Goal: Use online tool/utility: Utilize a website feature to perform a specific function

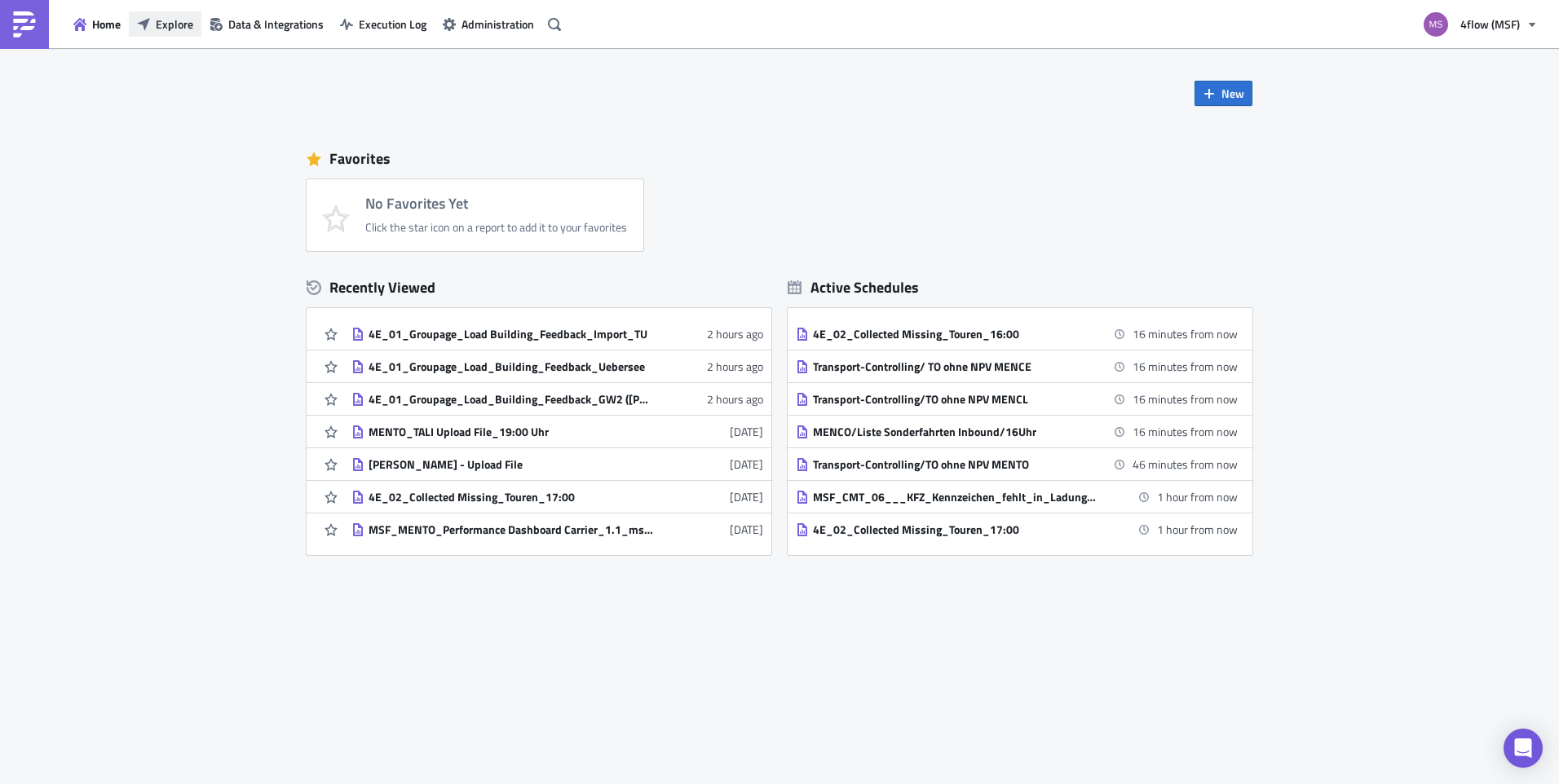
click at [192, 17] on span "Explore" at bounding box center [174, 24] width 38 height 17
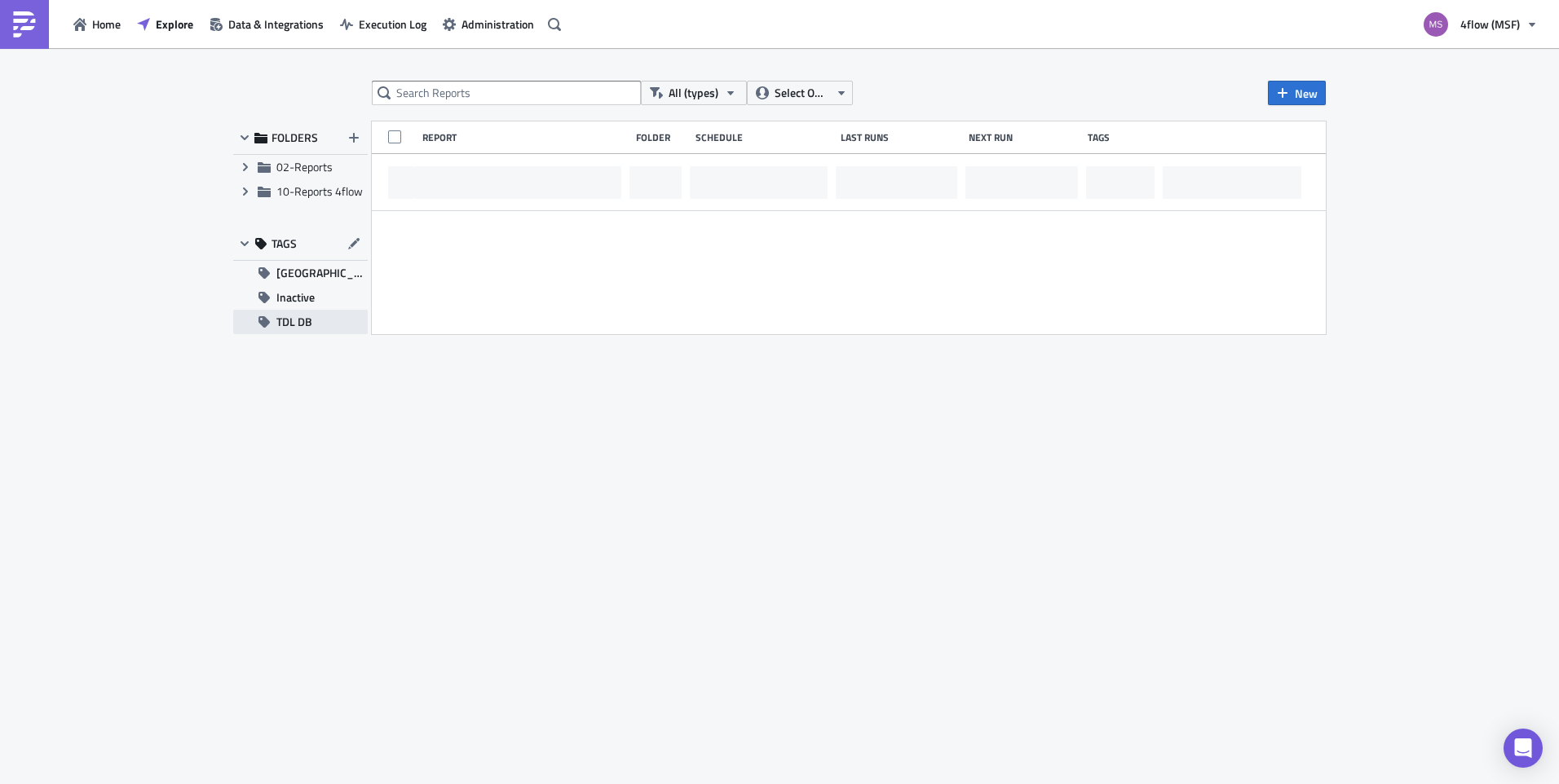
click at [313, 330] on button "TDL DB" at bounding box center [300, 322] width 134 height 25
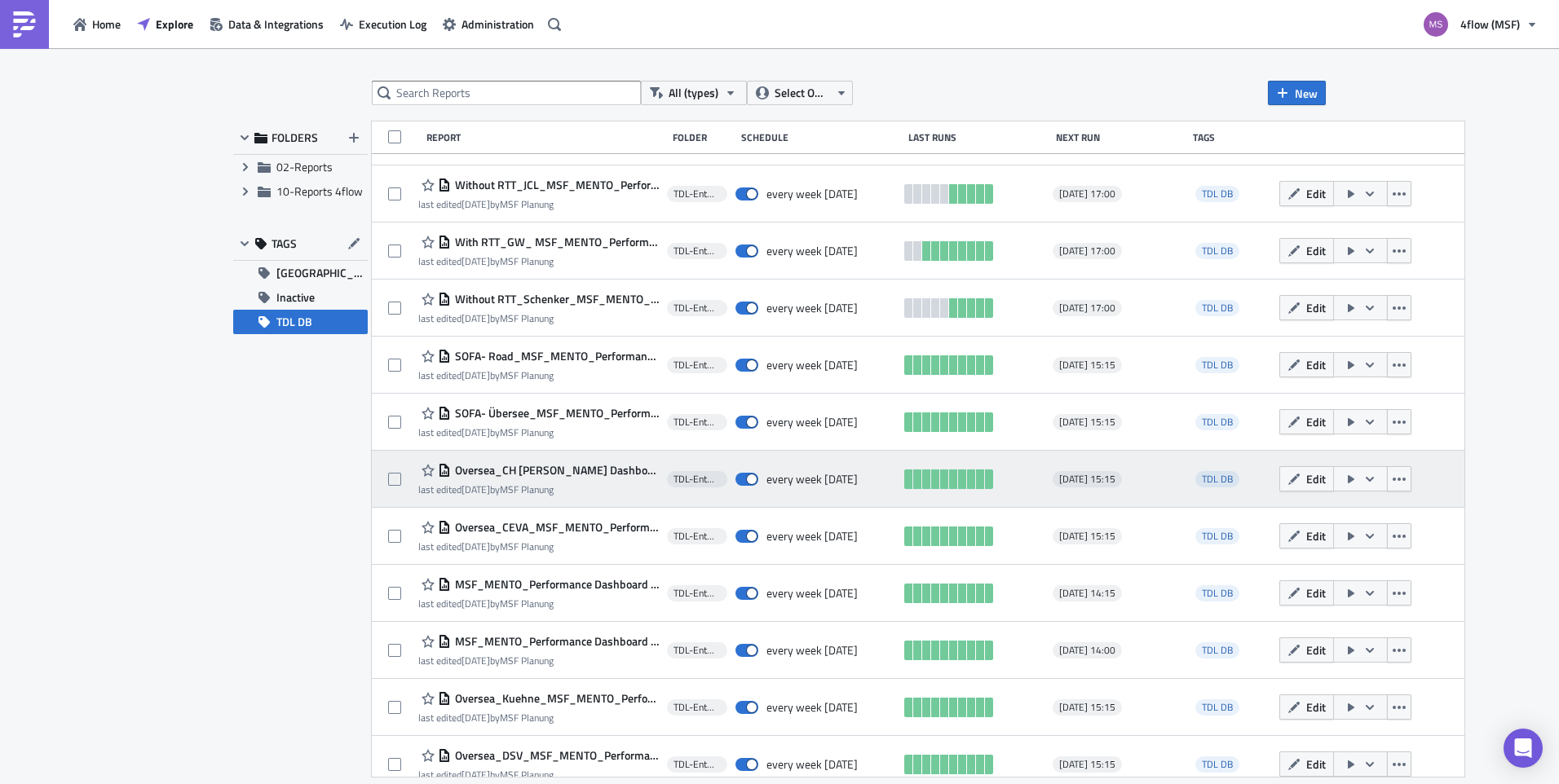
scroll to position [632, 0]
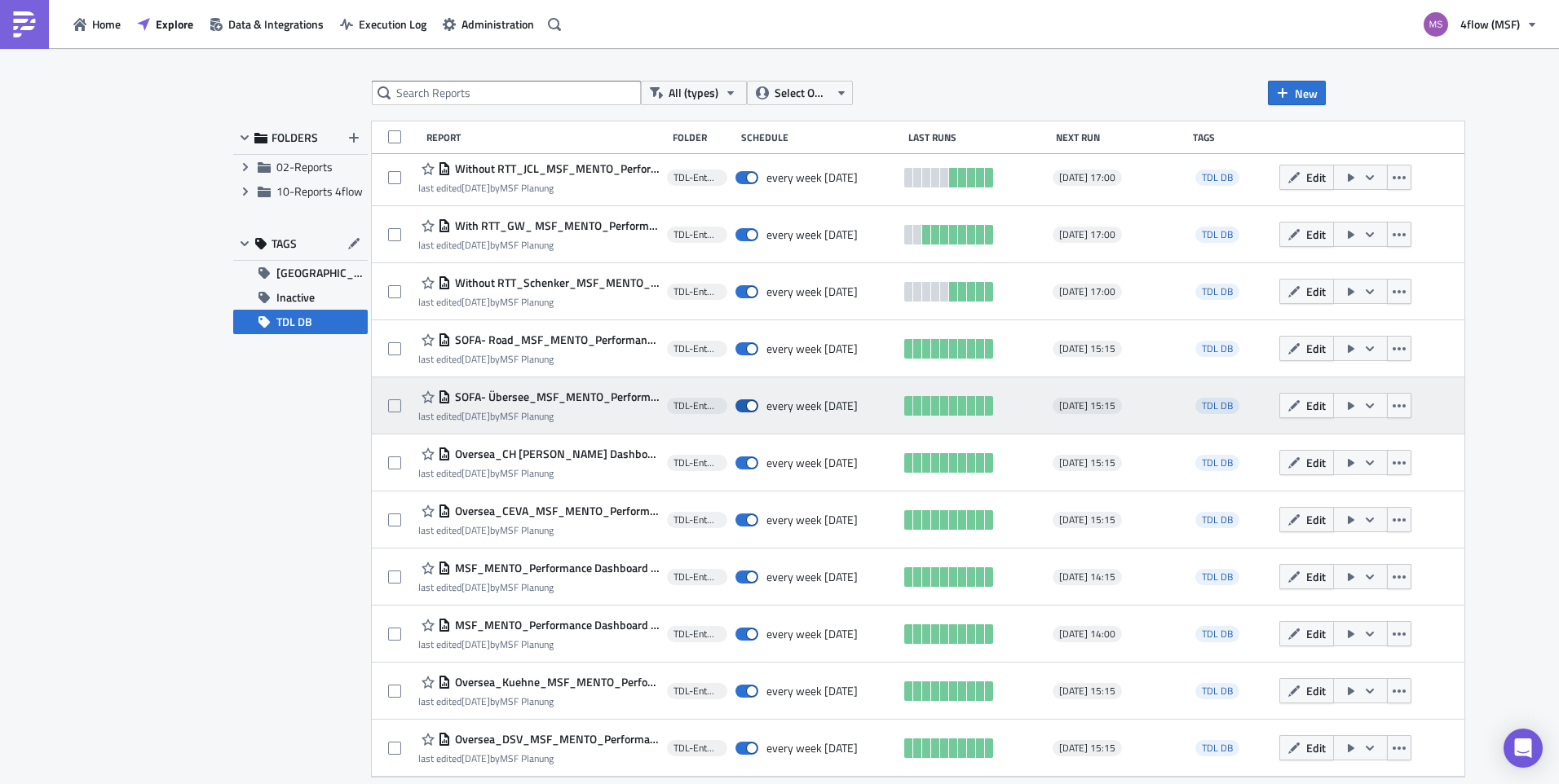
click at [748, 400] on span at bounding box center [747, 406] width 23 height 13
click at [748, 401] on input "checkbox" at bounding box center [744, 406] width 11 height 11
checkbox input "false"
click at [1344, 407] on icon "button" at bounding box center [1350, 406] width 13 height 13
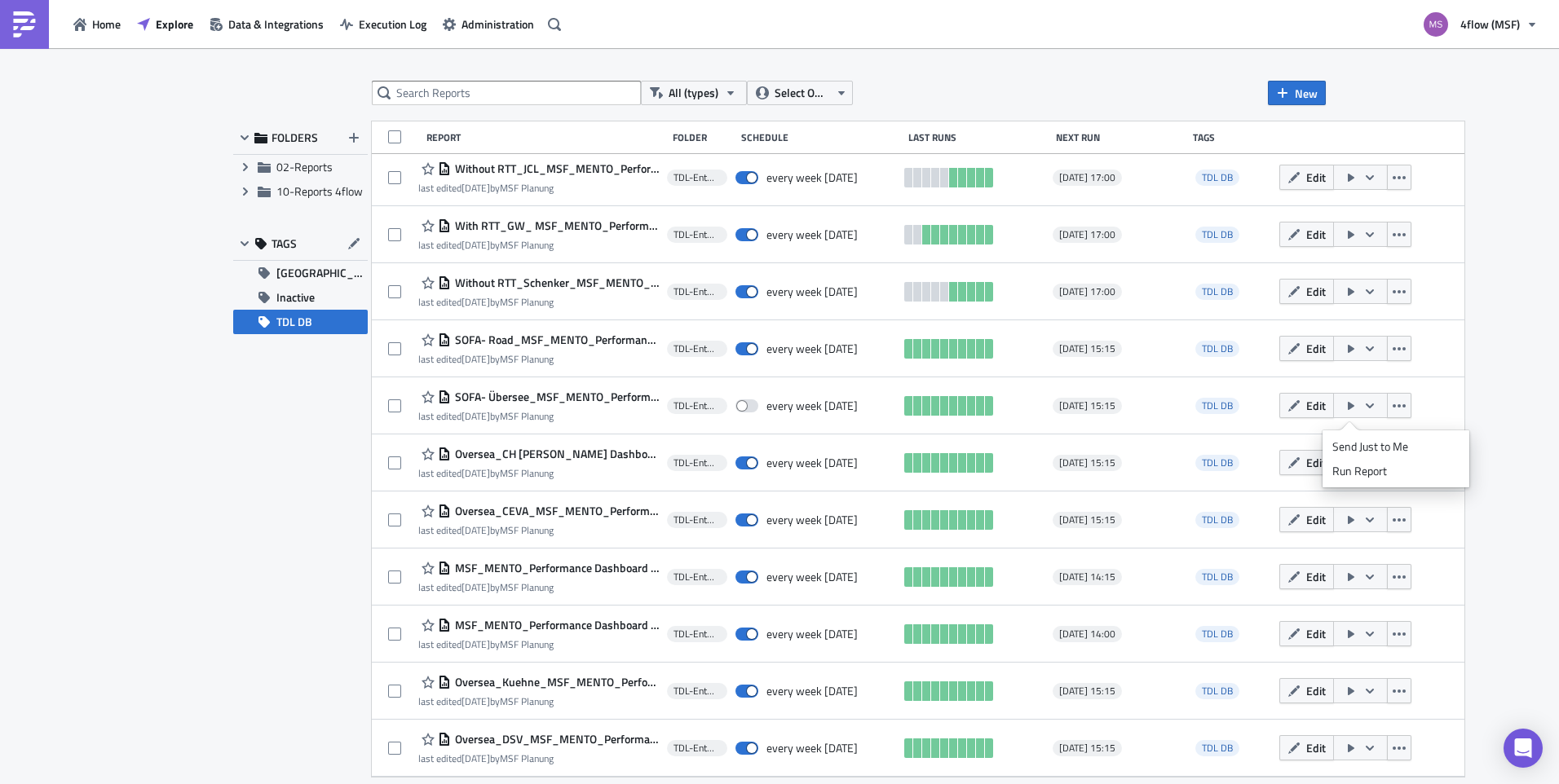
click at [1481, 311] on div "All (types) Select Owner New FOLDERS Expand group 02-Reports Expand group 10-Re…" at bounding box center [780, 417] width 1559 height 738
click at [102, 27] on span "Home" at bounding box center [106, 24] width 28 height 17
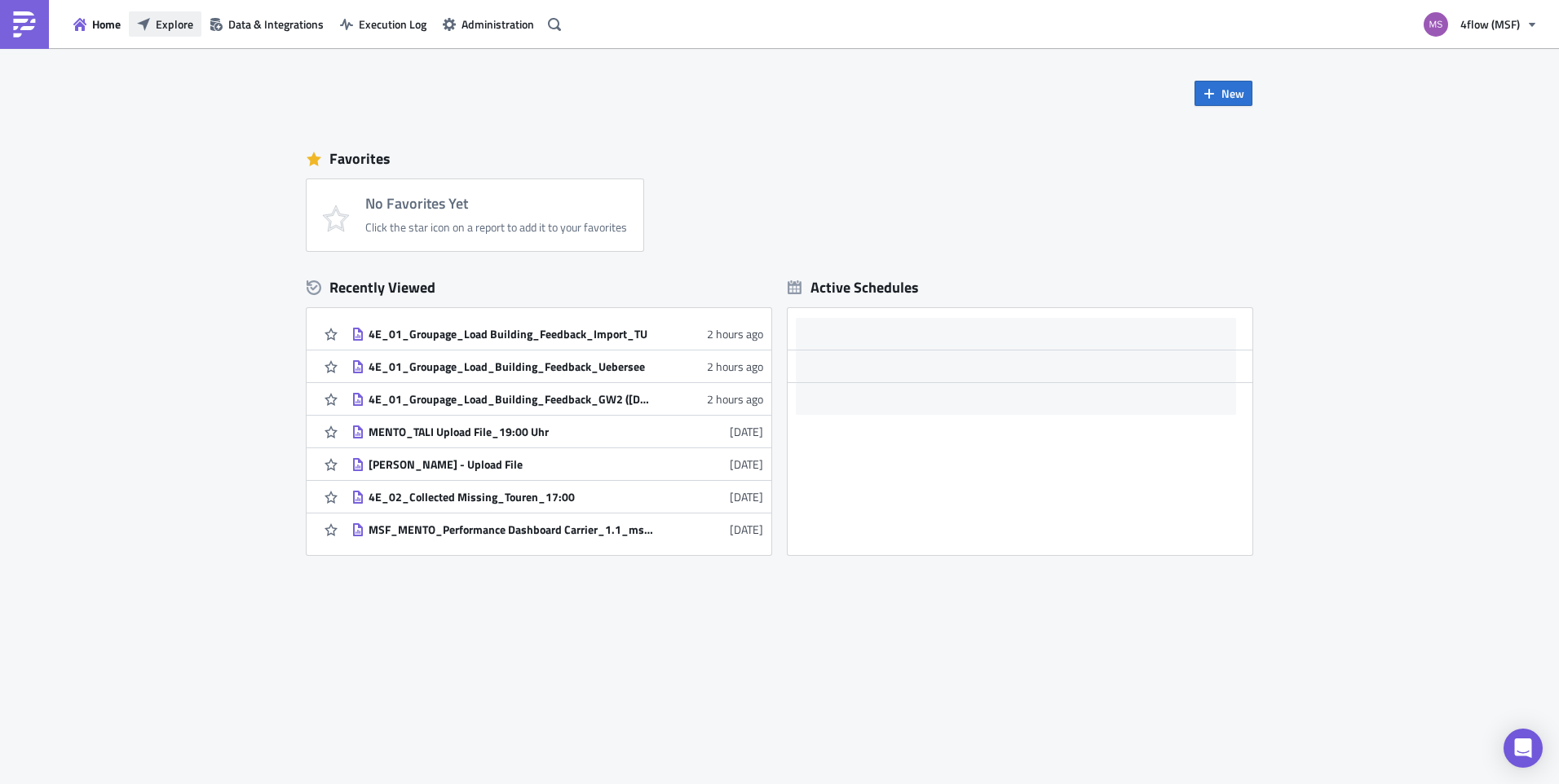
drag, startPoint x: 160, startPoint y: 28, endPoint x: 192, endPoint y: 42, distance: 34.9
click at [160, 28] on span "Explore" at bounding box center [174, 24] width 38 height 17
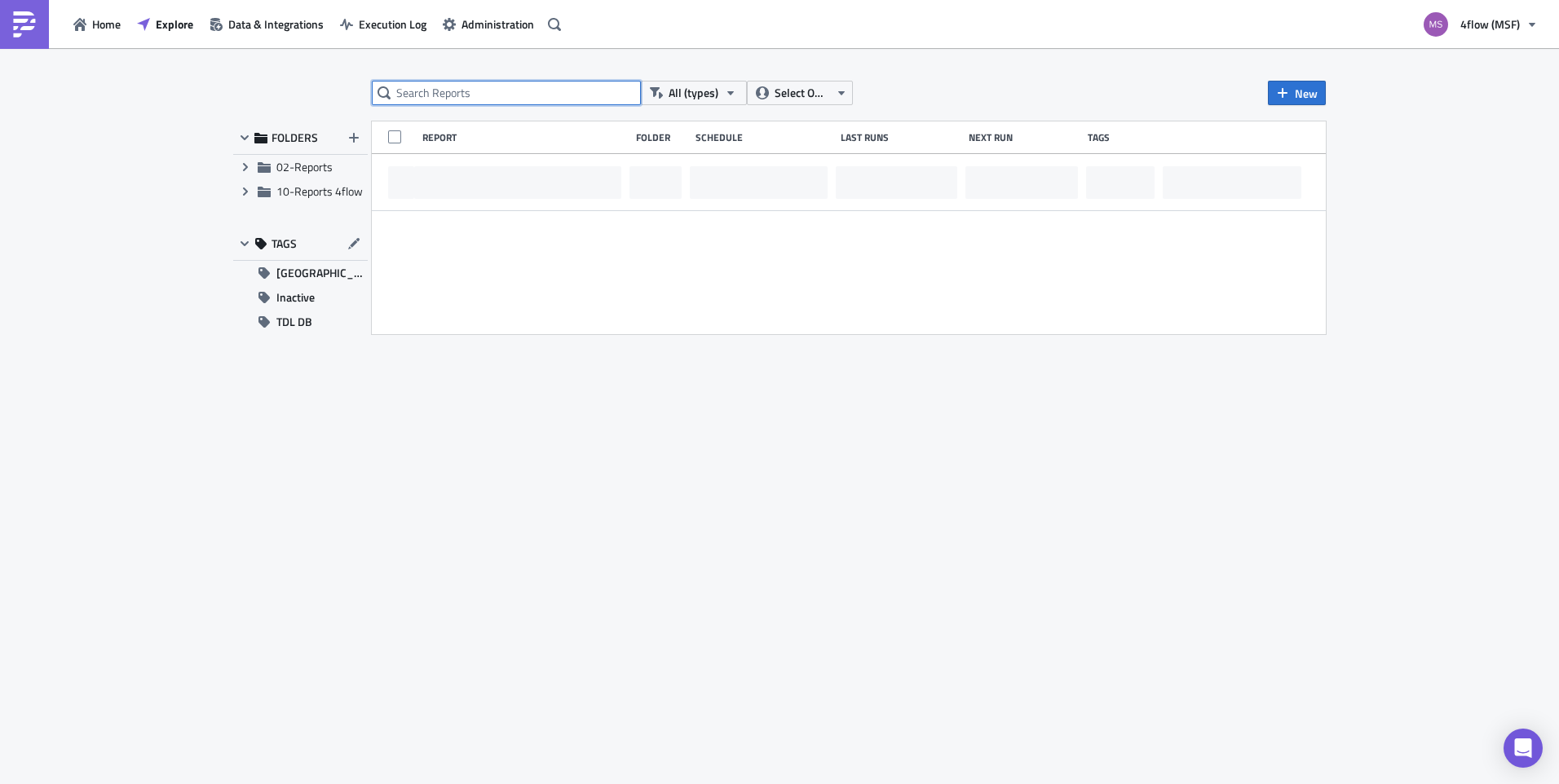
click at [414, 95] on input "text" at bounding box center [506, 92] width 269 height 25
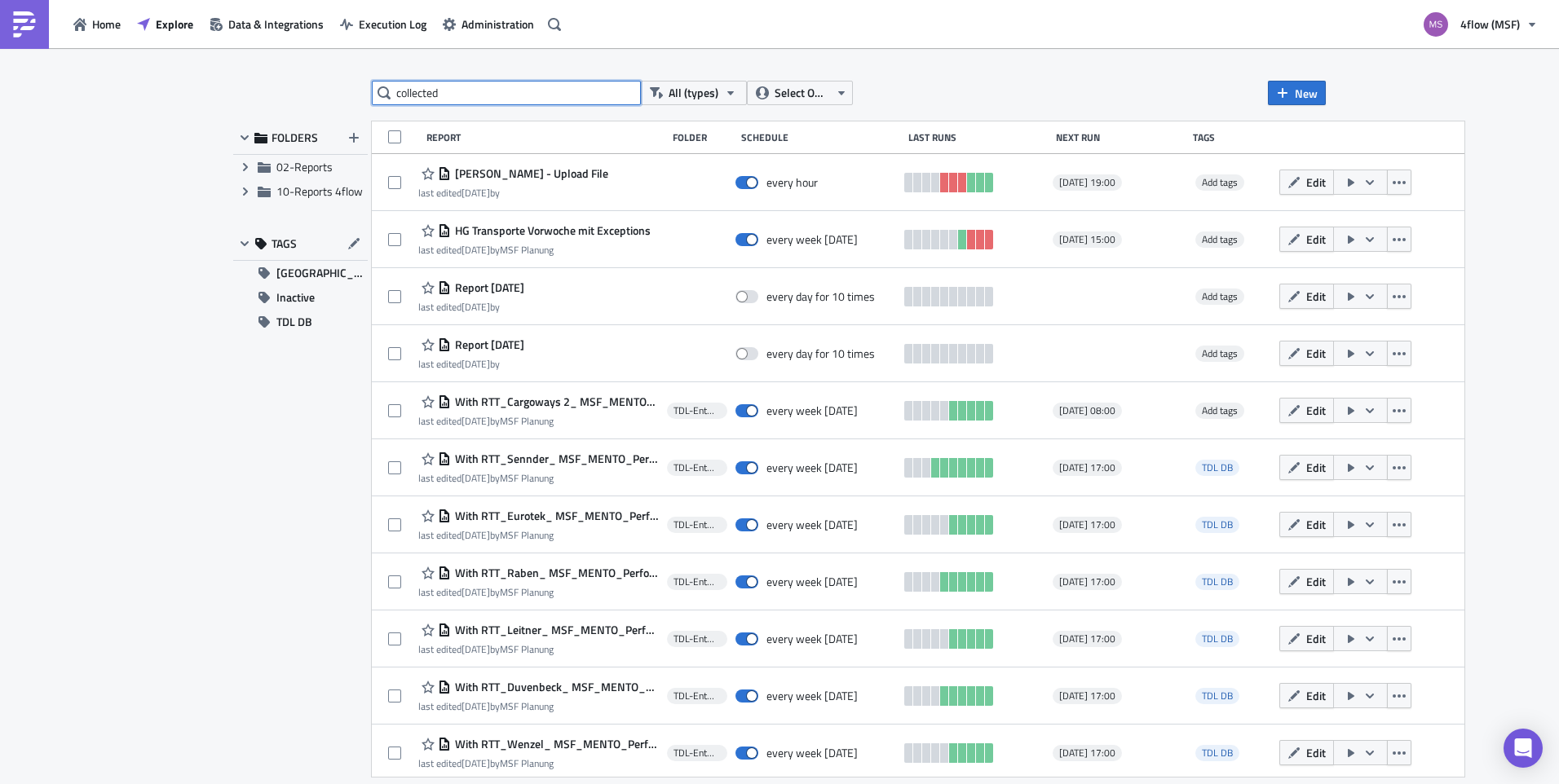
type input "collected"
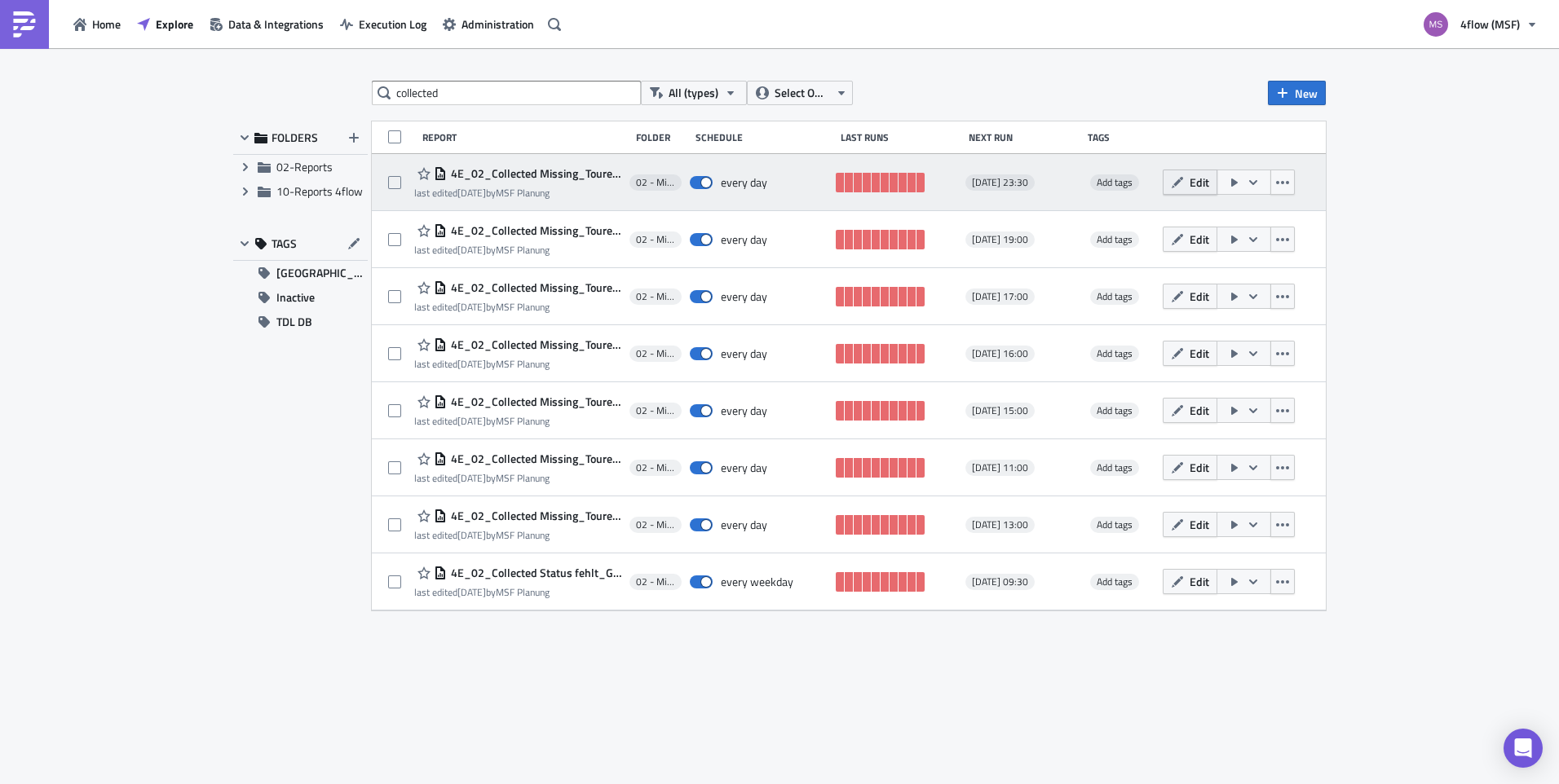
click at [1175, 181] on icon "button" at bounding box center [1177, 182] width 13 height 13
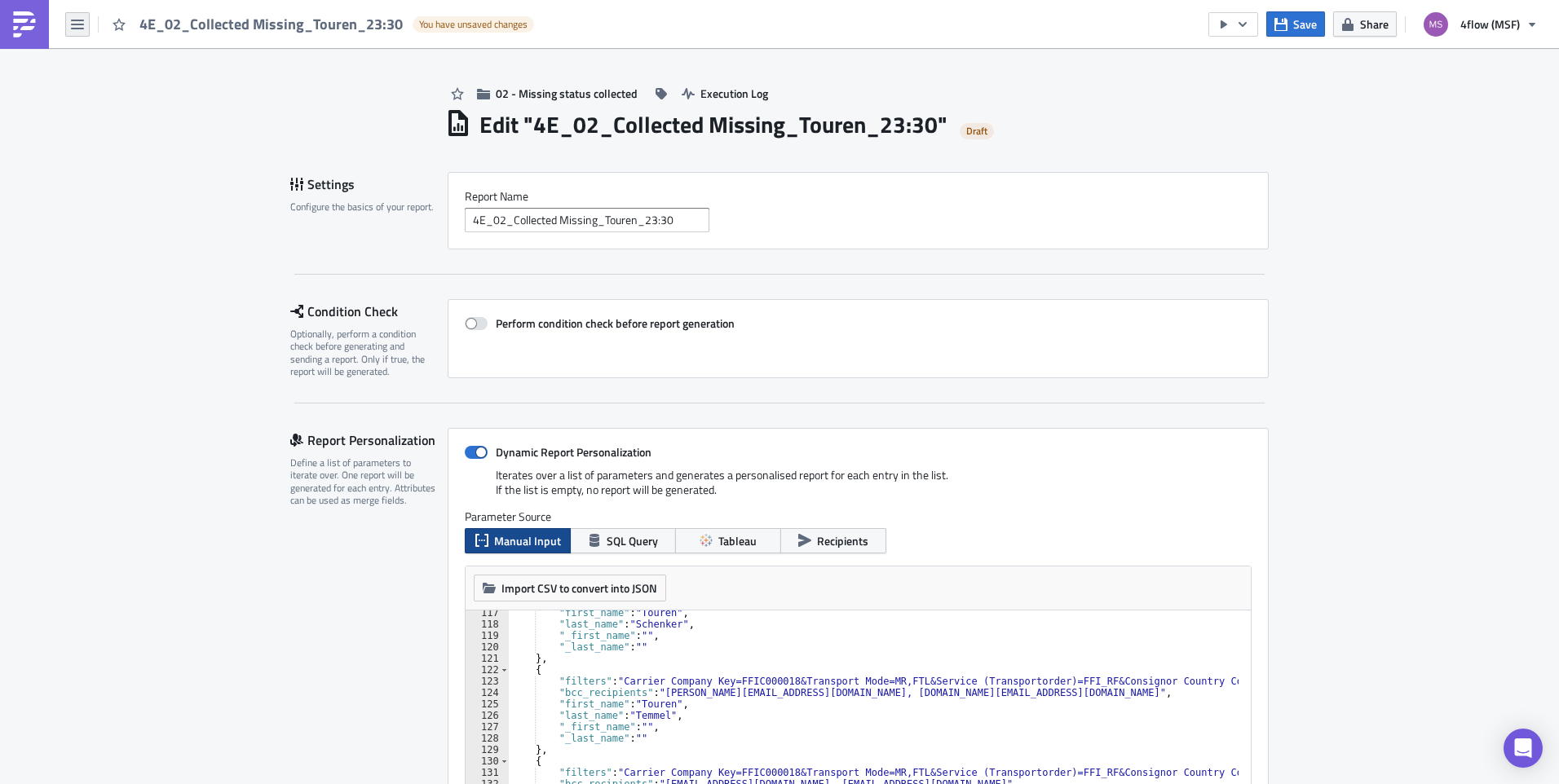
click at [79, 22] on icon "button" at bounding box center [78, 25] width 13 height 13
click at [116, 113] on div "Explore" at bounding box center [147, 114] width 108 height 16
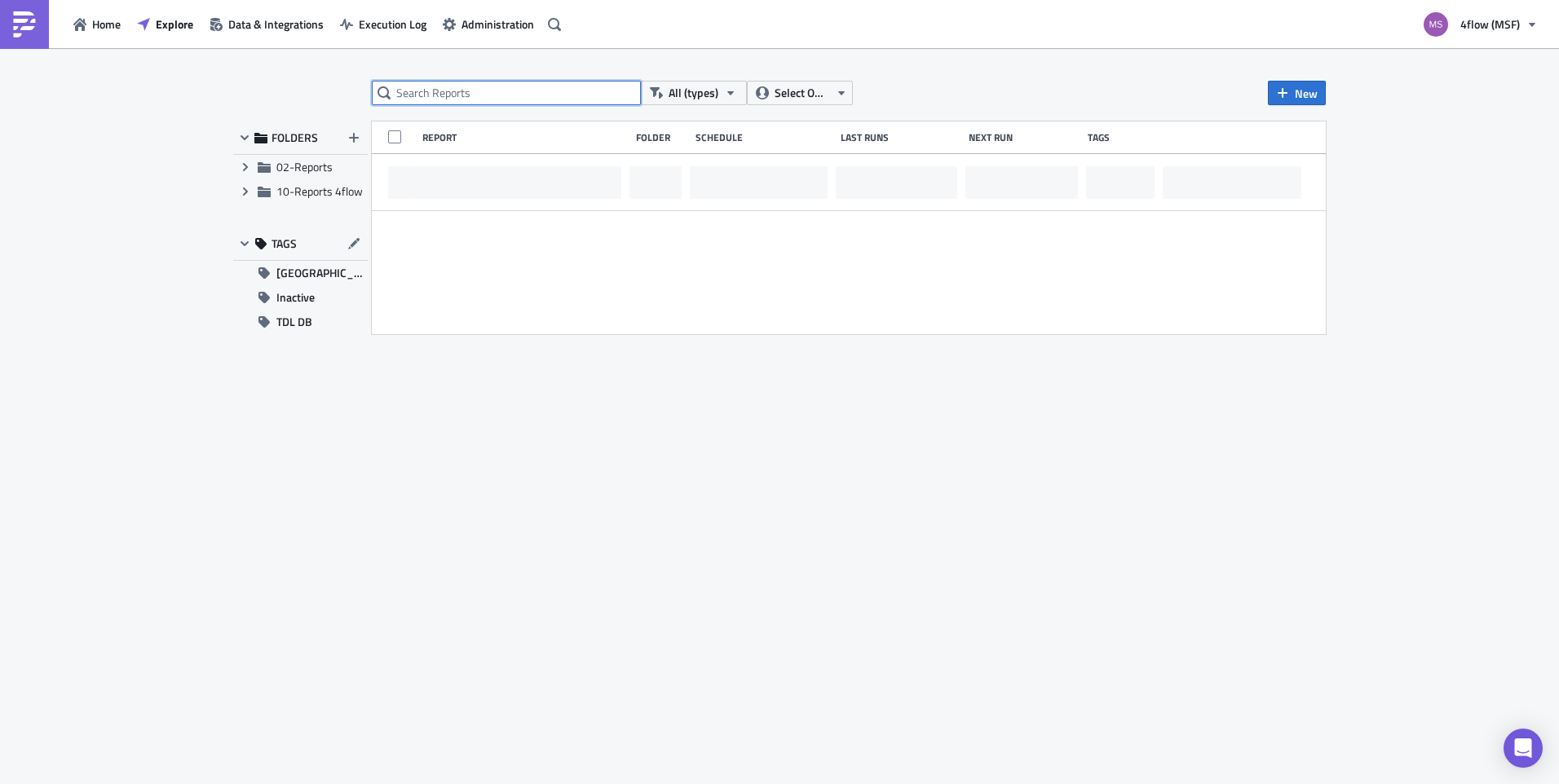
click at [470, 91] on input "text" at bounding box center [506, 92] width 269 height 25
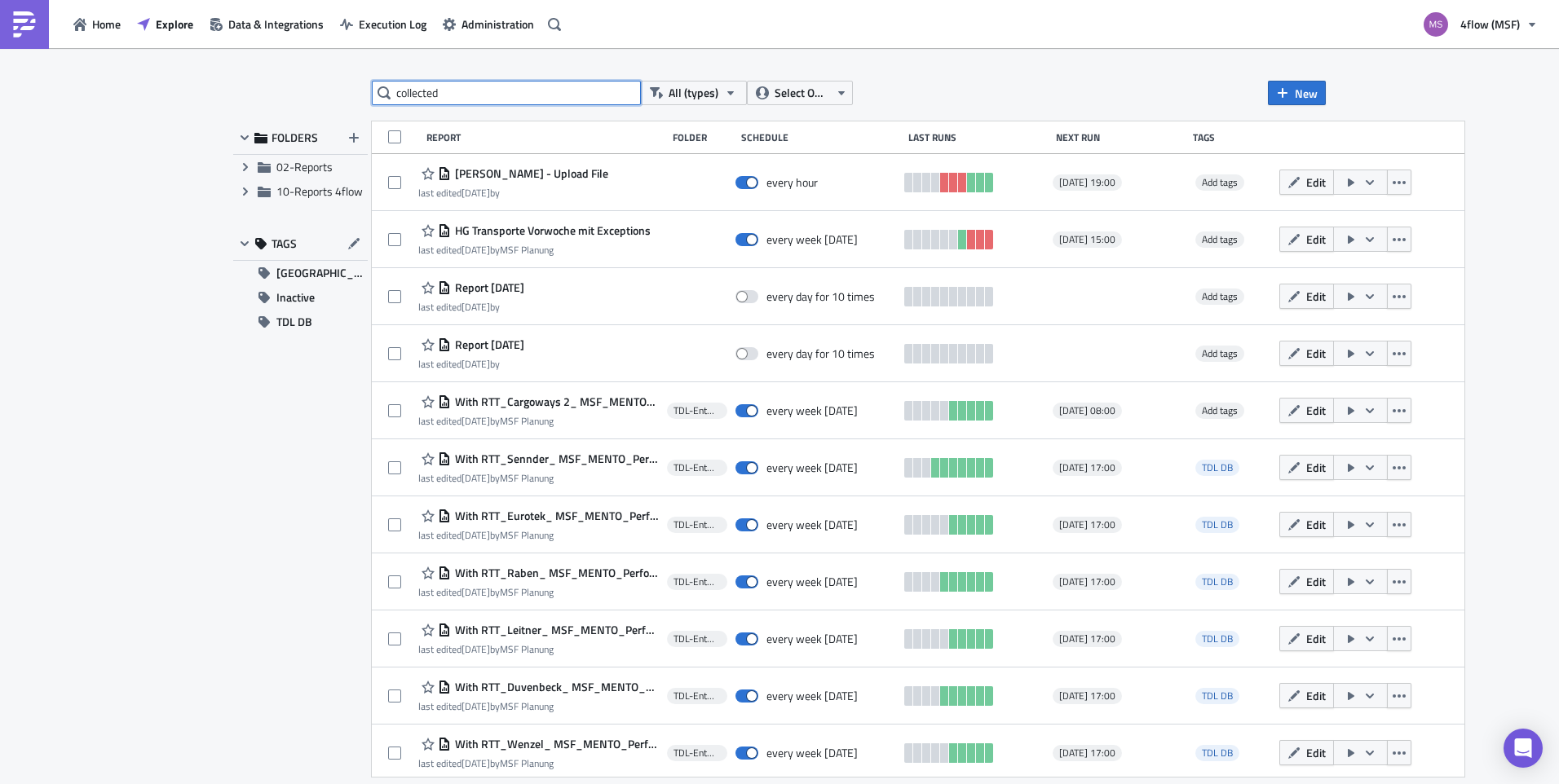
type input "collected"
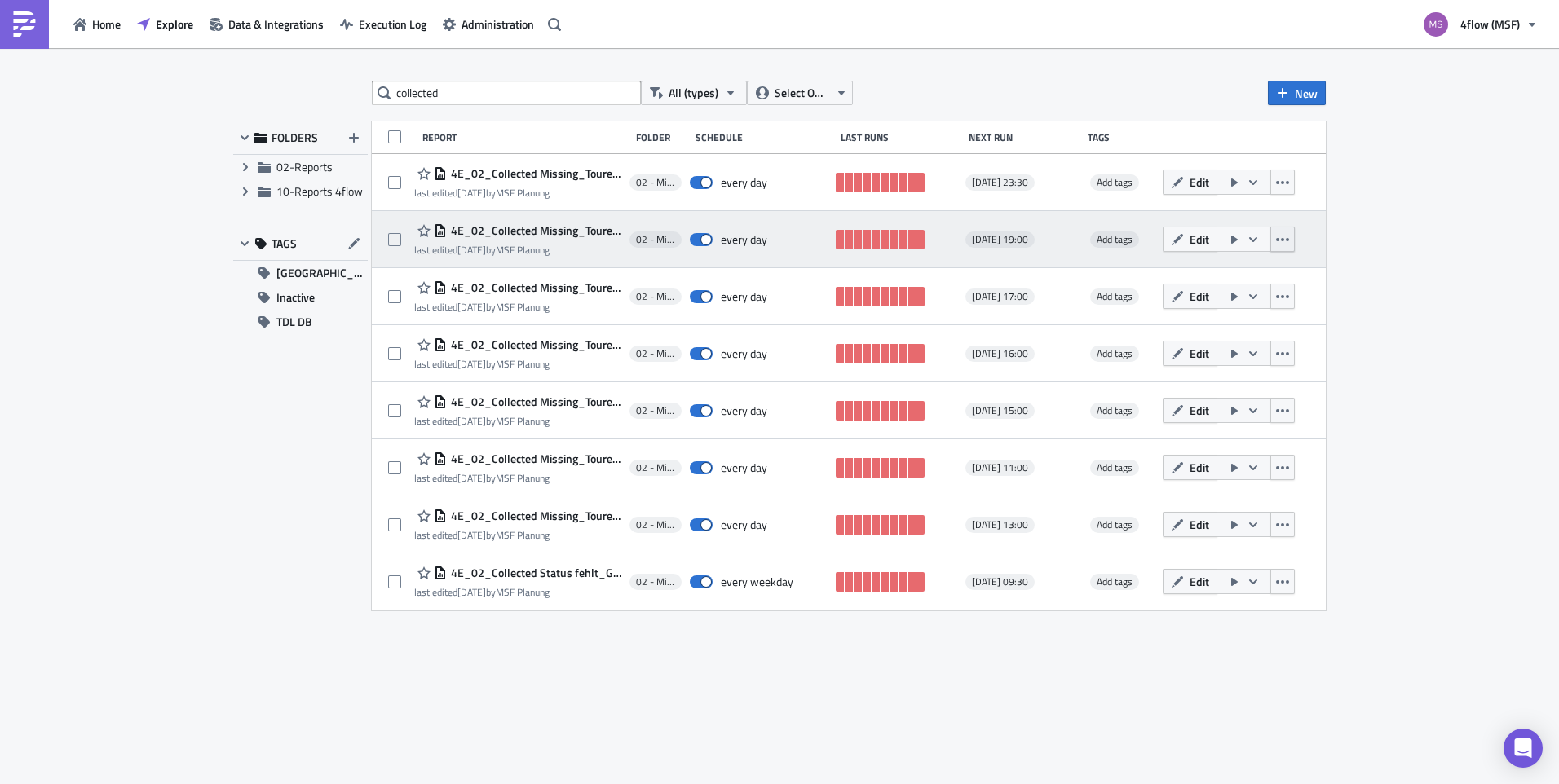
click at [1278, 239] on icon "button" at bounding box center [1282, 240] width 13 height 4
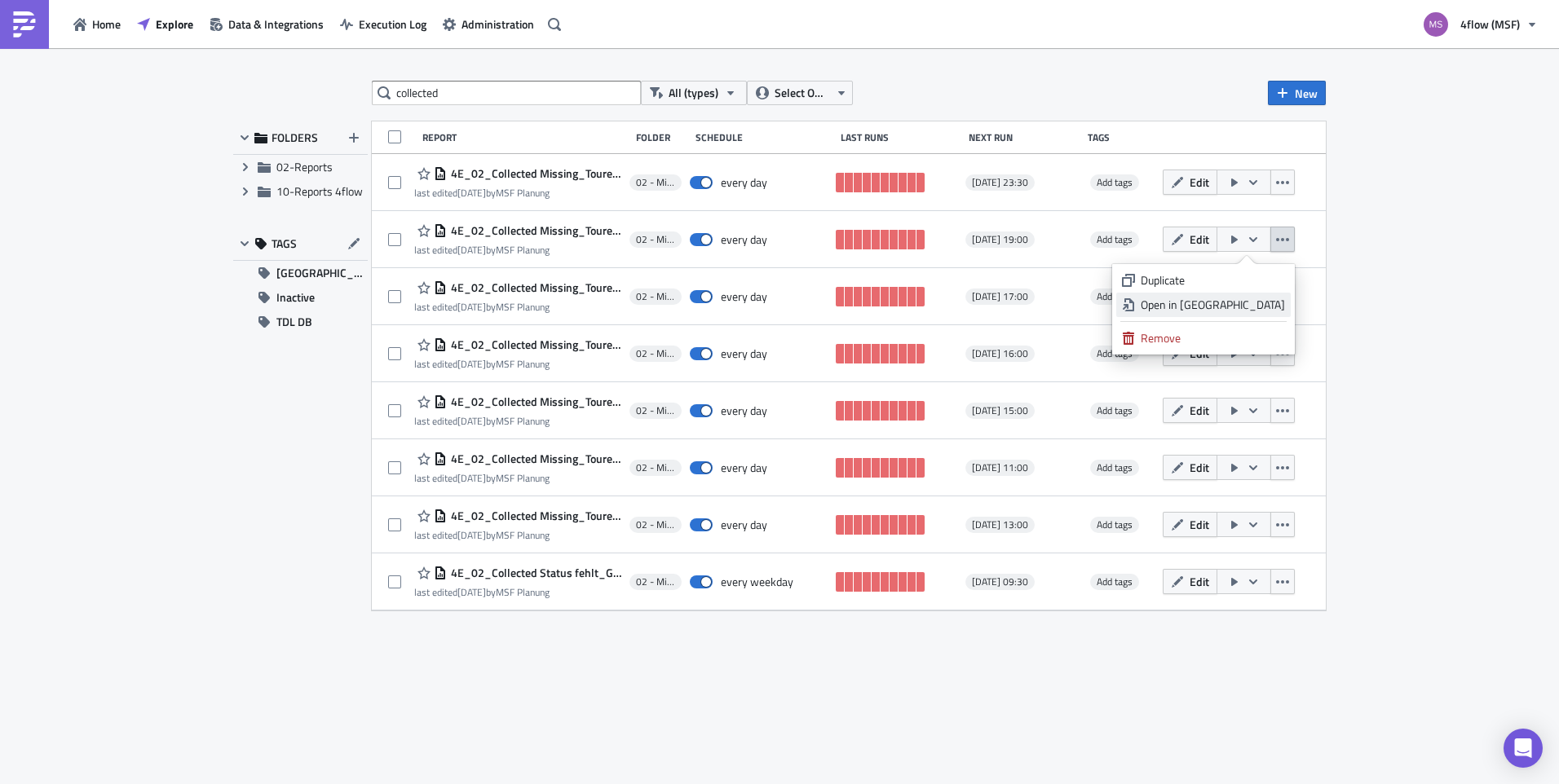
click at [1240, 299] on div "Open in New Tab" at bounding box center [1212, 305] width 145 height 16
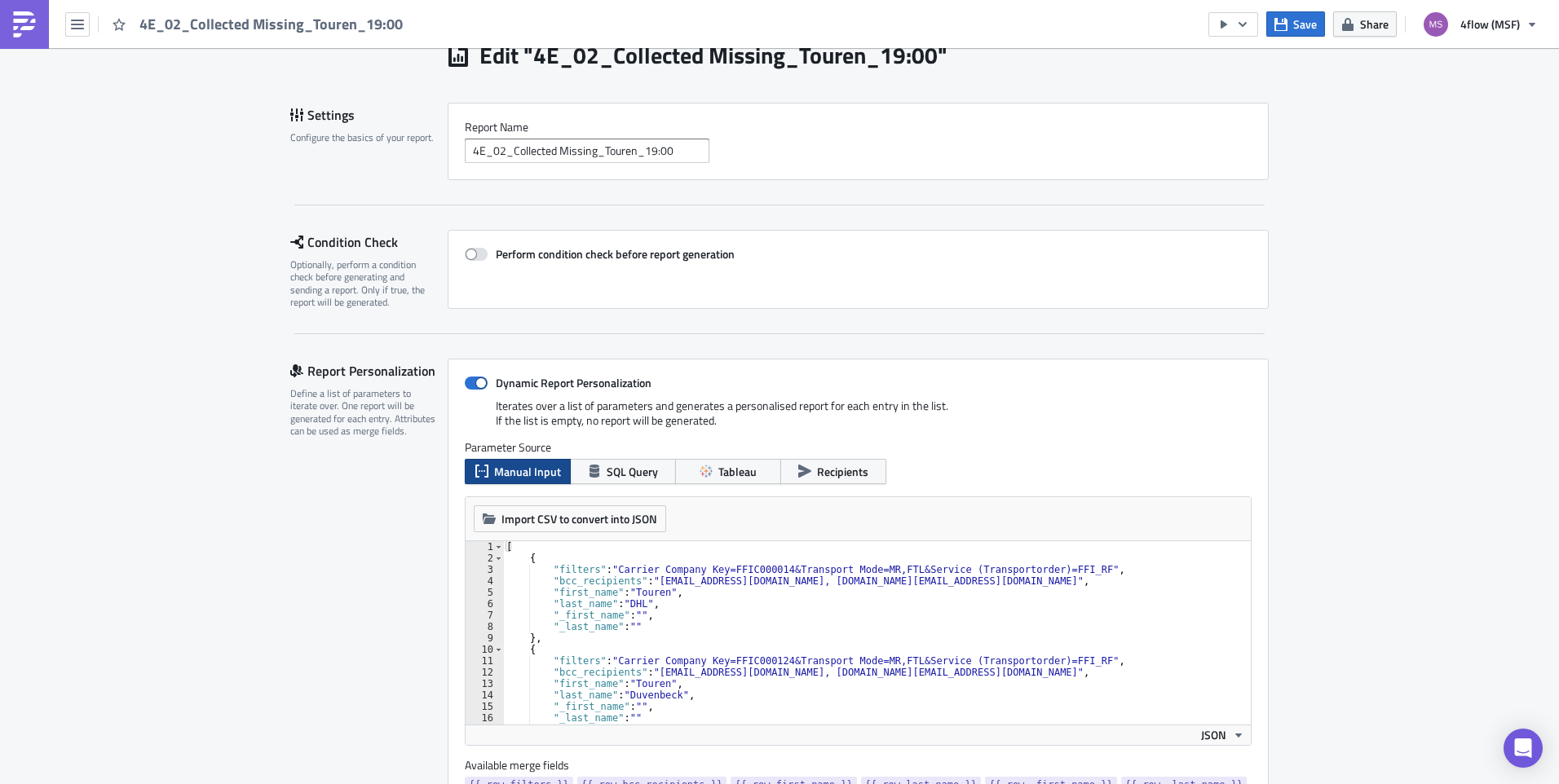
scroll to position [244, 0]
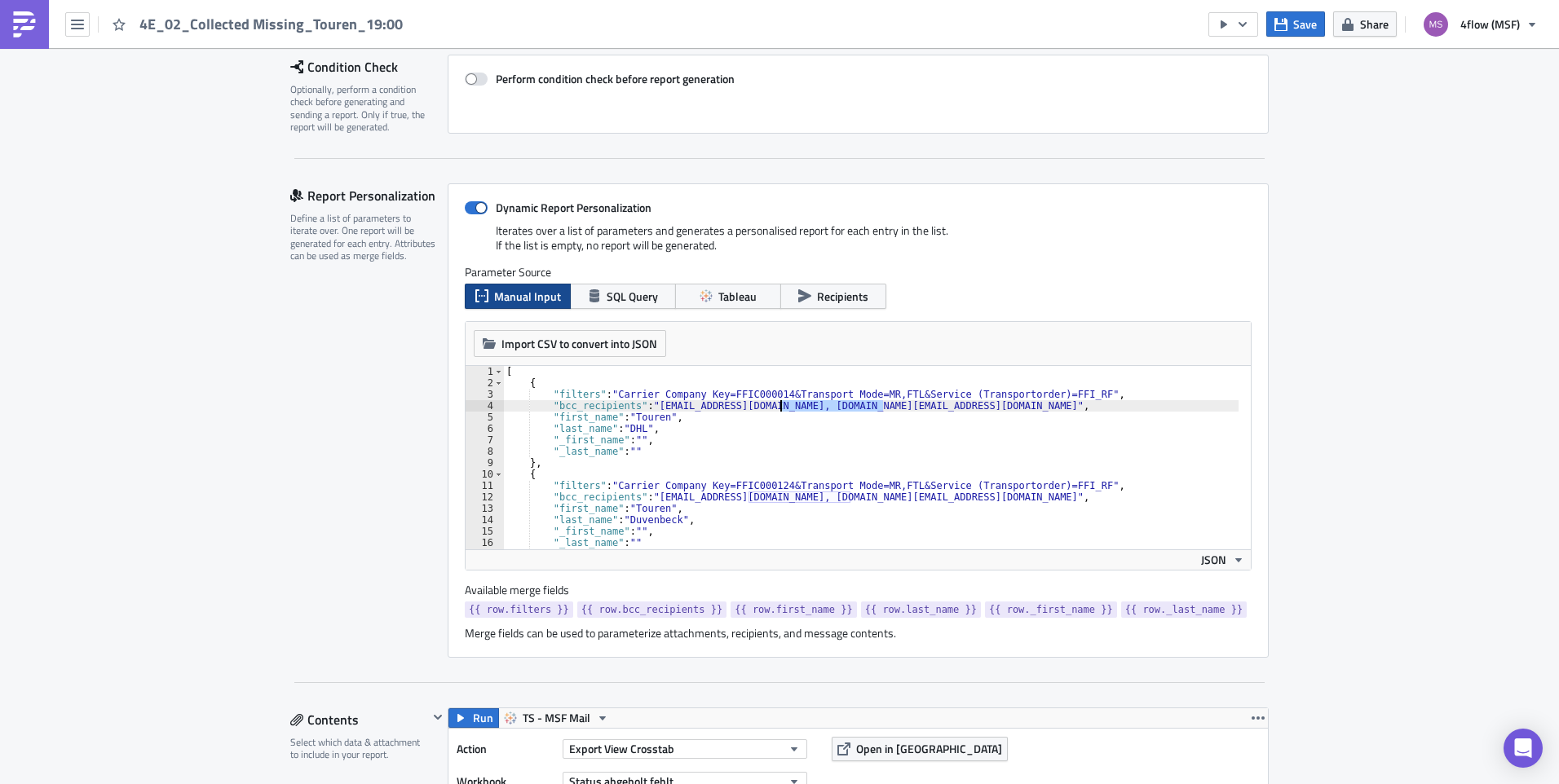
drag, startPoint x: 876, startPoint y: 405, endPoint x: 776, endPoint y: 410, distance: 100.1
click at [776, 410] on div "[ { "filters" : "Carrier Company Key=FFIC000014&Transport Mode=MR,FTL&Service (…" at bounding box center [998, 463] width 991 height 194
click at [776, 406] on div "[ { "filters" : "Carrier Company Key=FFIC000014&Transport Mode=MR,FTL&Service (…" at bounding box center [998, 463] width 991 height 194
click at [803, 414] on div "[ { "filters" : "Carrier Company Key=FFIC000014&Transport Mode=MR,FTL&Service (…" at bounding box center [998, 463] width 991 height 194
drag, startPoint x: 775, startPoint y: 404, endPoint x: 791, endPoint y: 404, distance: 16.0
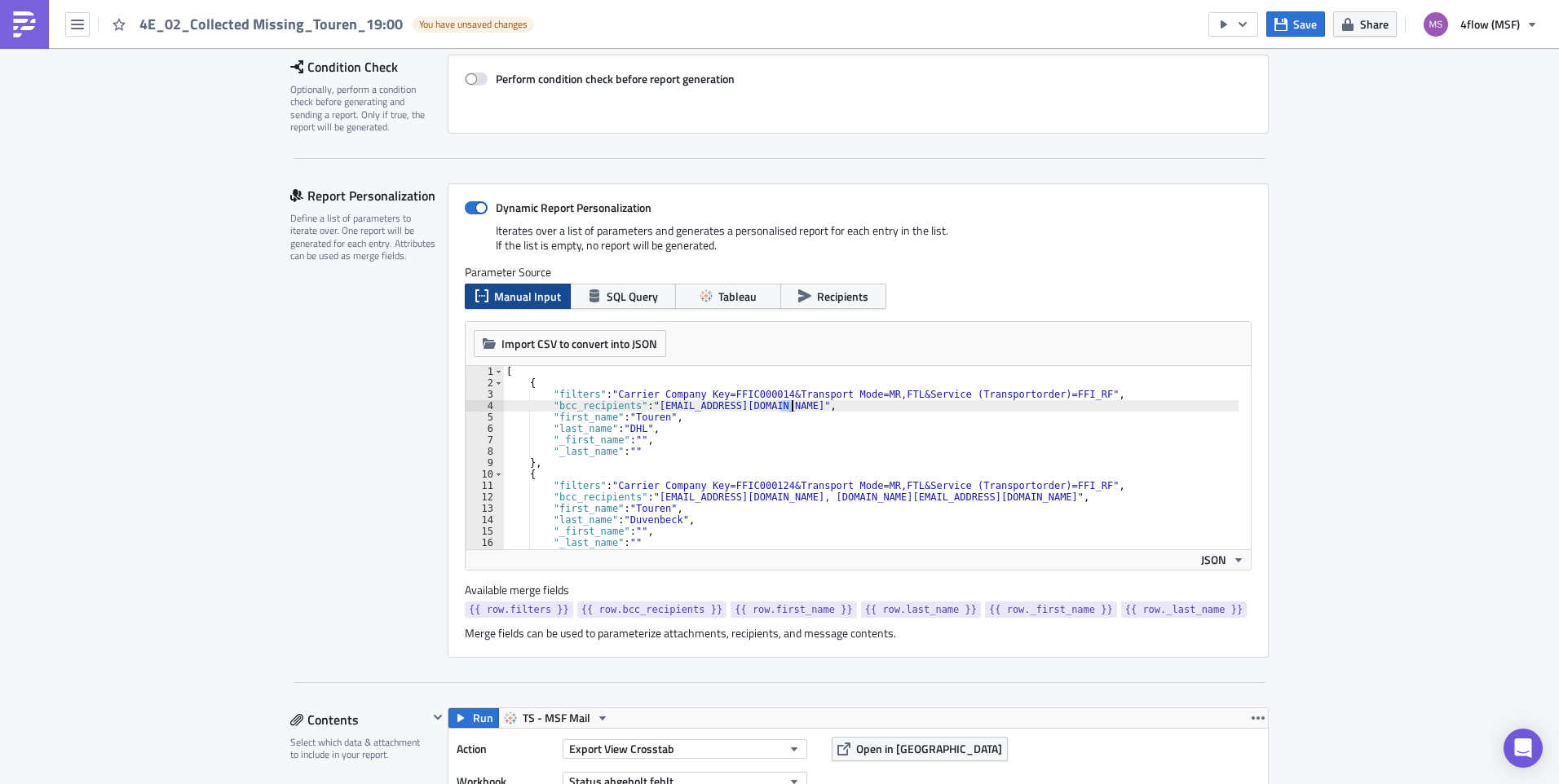
click at [791, 404] on div "[ { "filters" : "Carrier Company Key=FFIC000014&Transport Mode=MR,FTL&Service (…" at bounding box center [998, 463] width 991 height 194
click at [812, 435] on div "[ { "filters" : "Carrier Company Key=FFIC000014&Transport Mode=MR,FTL&Service (…" at bounding box center [998, 463] width 991 height 194
drag, startPoint x: 844, startPoint y: 497, endPoint x: 745, endPoint y: 497, distance: 99.0
click at [745, 497] on div "[ { "filters" : "Carrier Company Key=FFIC000014&Transport Mode=MR,FTL&Service (…" at bounding box center [998, 463] width 991 height 194
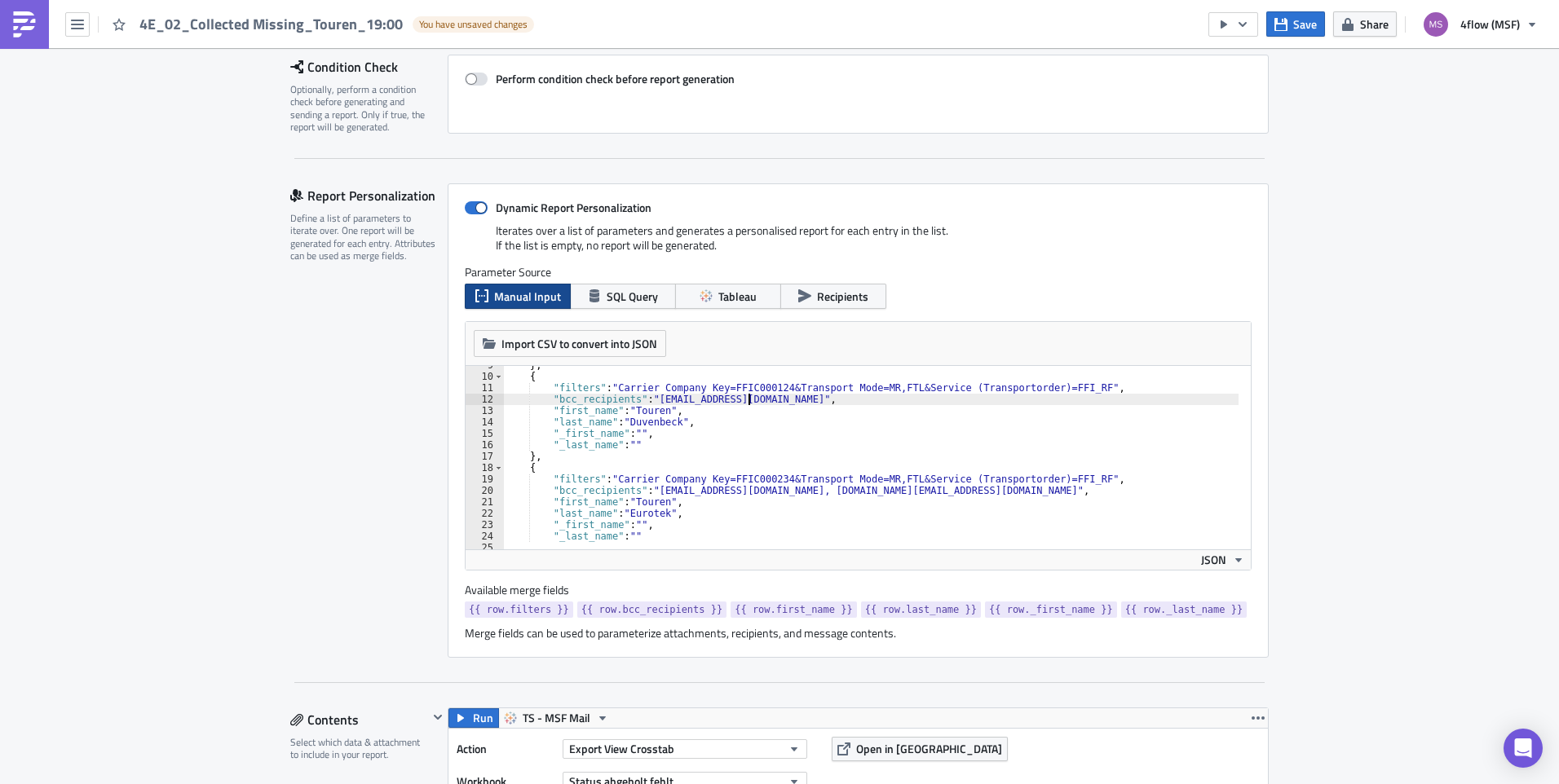
scroll to position [98, 0]
drag, startPoint x: 834, startPoint y: 489, endPoint x: 730, endPoint y: 490, distance: 104.0
click at [730, 490] on div "} , { "filters" : "Carrier Company Key=FFIC000124&Transport Mode=MR,FTL&Service…" at bounding box center [998, 456] width 991 height 194
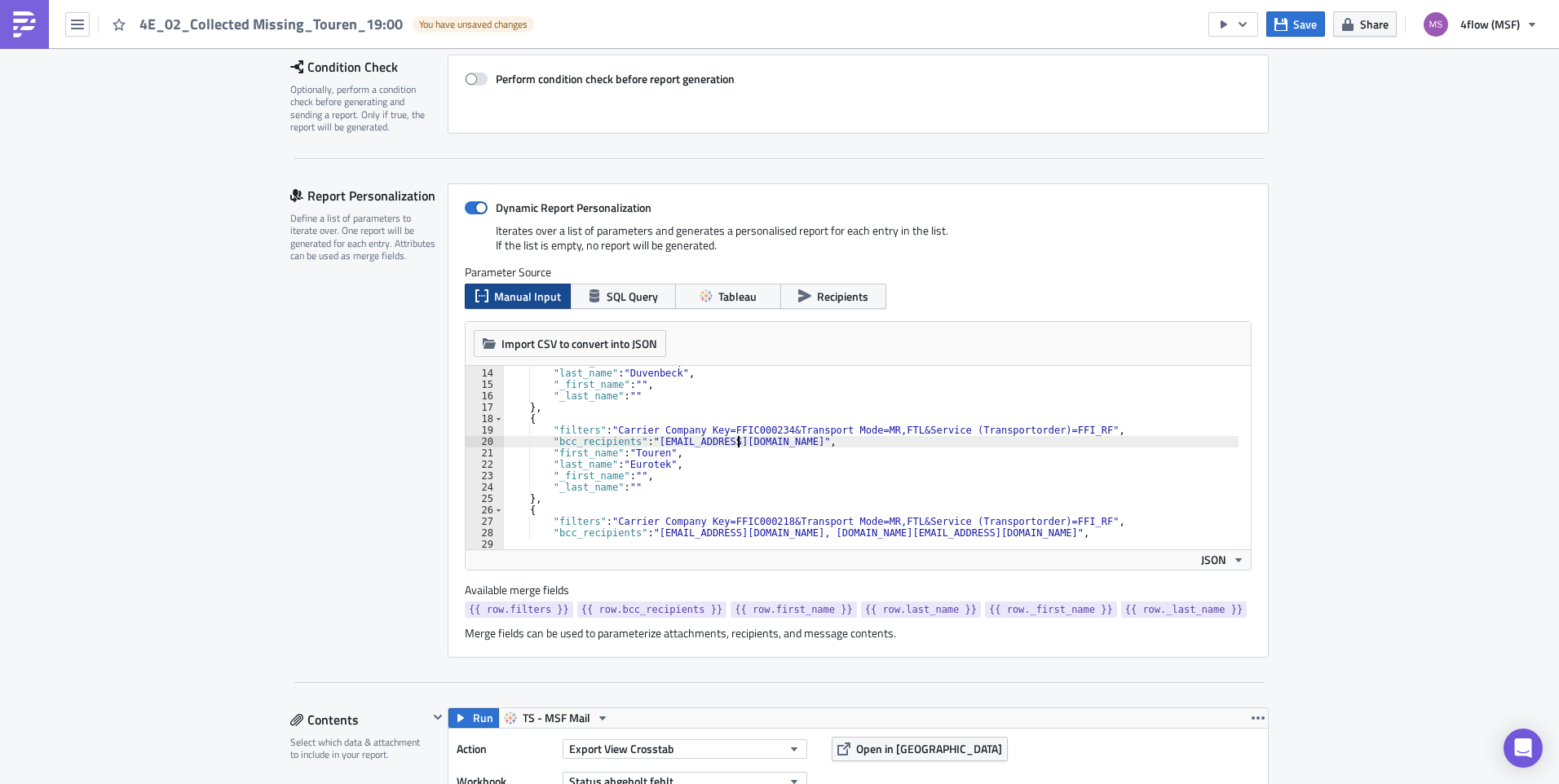
scroll to position [196, 0]
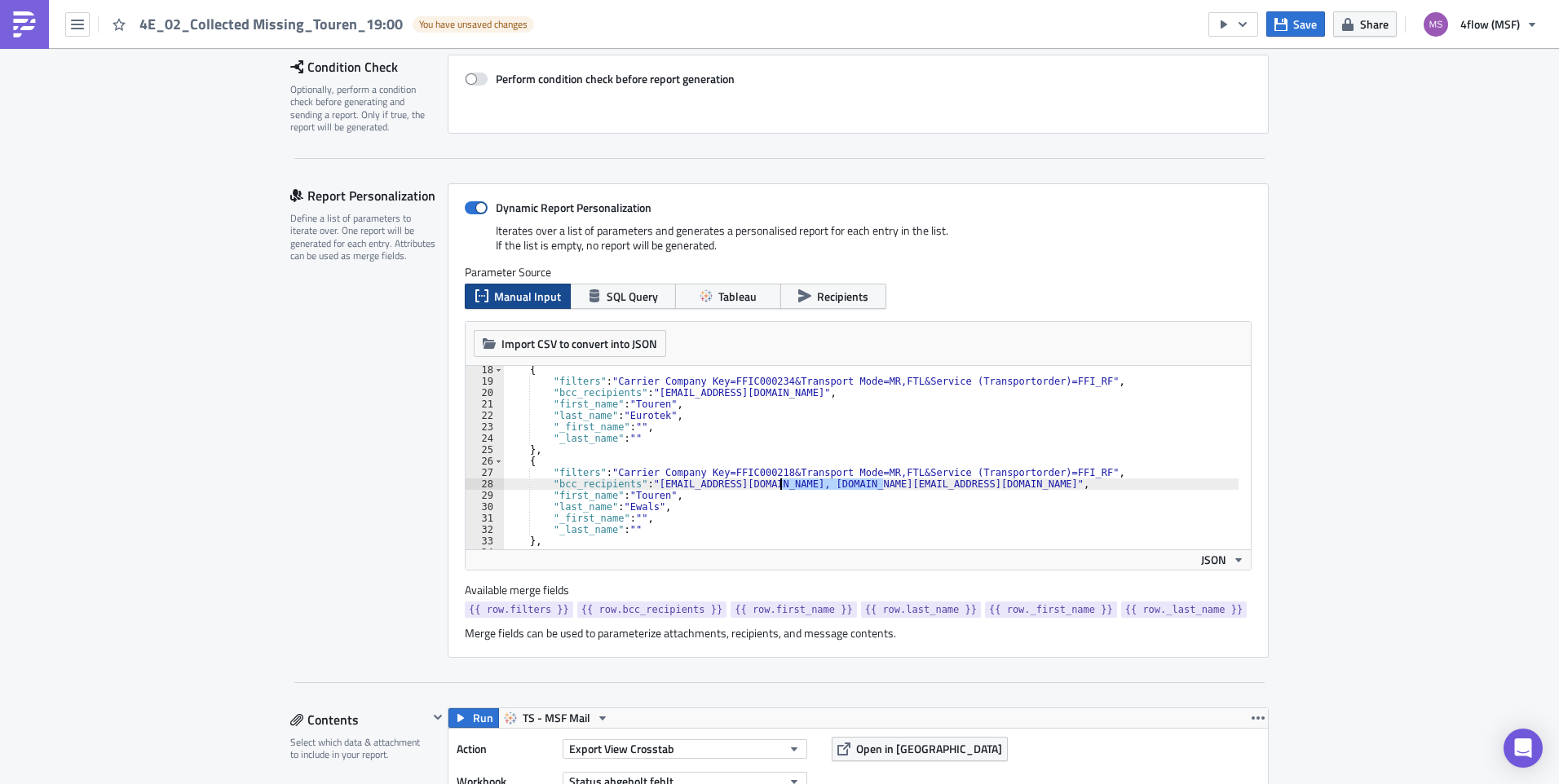
drag, startPoint x: 876, startPoint y: 484, endPoint x: 776, endPoint y: 484, distance: 100.0
click at [776, 484] on div "{ "filters" : "Carrier Company Key=FFIC000234&Transport Mode=MR,FTL&Service (Tr…" at bounding box center [998, 461] width 991 height 194
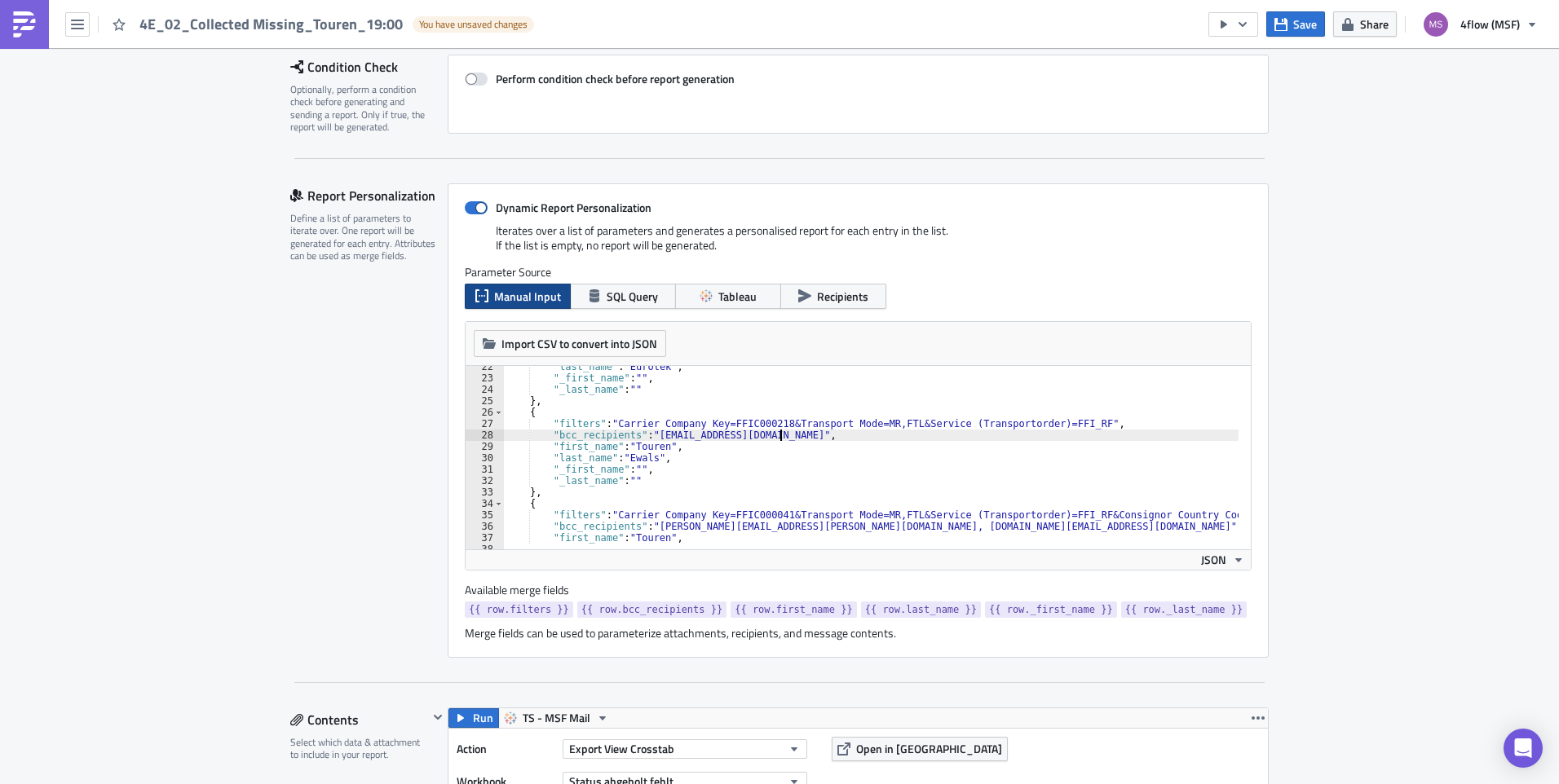
scroll to position [294, 0]
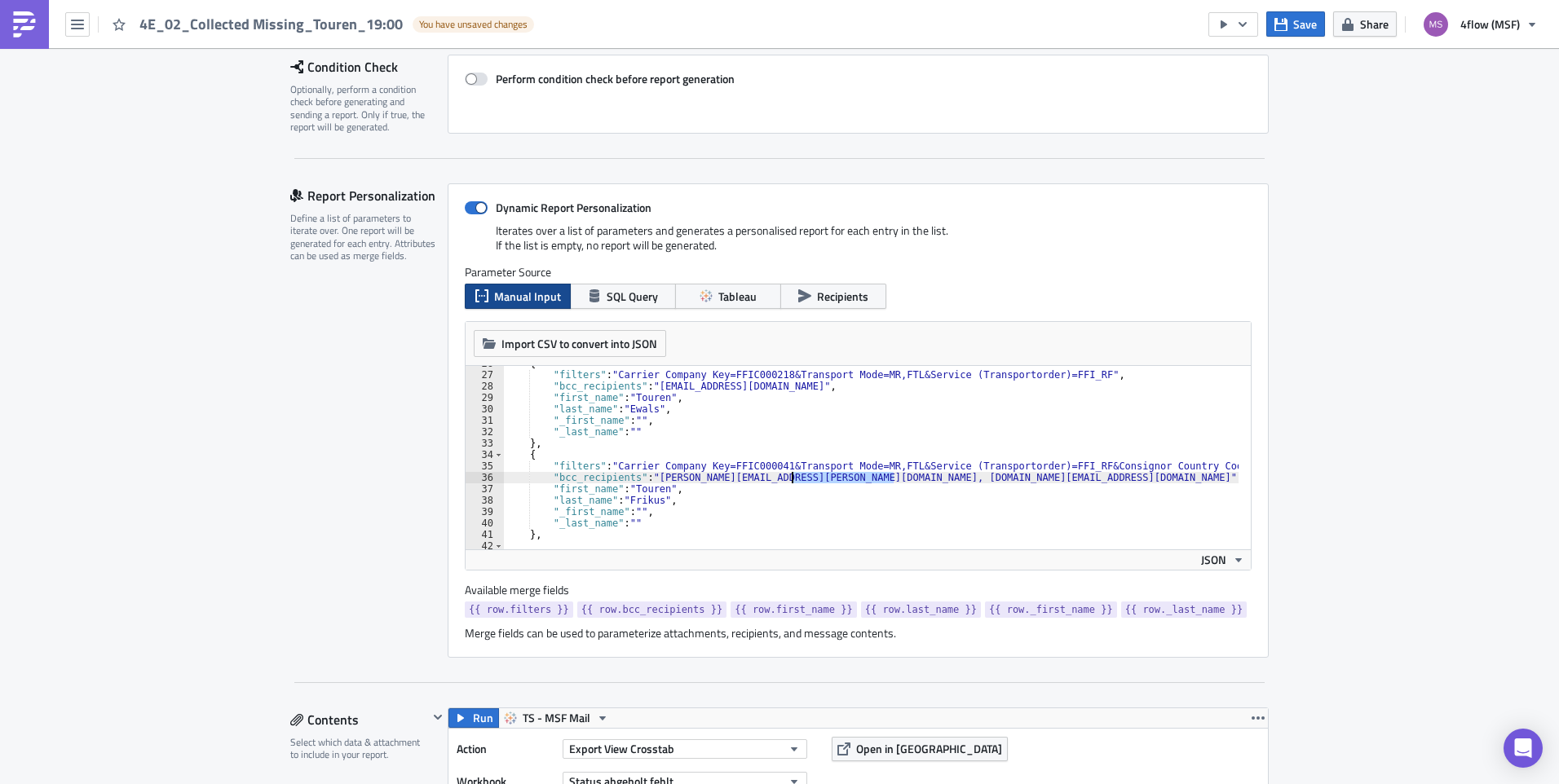
drag, startPoint x: 888, startPoint y: 478, endPoint x: 786, endPoint y: 481, distance: 102.0
click at [786, 481] on div "{ "filters" : "Carrier Company Key=FFIC000218&Transport Mode=MR,FTL&Service (Tr…" at bounding box center [998, 455] width 991 height 194
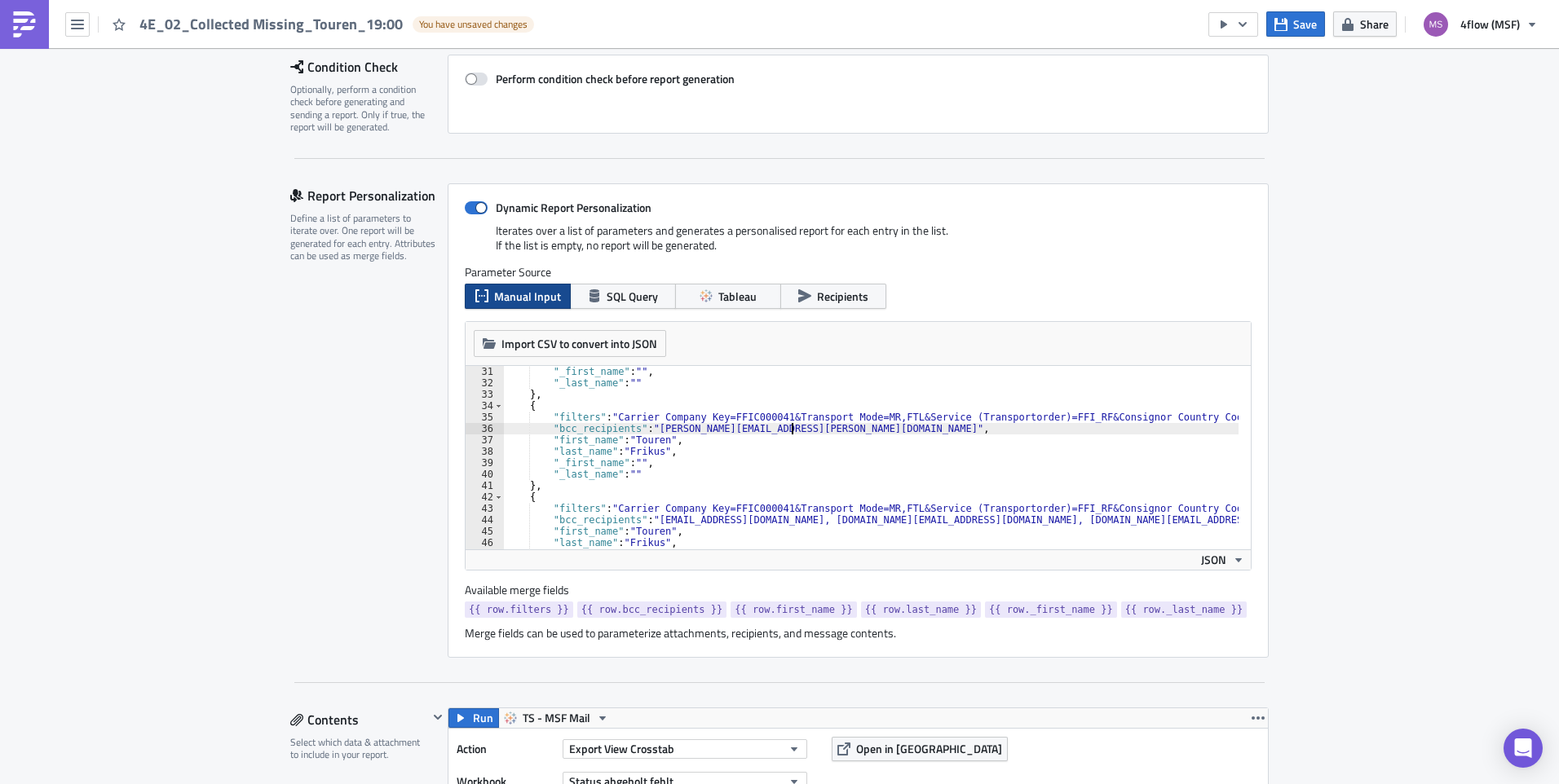
scroll to position [392, 0]
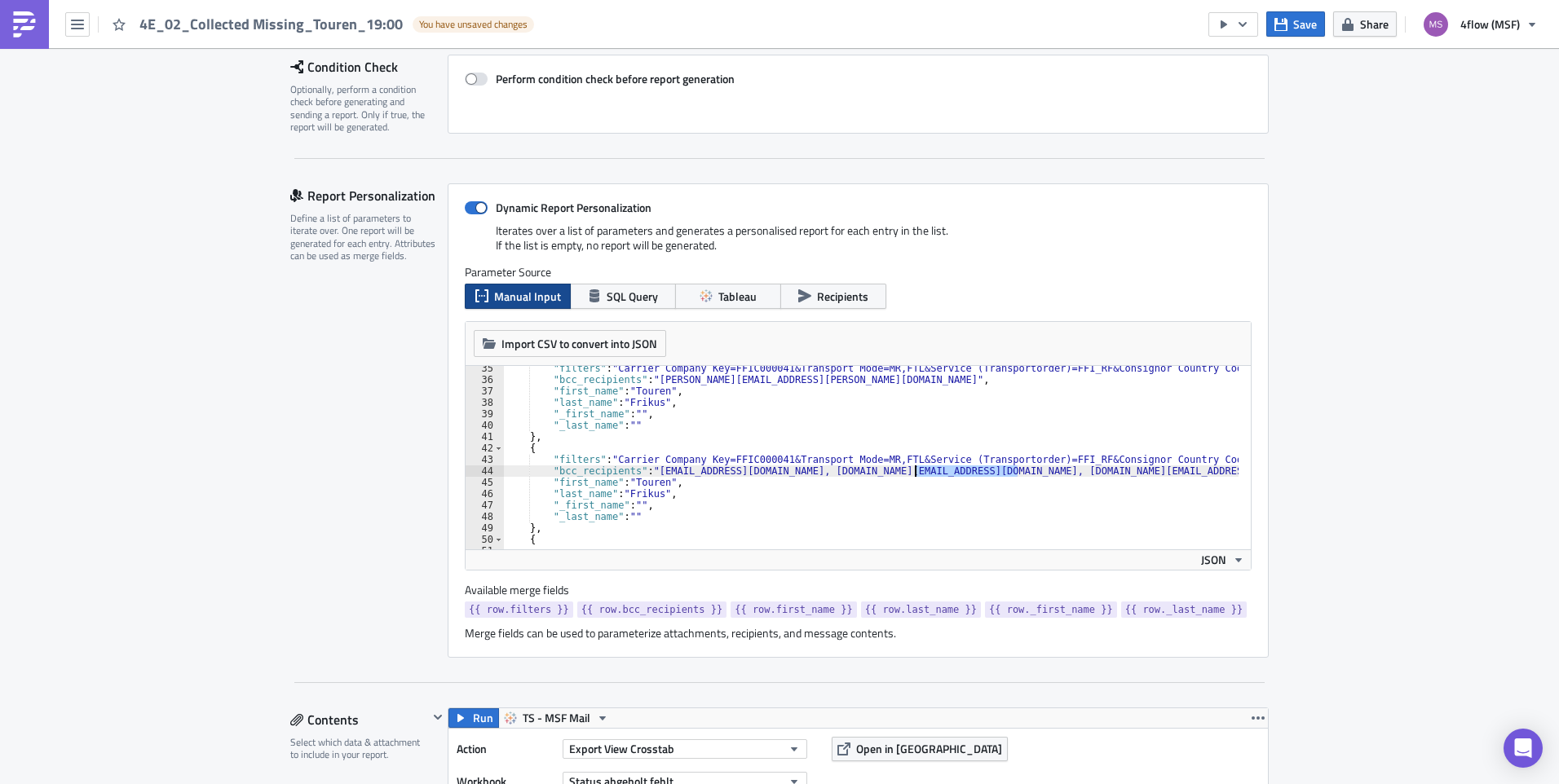
drag, startPoint x: 1011, startPoint y: 471, endPoint x: 911, endPoint y: 472, distance: 100.0
click at [911, 472] on div ""filters" : "Carrier Company Key=FFIC000041&Transport Mode=MR,FTL&Service (Tran…" at bounding box center [998, 459] width 991 height 194
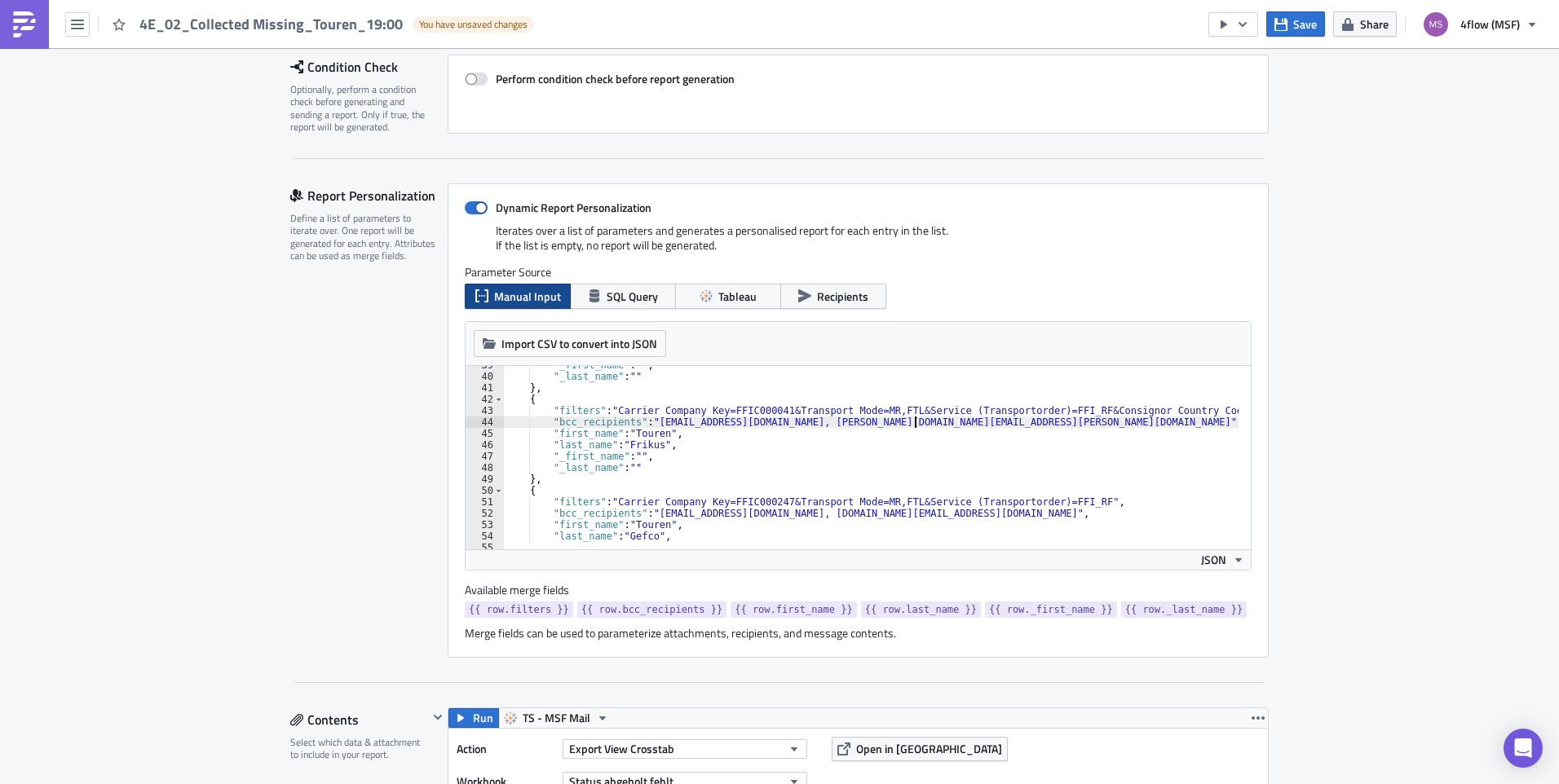
scroll to position [489, 0]
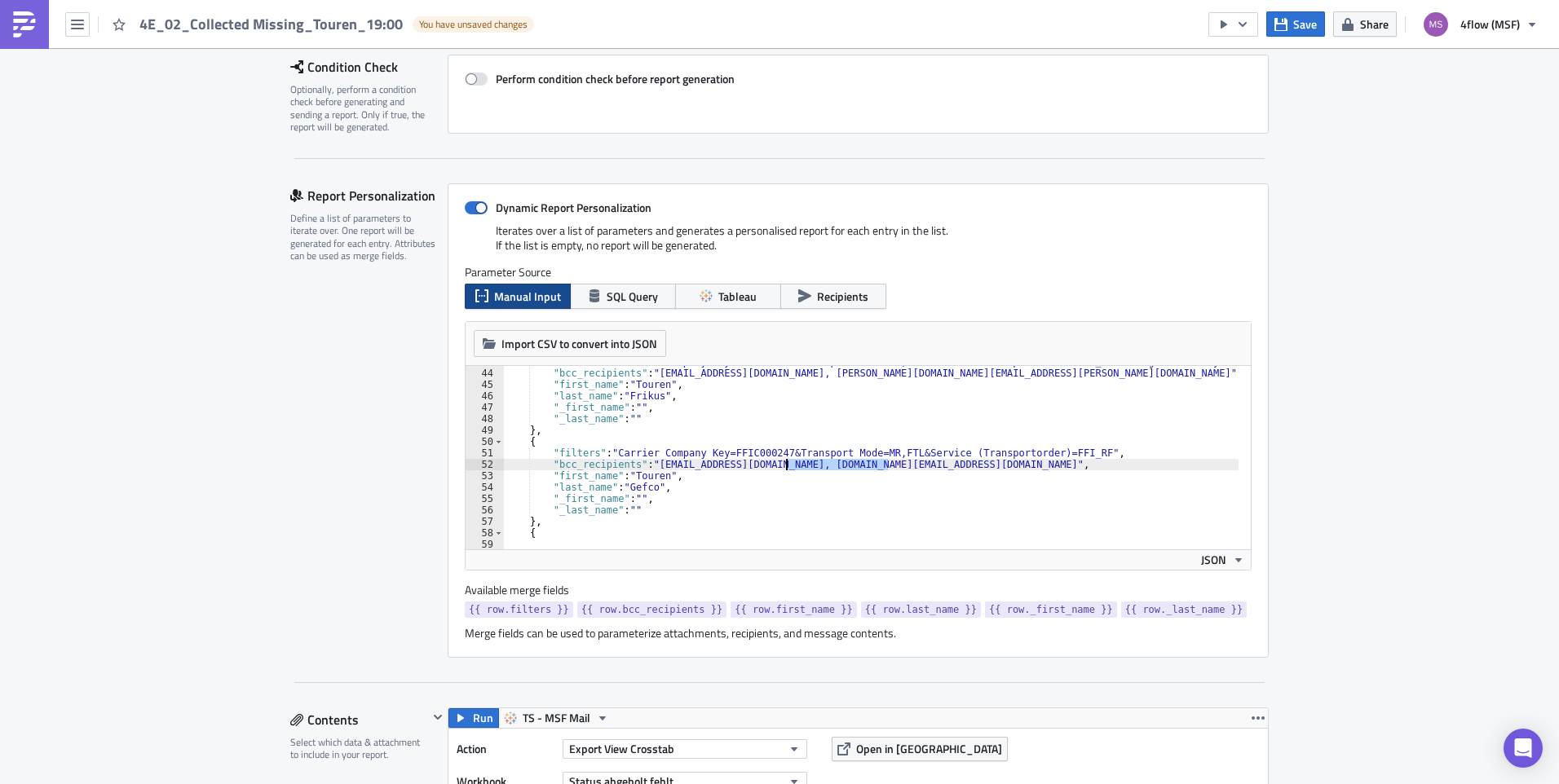
drag, startPoint x: 883, startPoint y: 465, endPoint x: 779, endPoint y: 463, distance: 104.0
click at [779, 463] on div ""filters" : "Carrier Company Key=FFIC000041&Transport Mode=MR,FTL&Service (Tran…" at bounding box center [998, 453] width 991 height 194
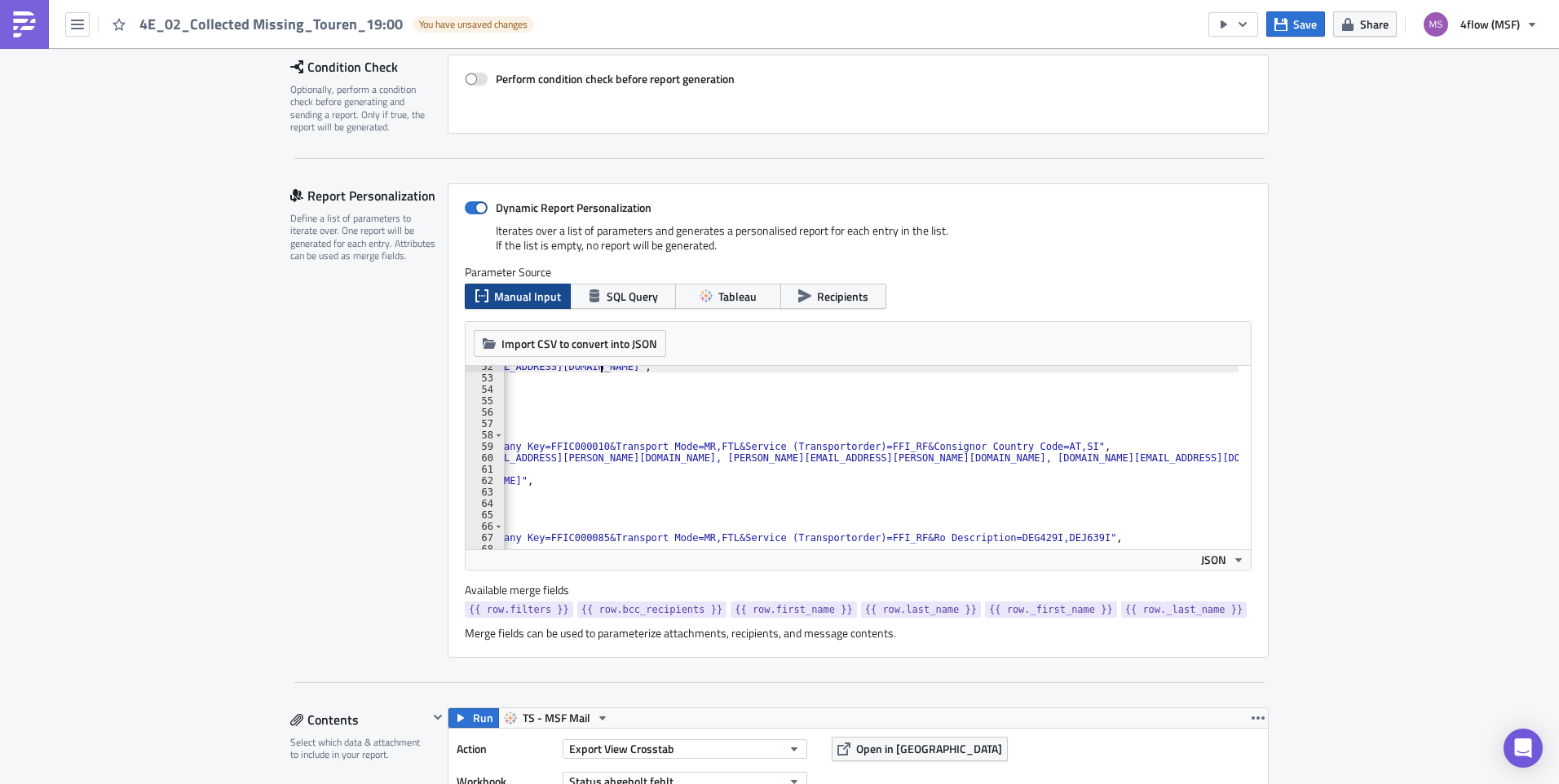
scroll to position [0, 255]
drag, startPoint x: 1170, startPoint y: 462, endPoint x: 1070, endPoint y: 461, distance: 100.0
click at [1070, 461] on div ""bcc_recipients" : "charter.nat.wup@gefco.net" , "first_name" : "Touren" , "las…" at bounding box center [743, 458] width 991 height 194
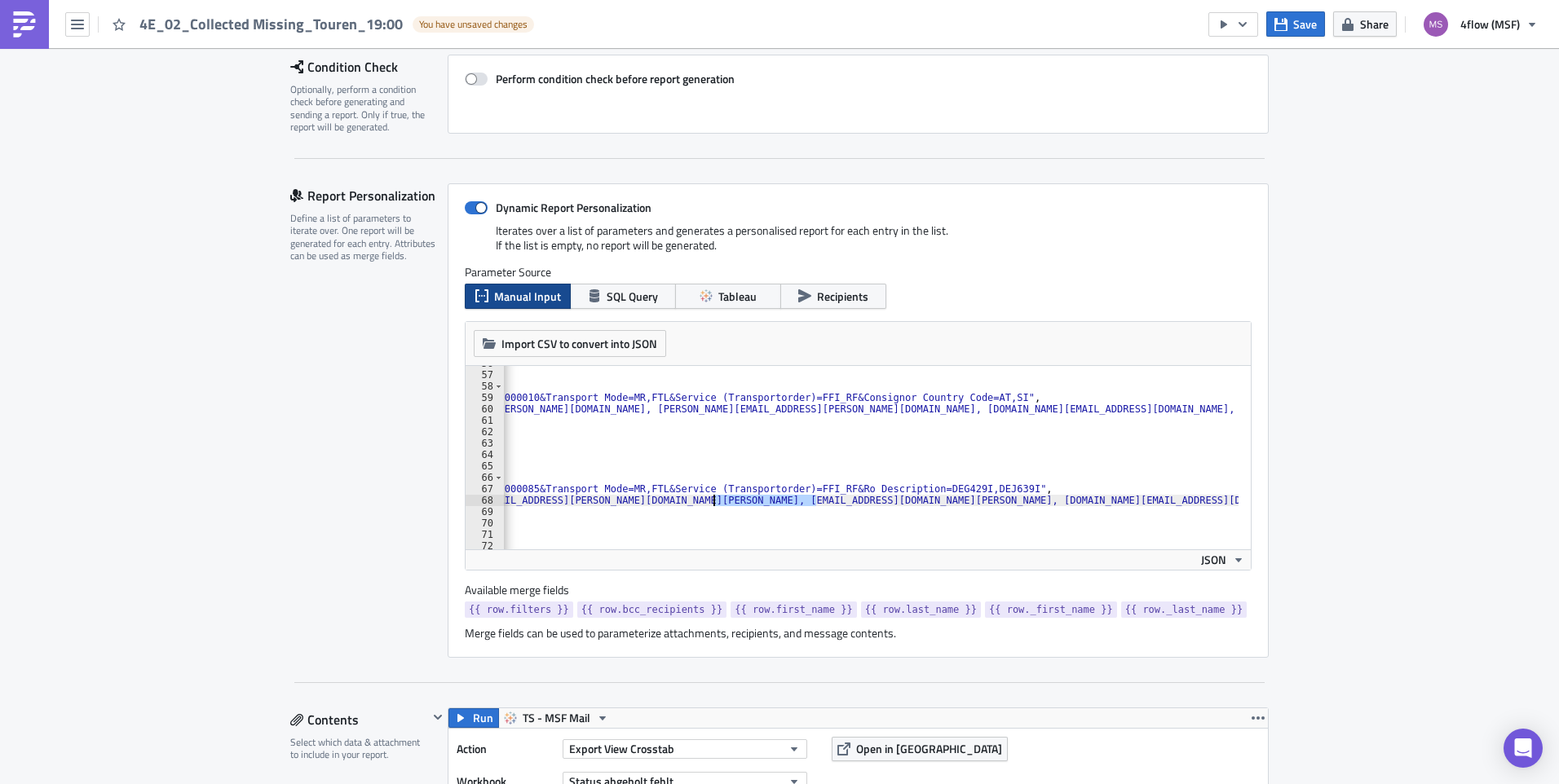
drag, startPoint x: 811, startPoint y: 500, endPoint x: 710, endPoint y: 505, distance: 101.1
click at [710, 505] on div ""_last_name" : "" } , { "filters" : "Carrier Company Key=FFIC000010&Transport M…" at bounding box center [743, 455] width 991 height 194
drag, startPoint x: 756, startPoint y: 501, endPoint x: 683, endPoint y: 501, distance: 73.0
click at [683, 501] on div ""_last_name" : "" } , { "filters" : "Carrier Company Key=FFIC000010&Transport M…" at bounding box center [825, 455] width 991 height 194
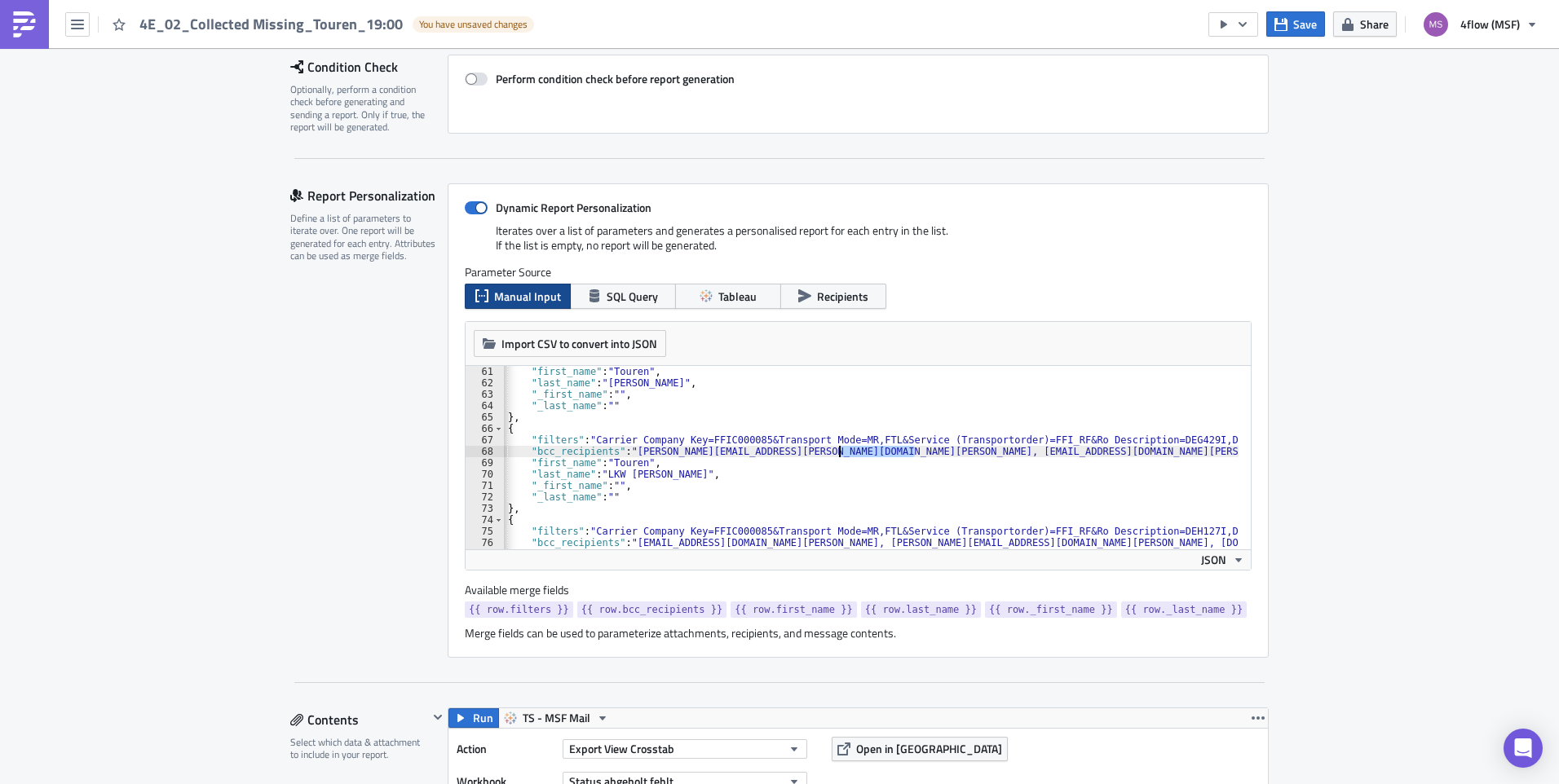
scroll to position [734, 0]
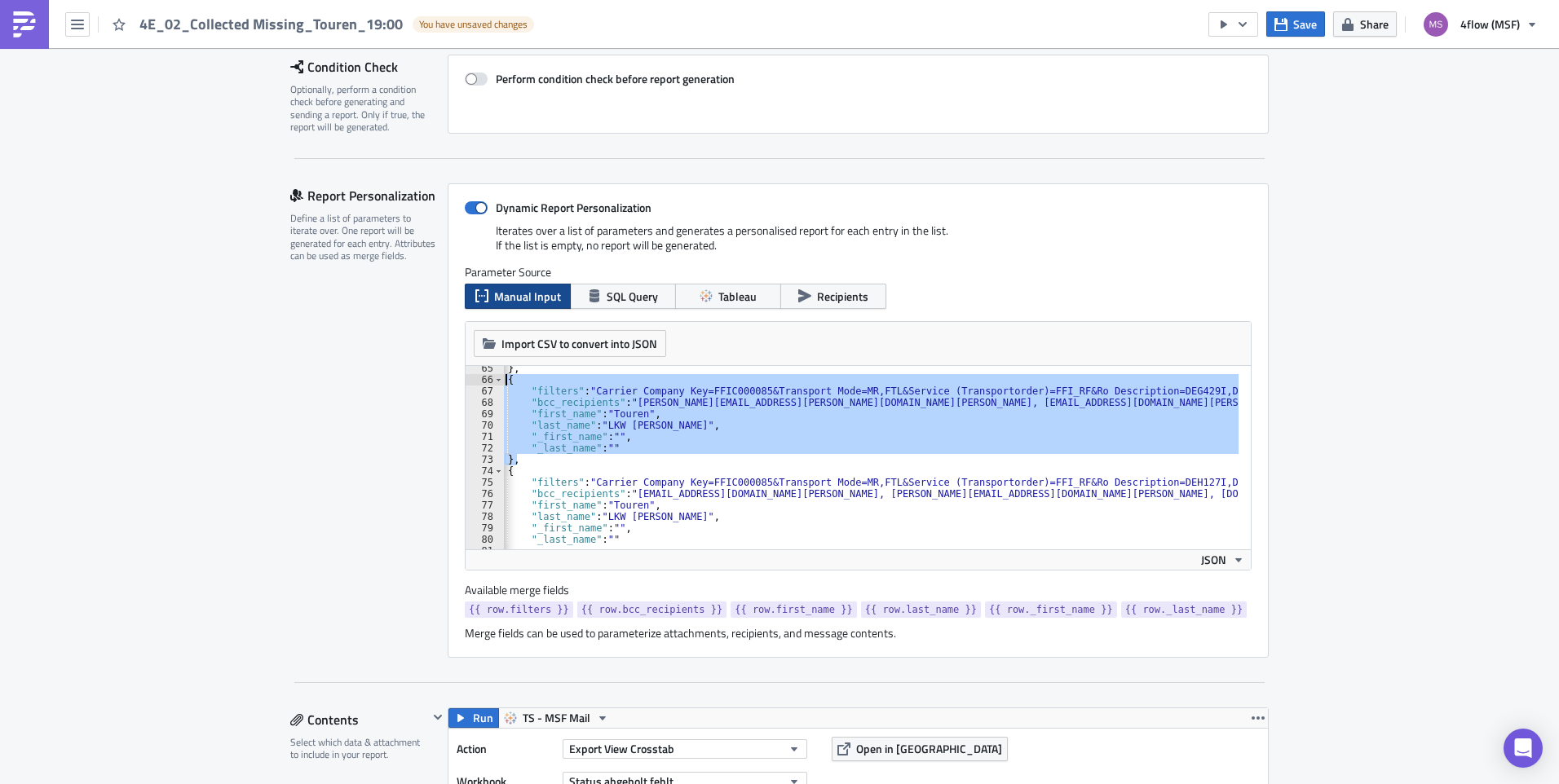
drag, startPoint x: 541, startPoint y: 461, endPoint x: 607, endPoint y: 392, distance: 95.5
click at [500, 380] on div "} , { "filters" : "Carrier Company Key=FFIC000085&Transport Mode=MR,FTL&Service…" at bounding box center [976, 459] width 991 height 194
type textarea "{ "filters": "Carrier Company Key=FFIC000085&Transport Mode=MR,FTL&Service (Tra…"
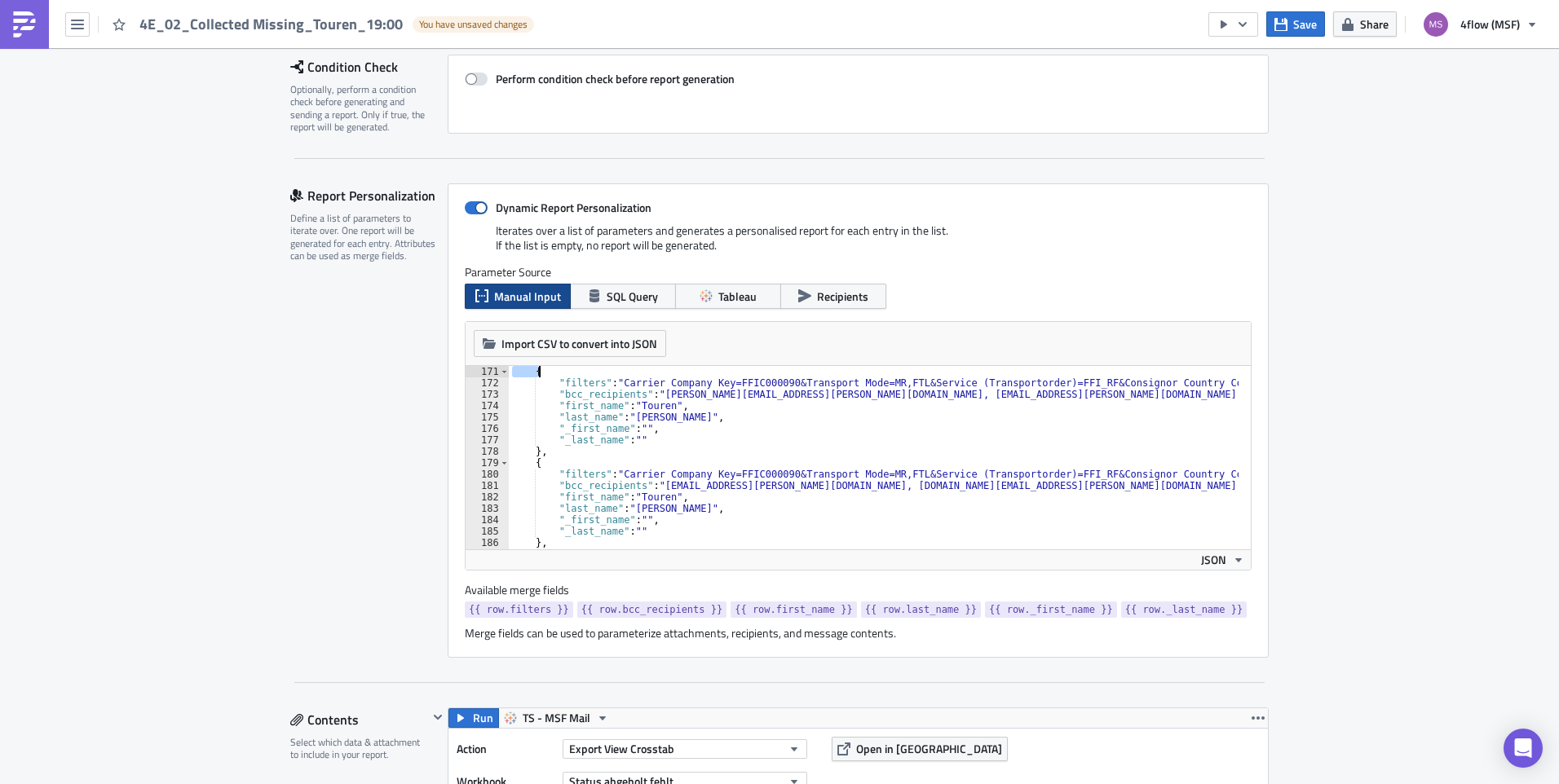
scroll to position [1780, 0]
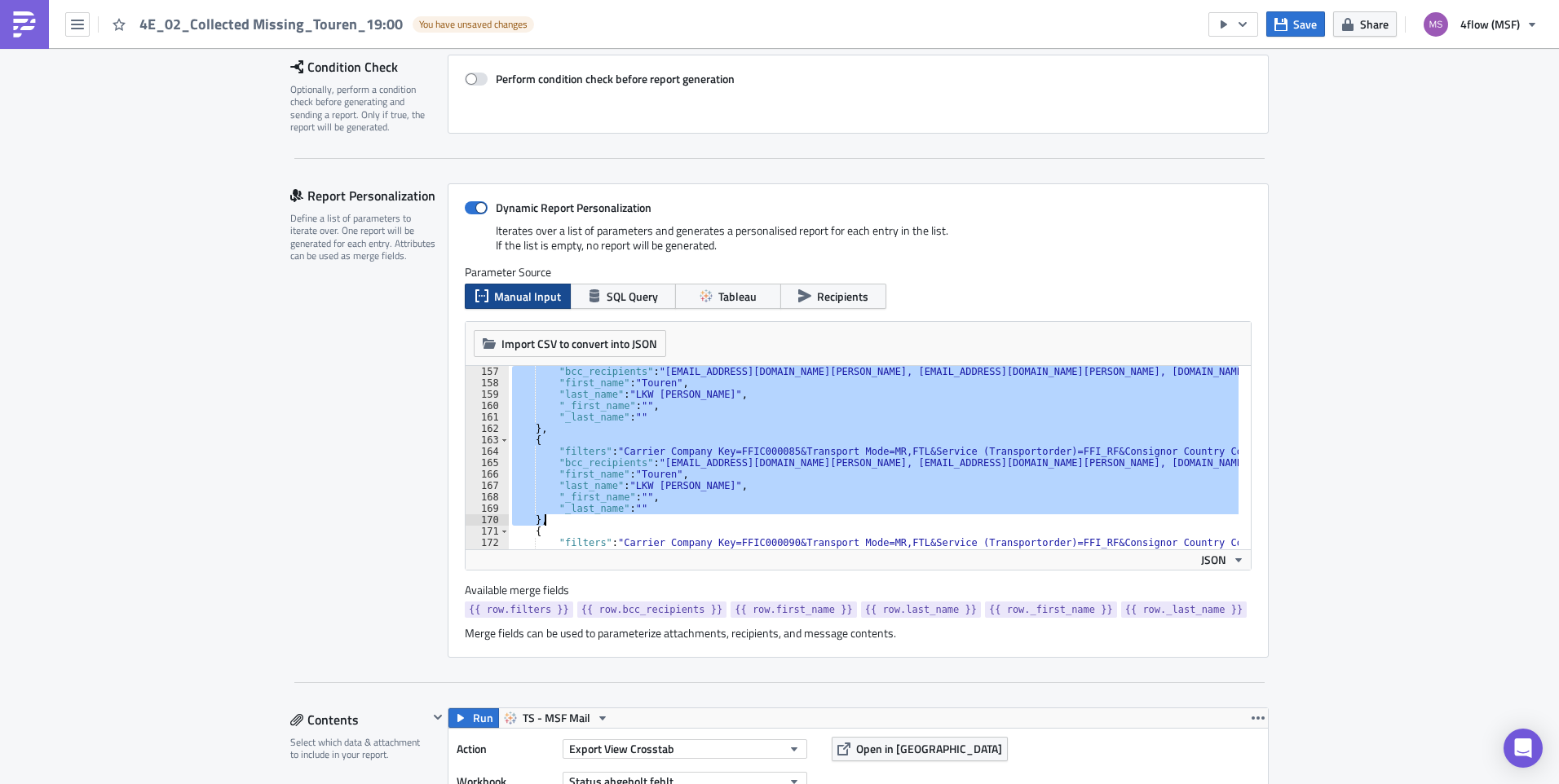
drag, startPoint x: 526, startPoint y: 378, endPoint x: 707, endPoint y: 517, distance: 228.2
click at [707, 517] on div ""bcc_recipients" : "frkat@lkw-walter.com, rac@lkw-walter.com, a.salum@4flow.com…" at bounding box center [1004, 463] width 991 height 194
type textarea ""_last_name": "" },"
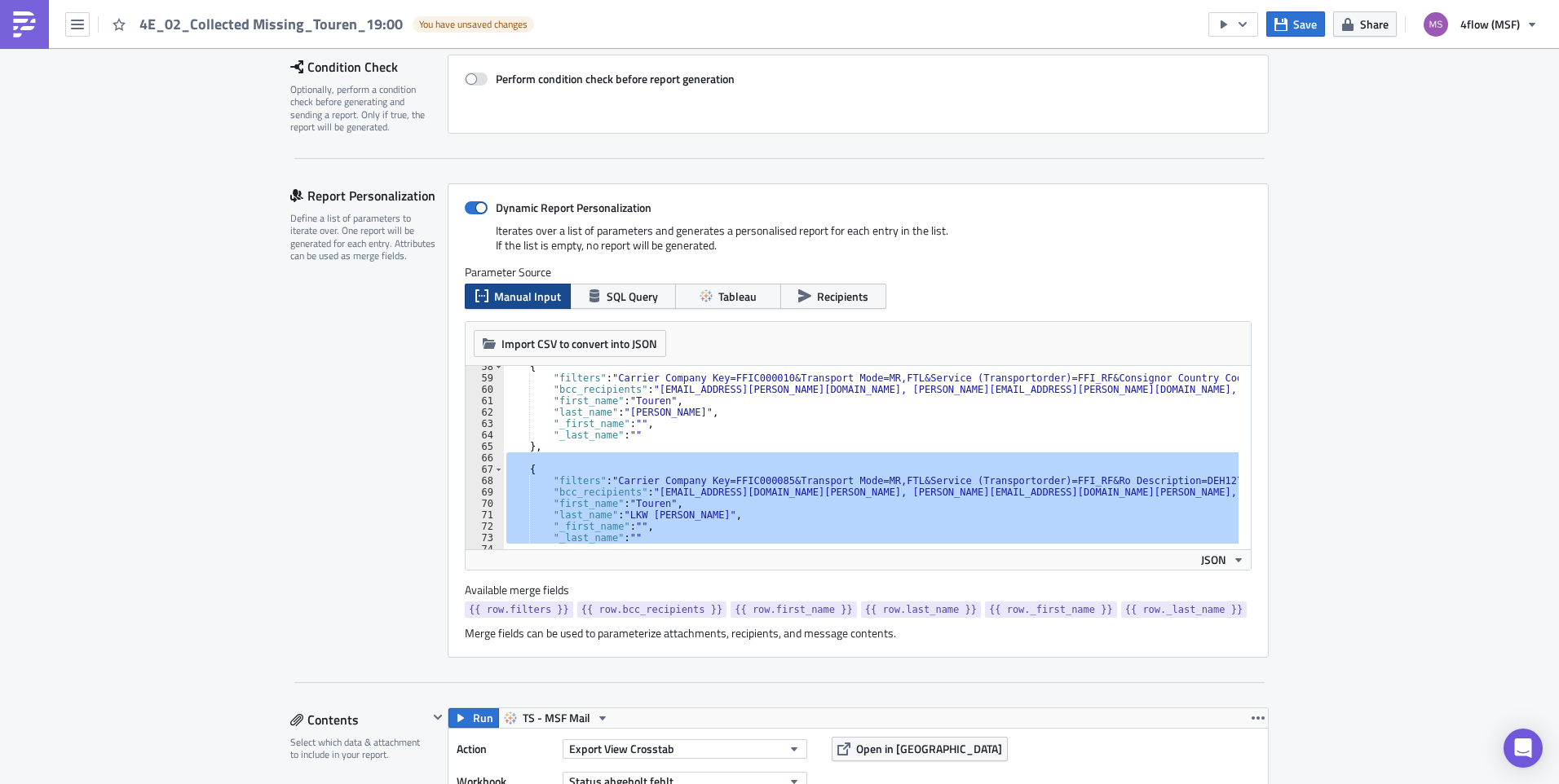
scroll to position [655, 0]
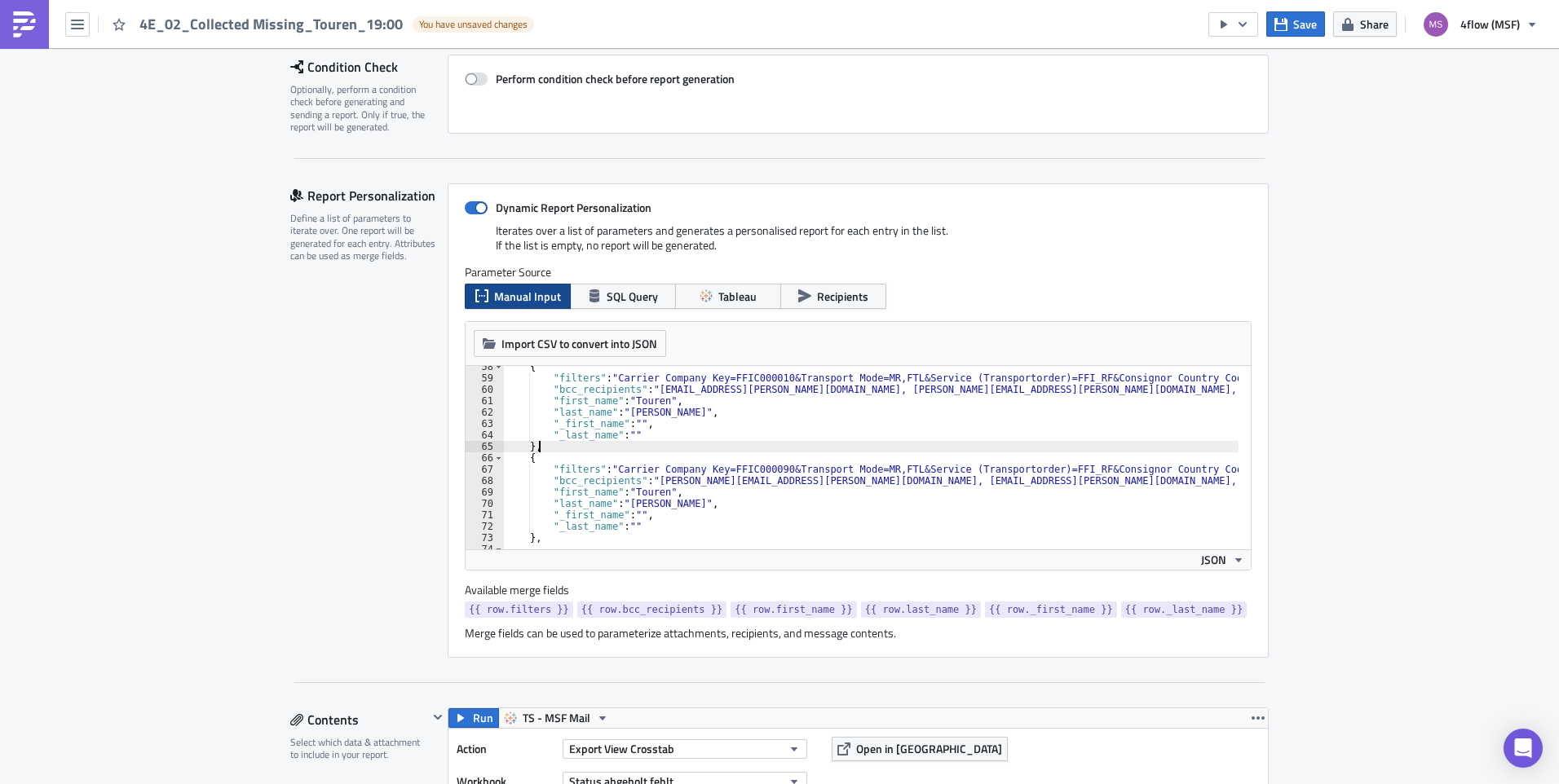
click at [534, 446] on div "{ "filters" : "Carrier Company Key=FFIC000010&Transport Mode=MR,FTL&Service (Tr…" at bounding box center [998, 458] width 991 height 194
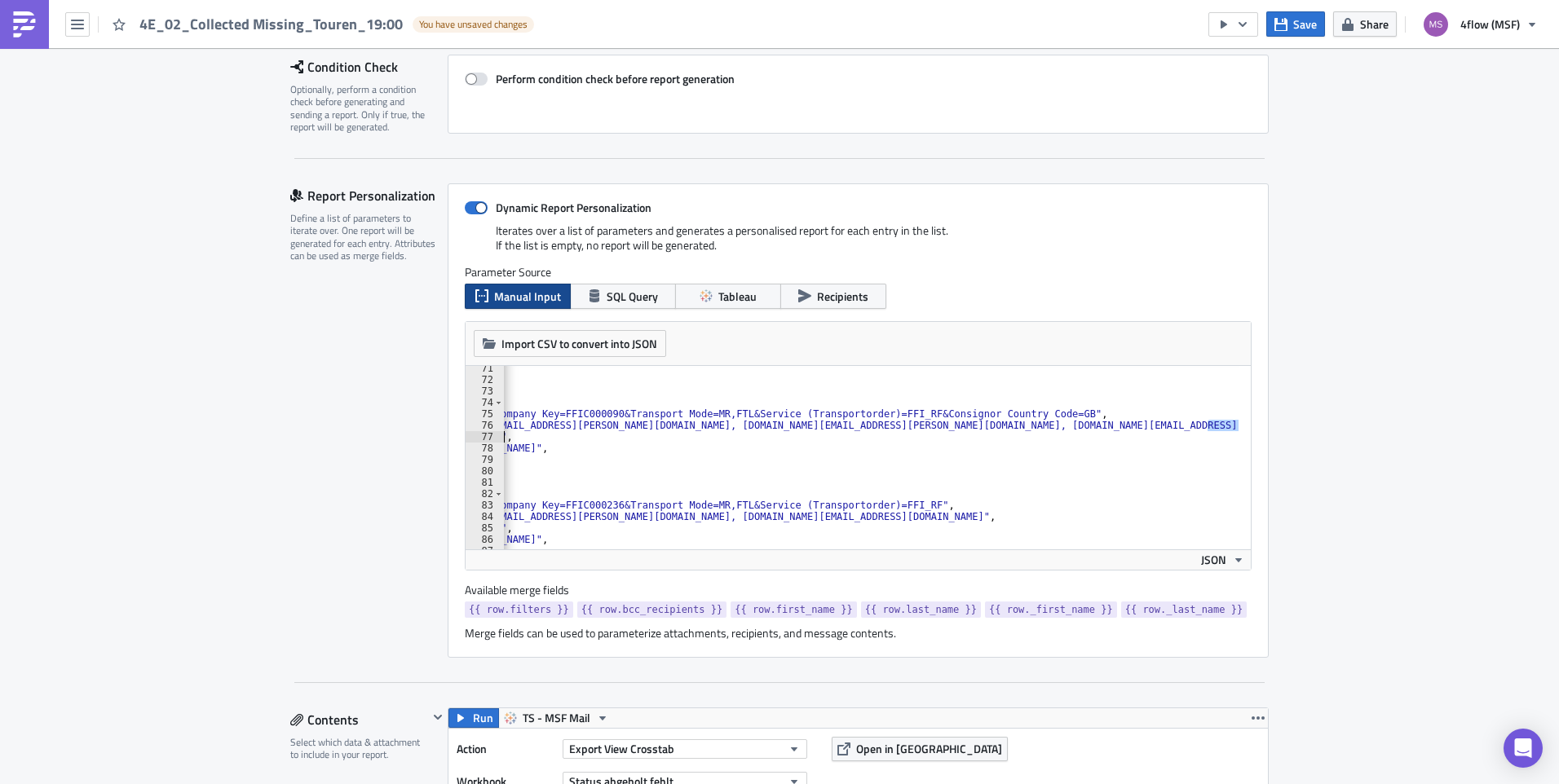
scroll to position [0, 255]
drag, startPoint x: 1116, startPoint y: 426, endPoint x: 1218, endPoint y: 428, distance: 102.0
click at [1218, 428] on div ""_first_name" : "" , "_last_name" : "" } , { "filters" : "Carrier Company Key=F…" at bounding box center [743, 459] width 991 height 194
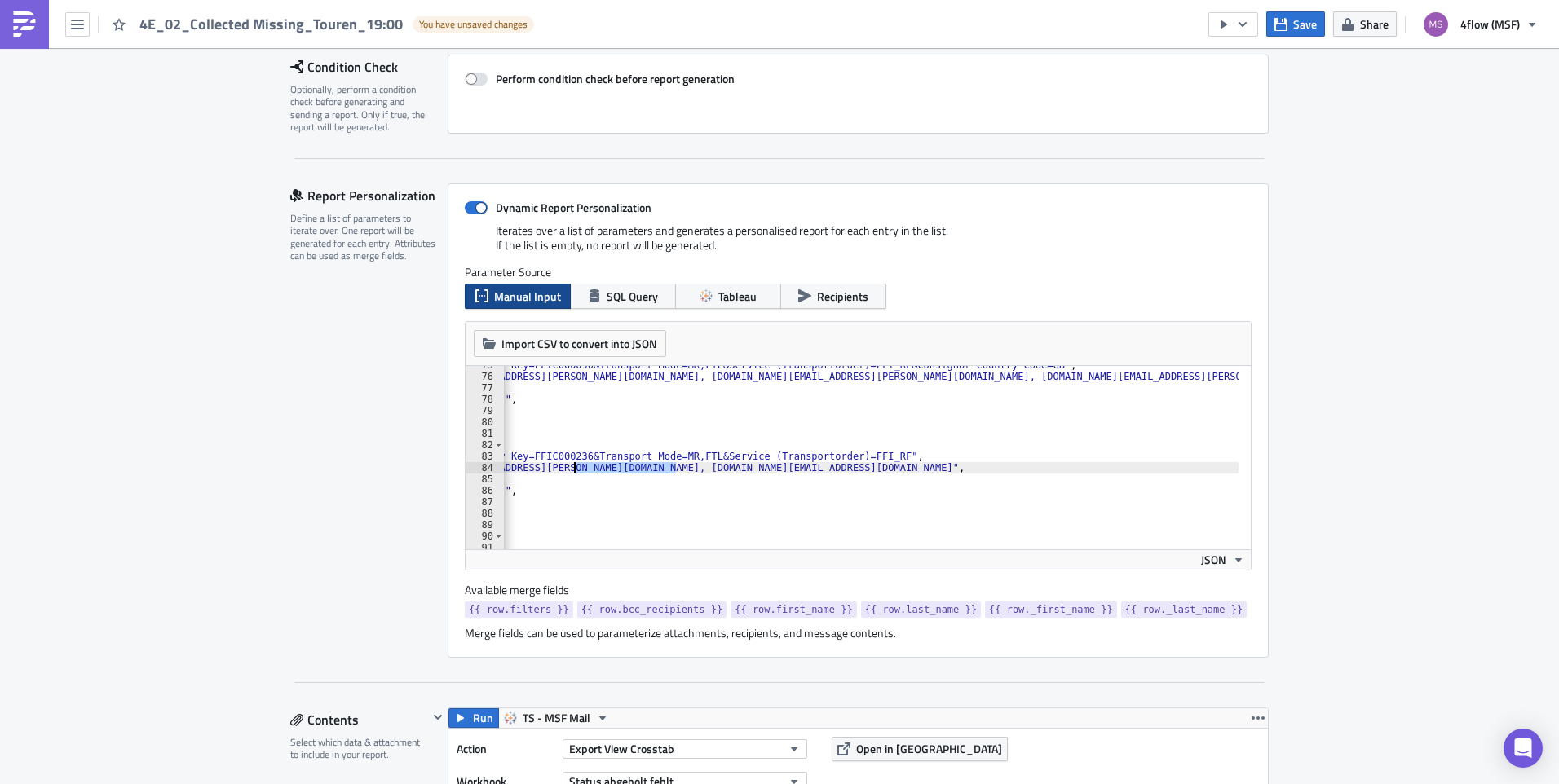
drag, startPoint x: 670, startPoint y: 468, endPoint x: 570, endPoint y: 467, distance: 100.0
click at [570, 467] on div ""filters" : "Carrier Company Key=FFIC000090&Transport Mode=MR,FTL&Service (Tran…" at bounding box center [770, 456] width 937 height 194
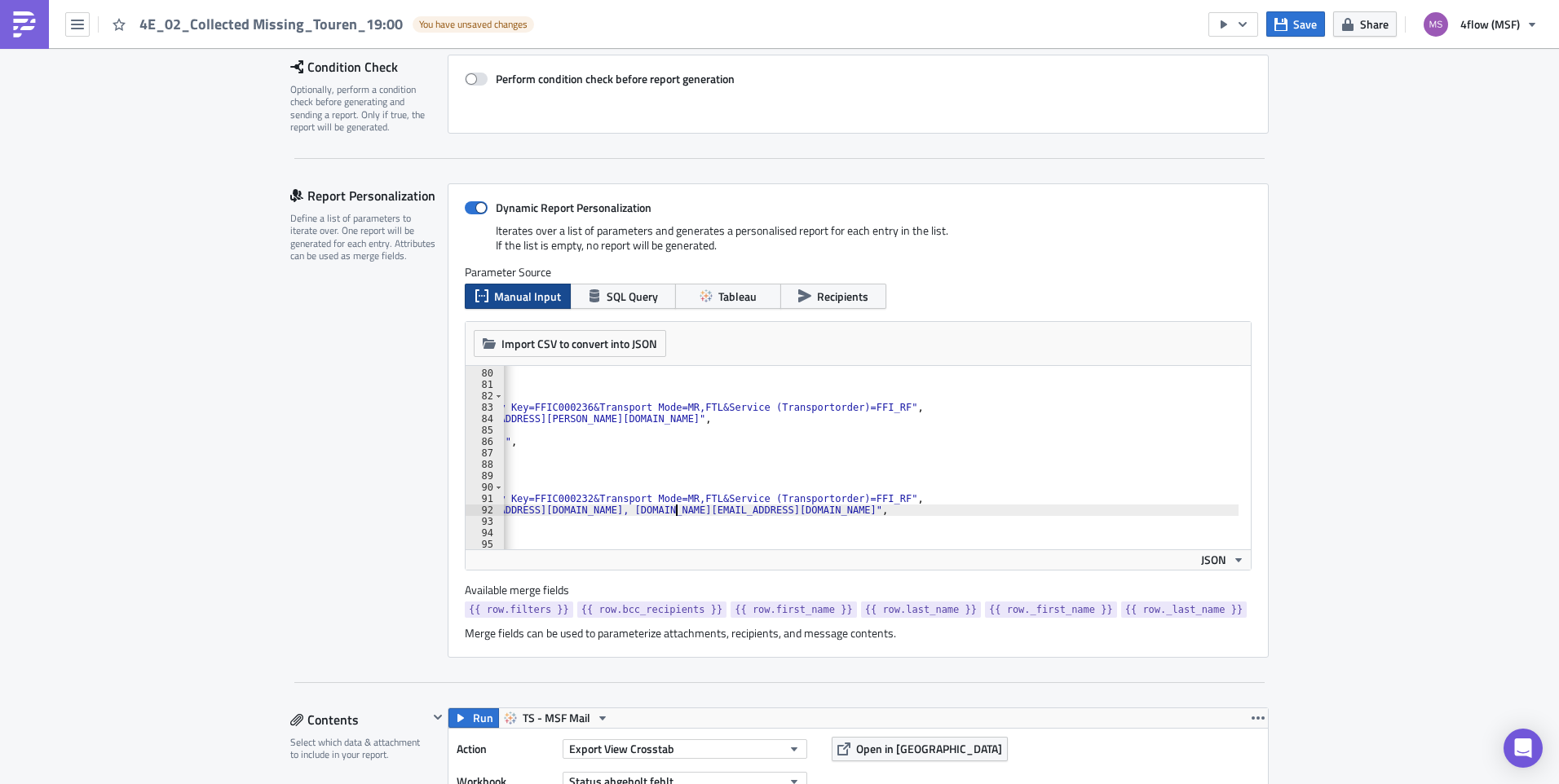
click at [668, 511] on div ""_first_name" : "" , "_last_name" : "" } , { "filters" : "Carrier Company Key=F…" at bounding box center [770, 453] width 937 height 194
drag, startPoint x: 666, startPoint y: 510, endPoint x: 564, endPoint y: 510, distance: 102.0
click at [564, 510] on div ""_first_name" : "" , "_last_name" : "" } , { "filters" : "Carrier Company Key=F…" at bounding box center [770, 453] width 937 height 194
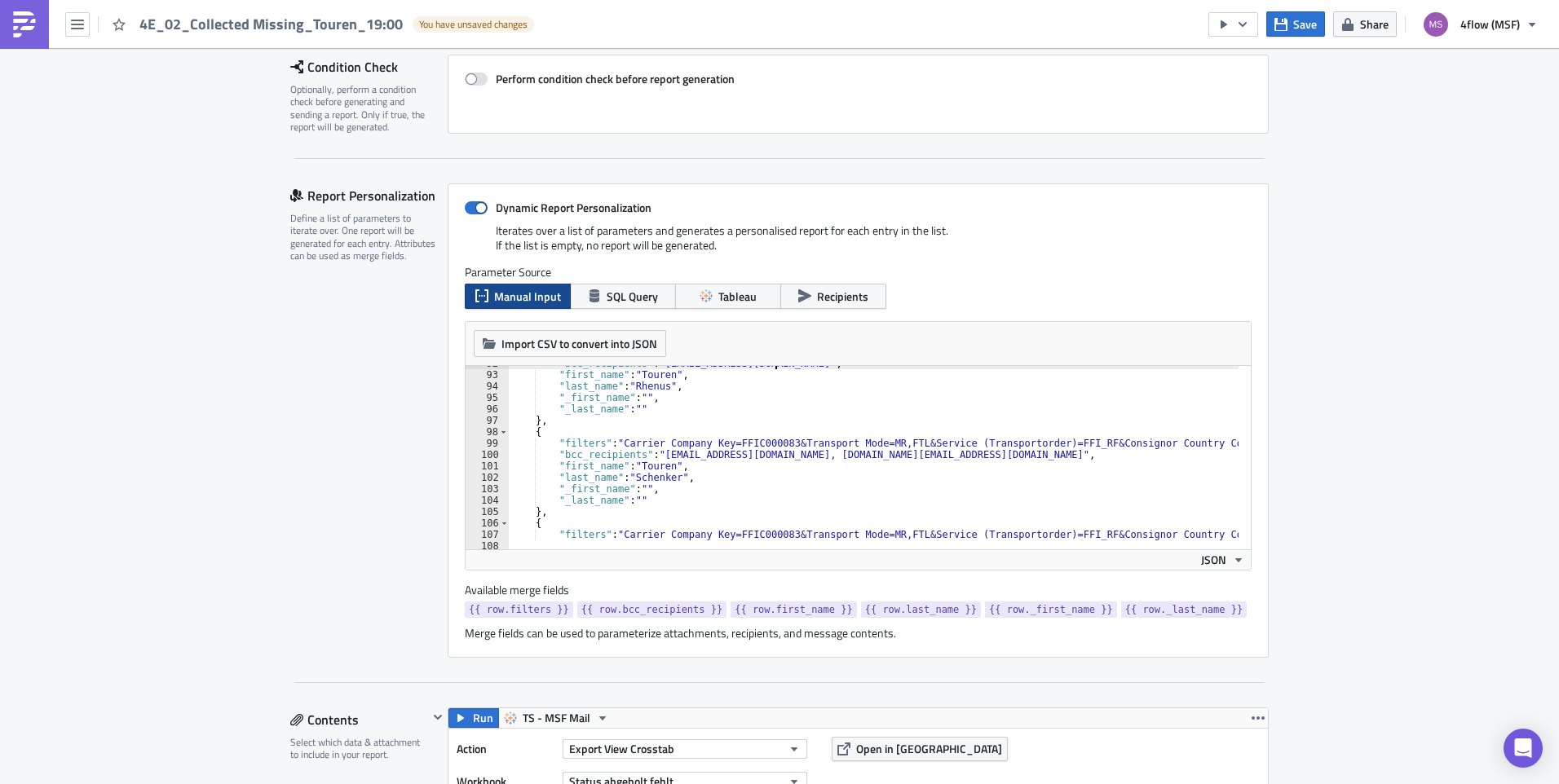
scroll to position [1047, 0]
drag, startPoint x: 960, startPoint y: 457, endPoint x: 866, endPoint y: 458, distance: 94.0
click at [866, 458] on div ""bcc_recipients" : "Magna-AT@at.rhenus.com" , "first_name" : "Touren" , "last_n…" at bounding box center [977, 455] width 937 height 194
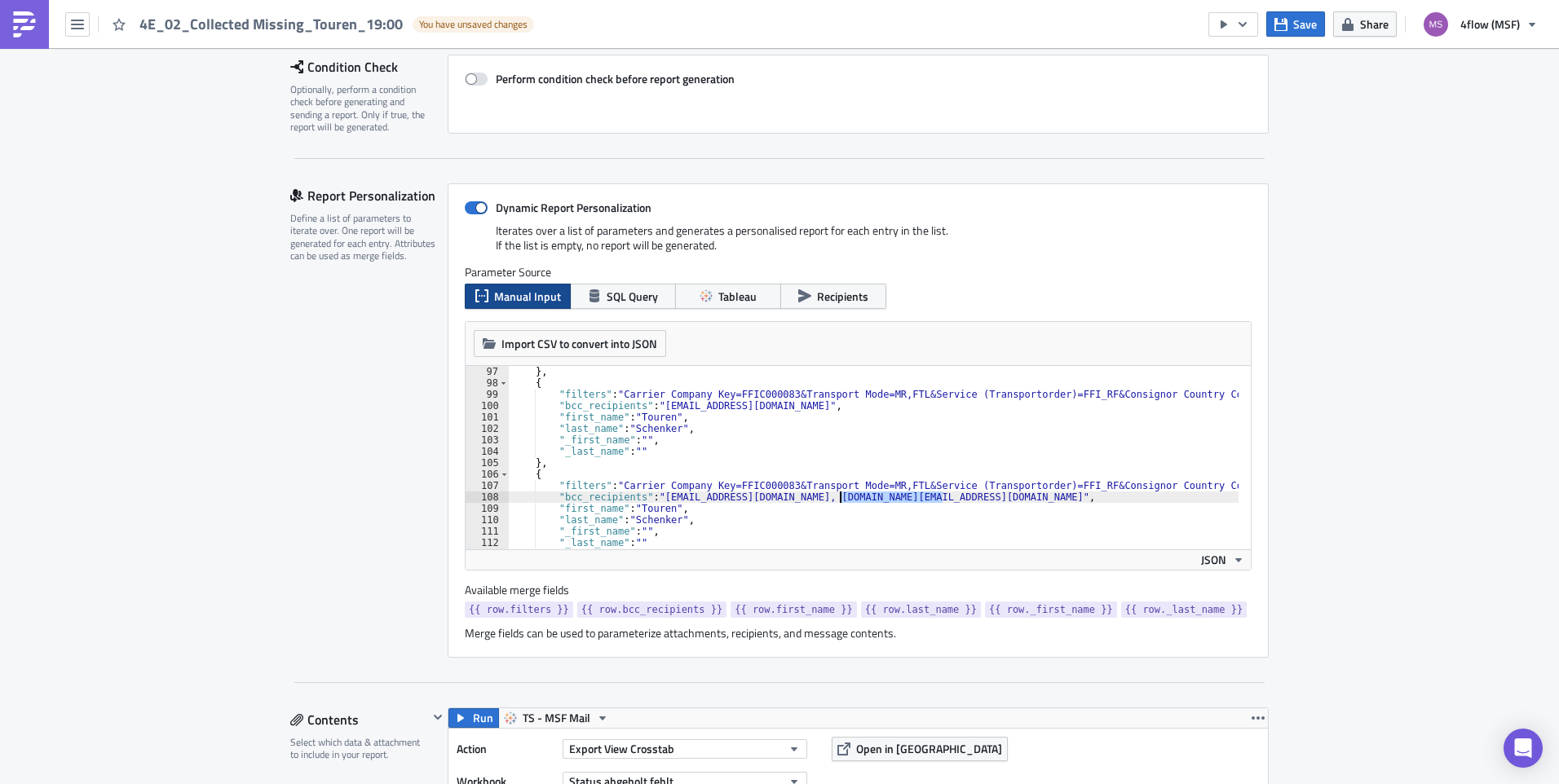
drag, startPoint x: 935, startPoint y: 499, endPoint x: 836, endPoint y: 497, distance: 99.0
click at [836, 497] on div "} , { "filters" : "Carrier Company Key=FFIC000083&Transport Mode=MR,FTL&Service…" at bounding box center [977, 463] width 937 height 194
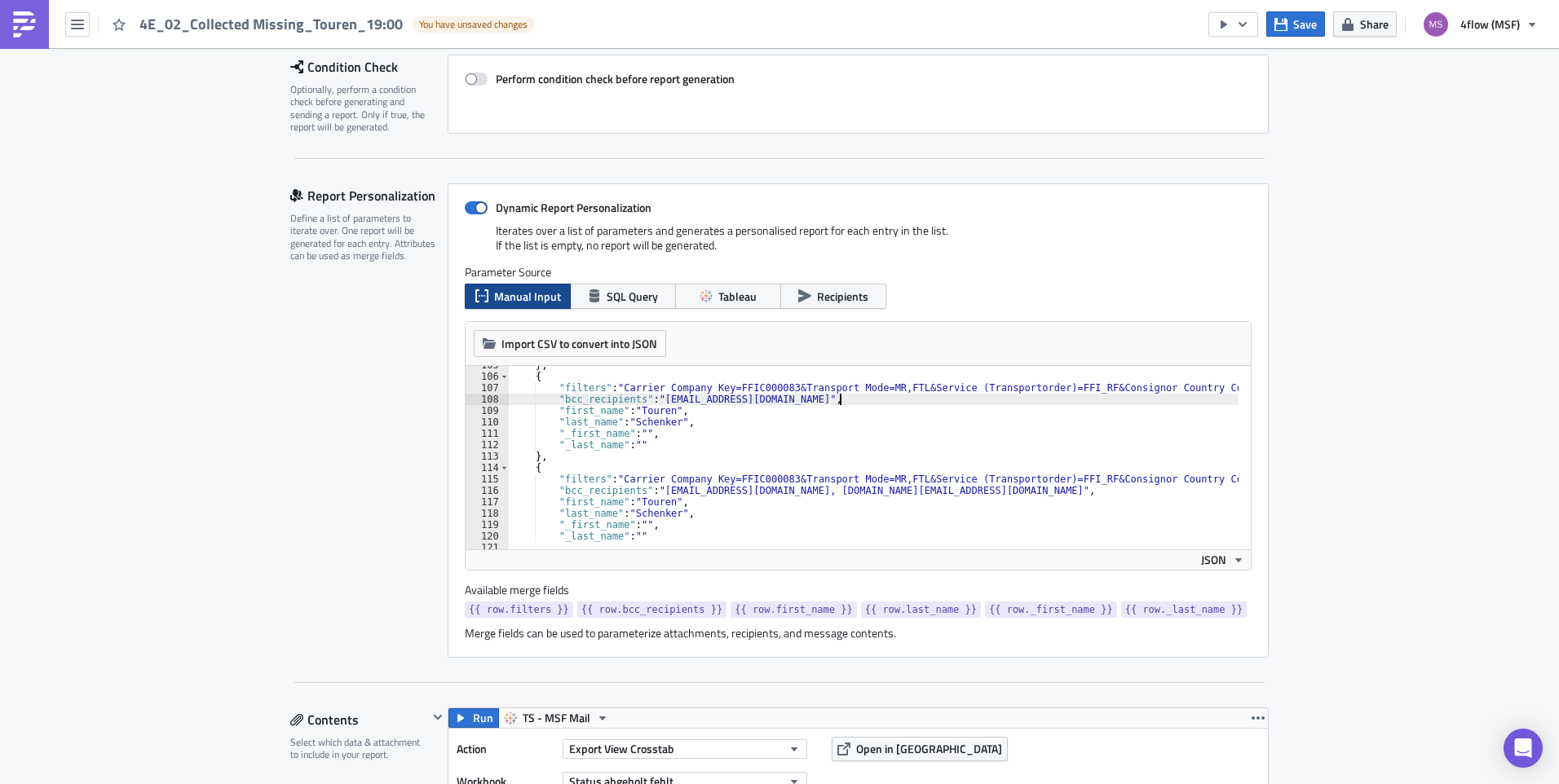
scroll to position [1193, 0]
drag, startPoint x: 956, startPoint y: 490, endPoint x: 856, endPoint y: 493, distance: 100.0
click at [856, 493] on div "} , { "filters" : "Carrier Company Key=FFIC000083&Transport Mode=MR,FTL&Service…" at bounding box center [977, 456] width 937 height 194
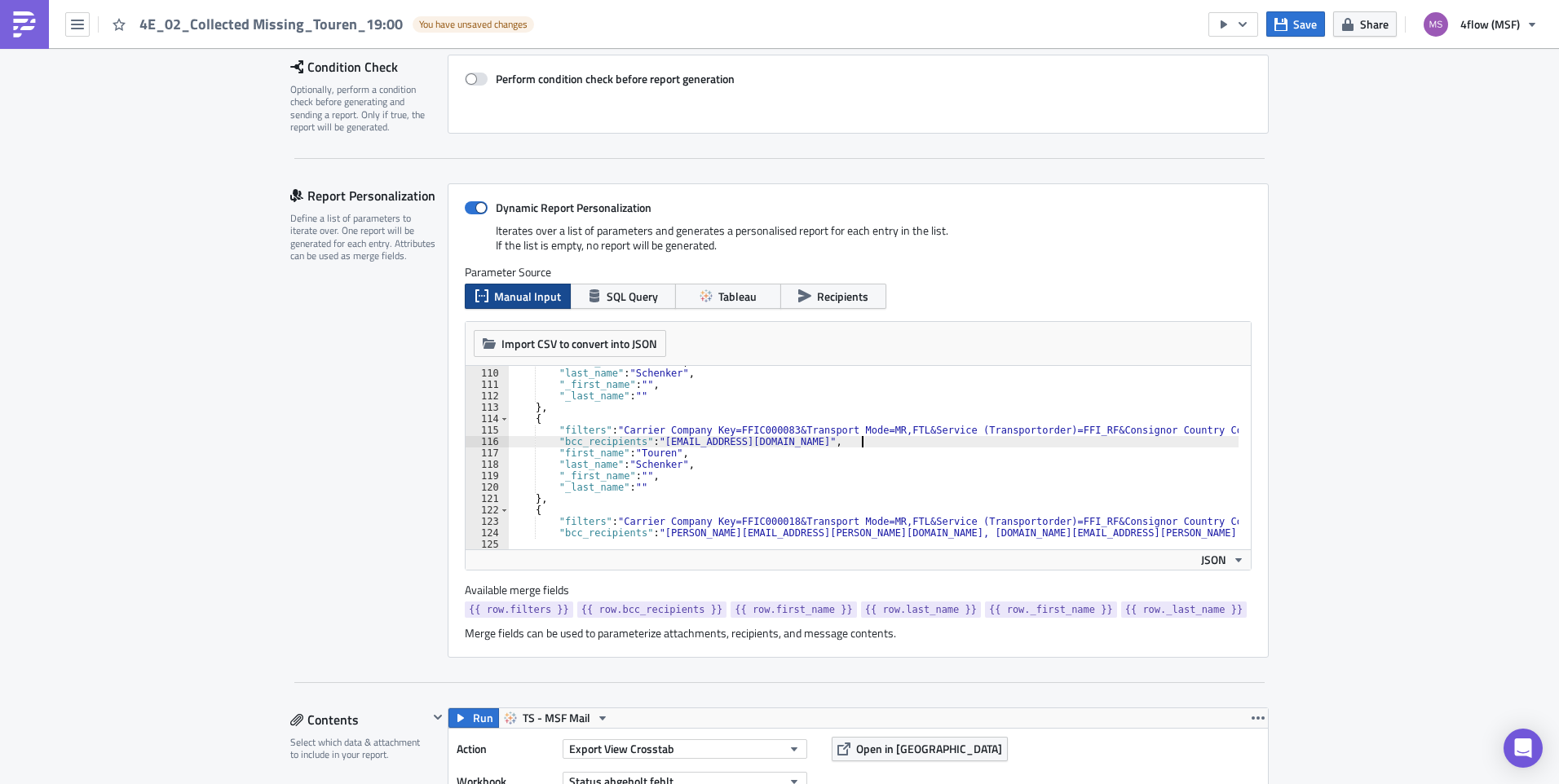
scroll to position [1291, 0]
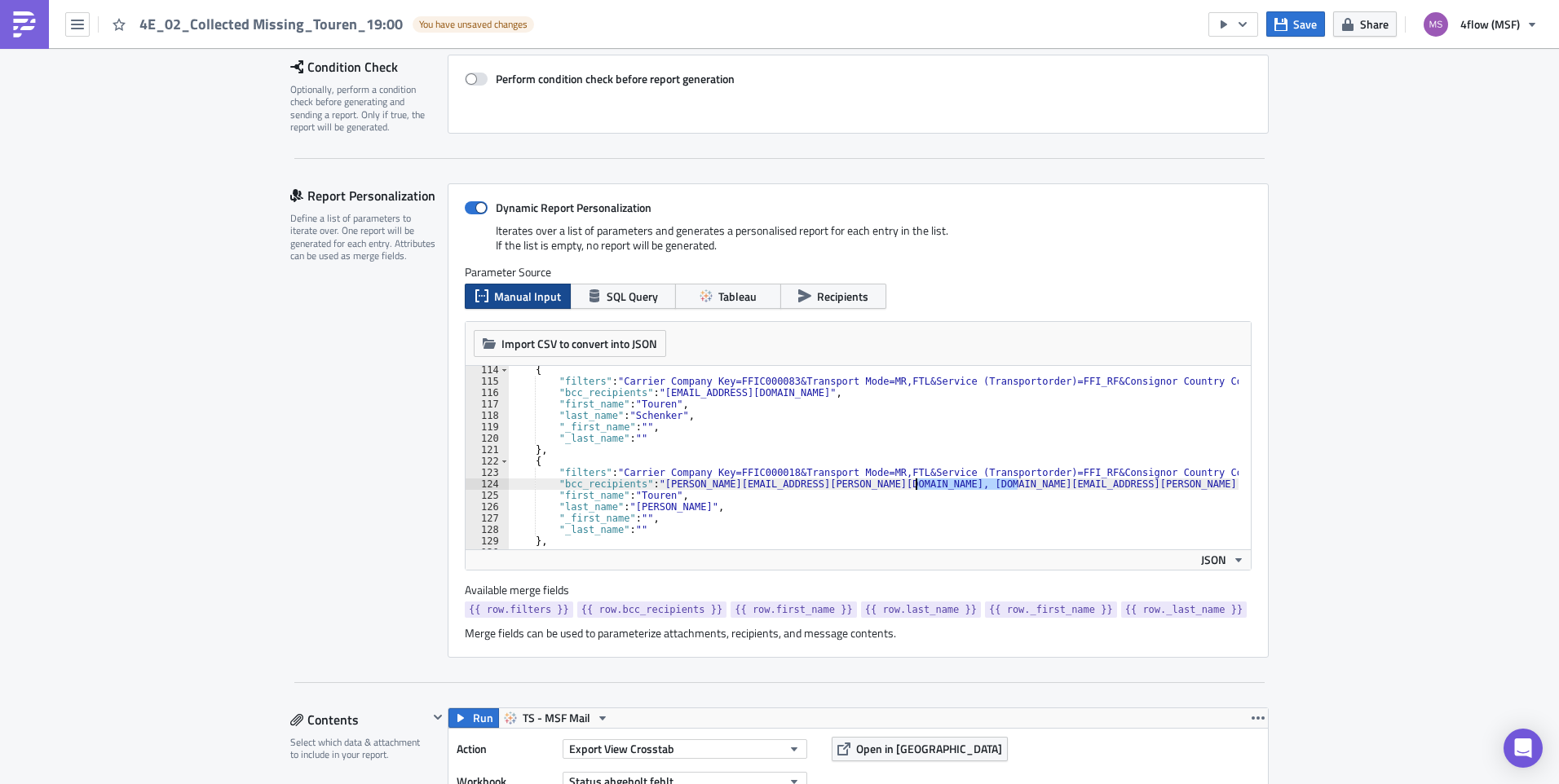
drag, startPoint x: 1009, startPoint y: 486, endPoint x: 909, endPoint y: 485, distance: 100.0
click at [909, 485] on div "{ "filters" : "Carrier Company Key=FFIC000083&Transport Mode=MR,FTL&Service (Tr…" at bounding box center [977, 461] width 937 height 194
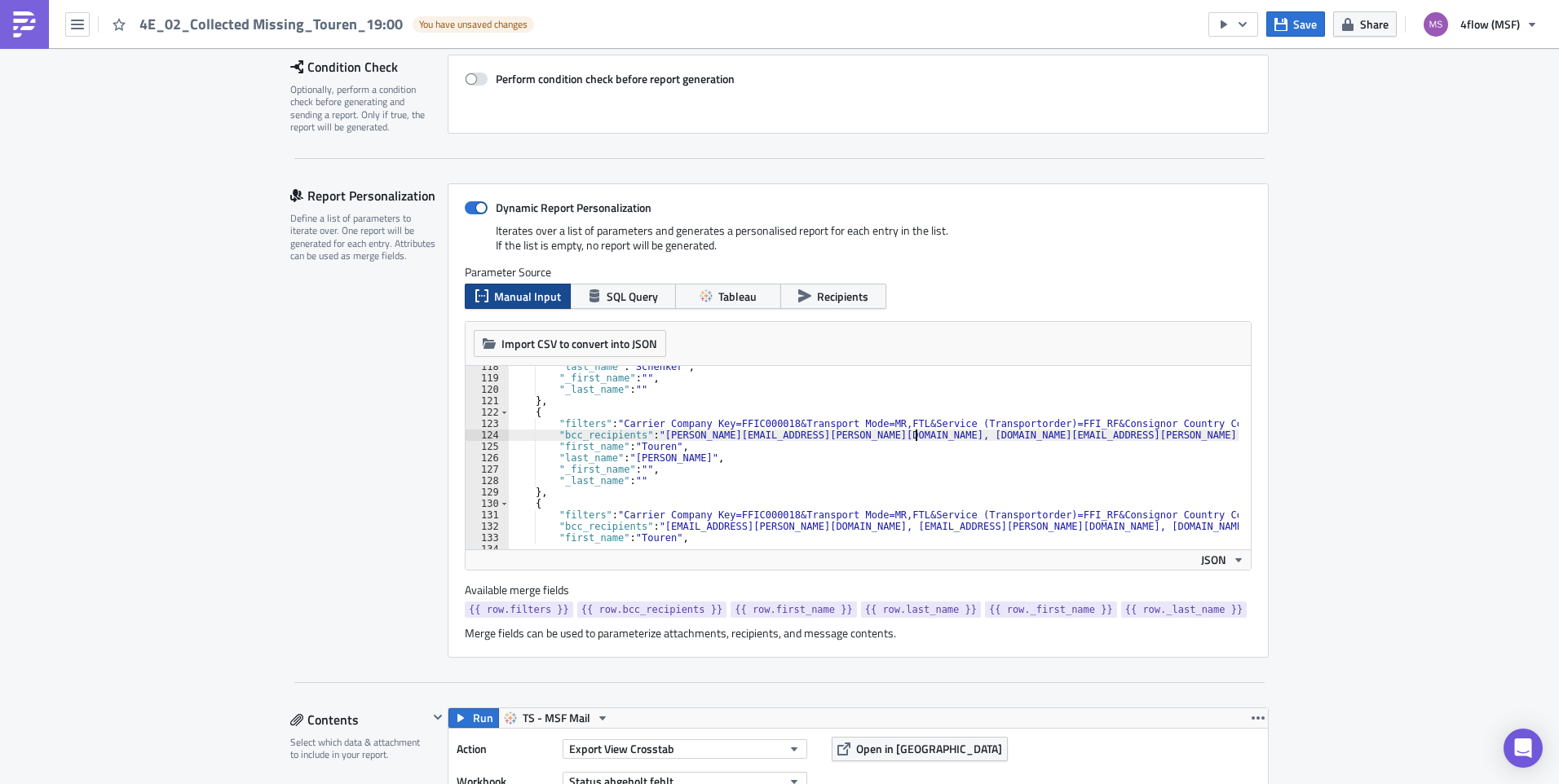
scroll to position [1389, 0]
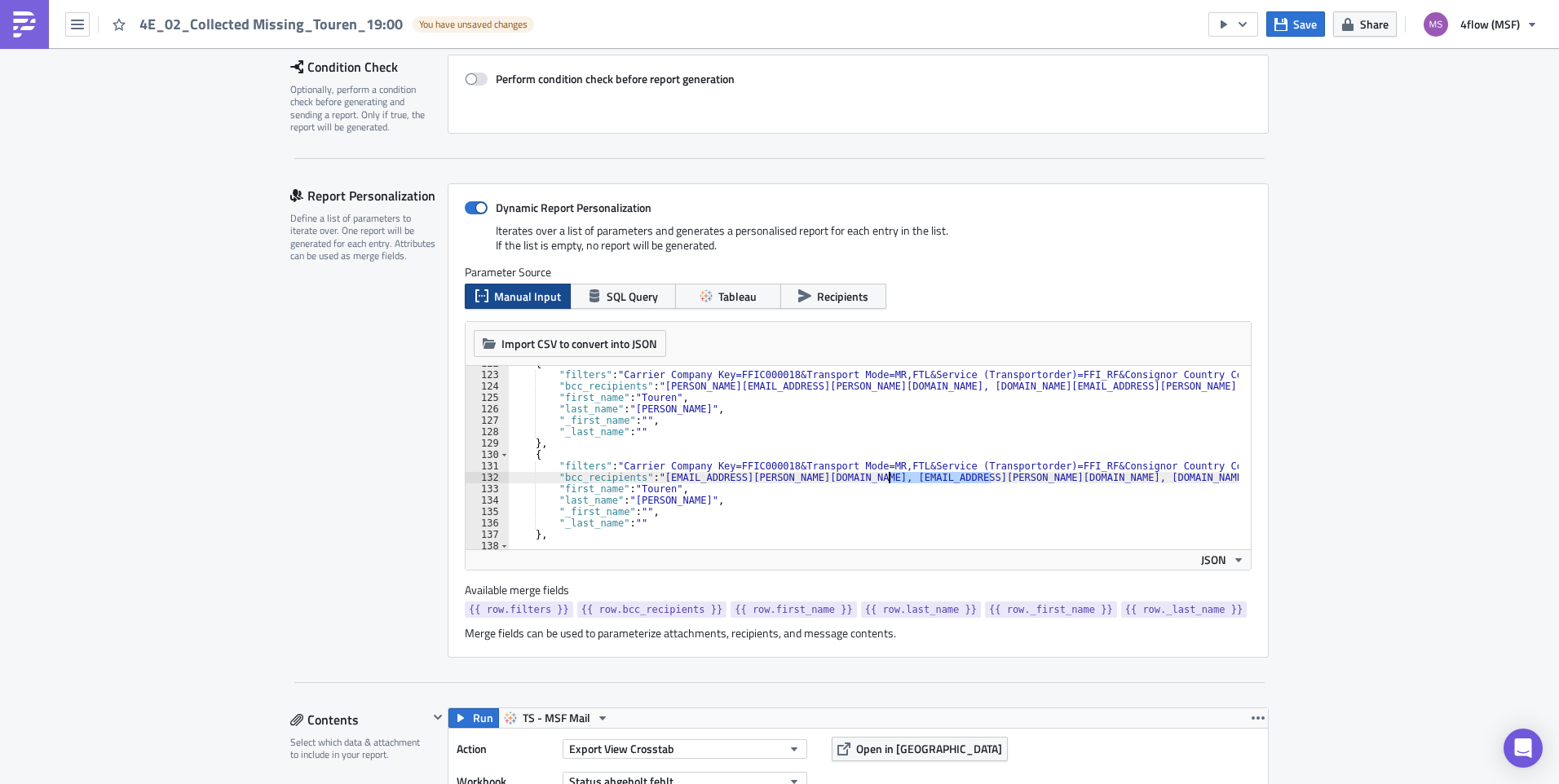
drag, startPoint x: 984, startPoint y: 475, endPoint x: 883, endPoint y: 480, distance: 101.1
click at [883, 480] on div "{ "filters" : "Carrier Company Key=FFIC000018&Transport Mode=MR,FTL&Service (Tr…" at bounding box center [977, 455] width 937 height 194
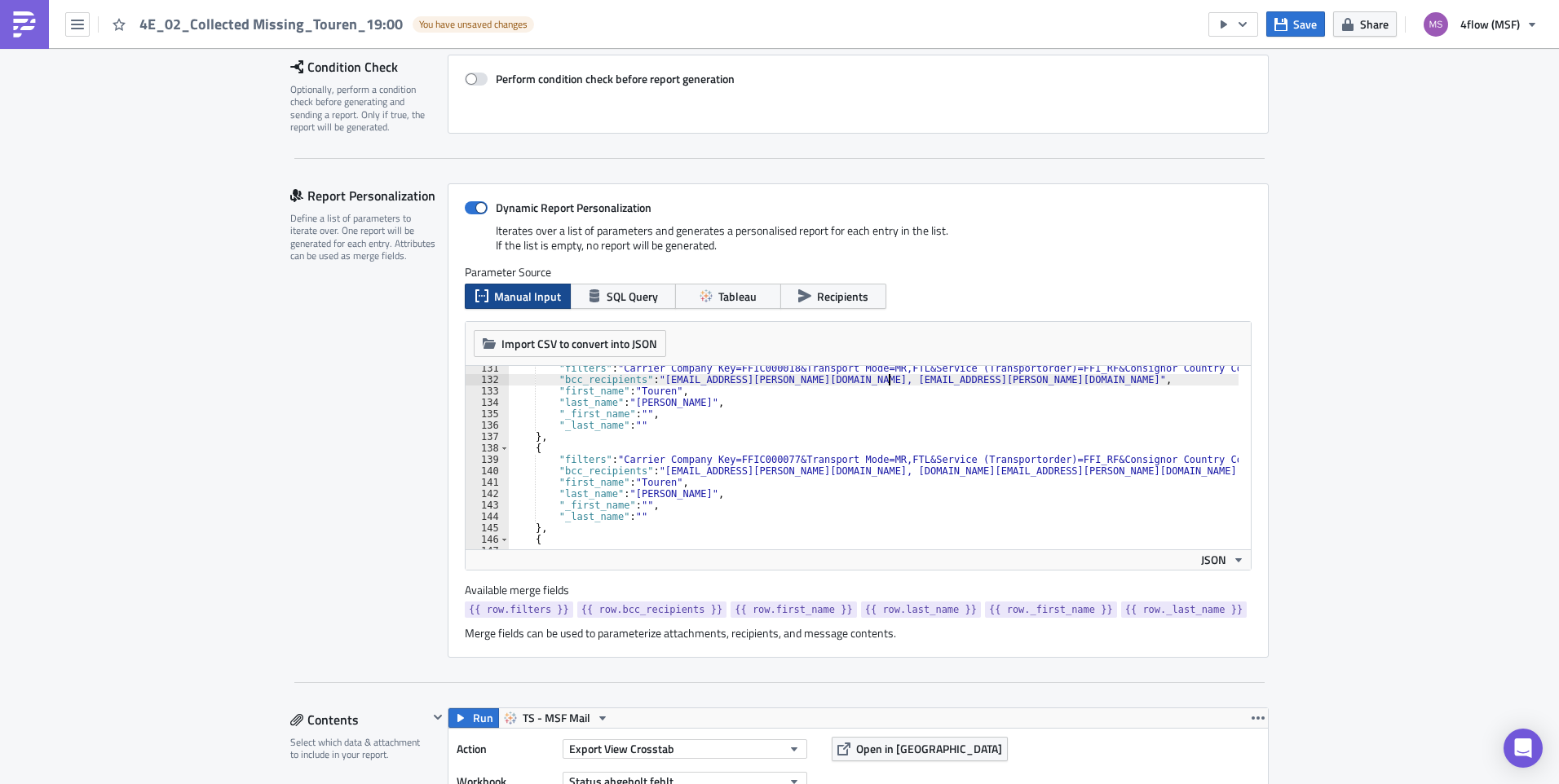
scroll to position [1487, 0]
drag, startPoint x: 1063, startPoint y: 469, endPoint x: 963, endPoint y: 470, distance: 100.0
click at [963, 470] on div ""filters" : "Carrier Company Key=FFIC000018&Transport Mode=MR,FTL&Service (Tran…" at bounding box center [977, 459] width 937 height 194
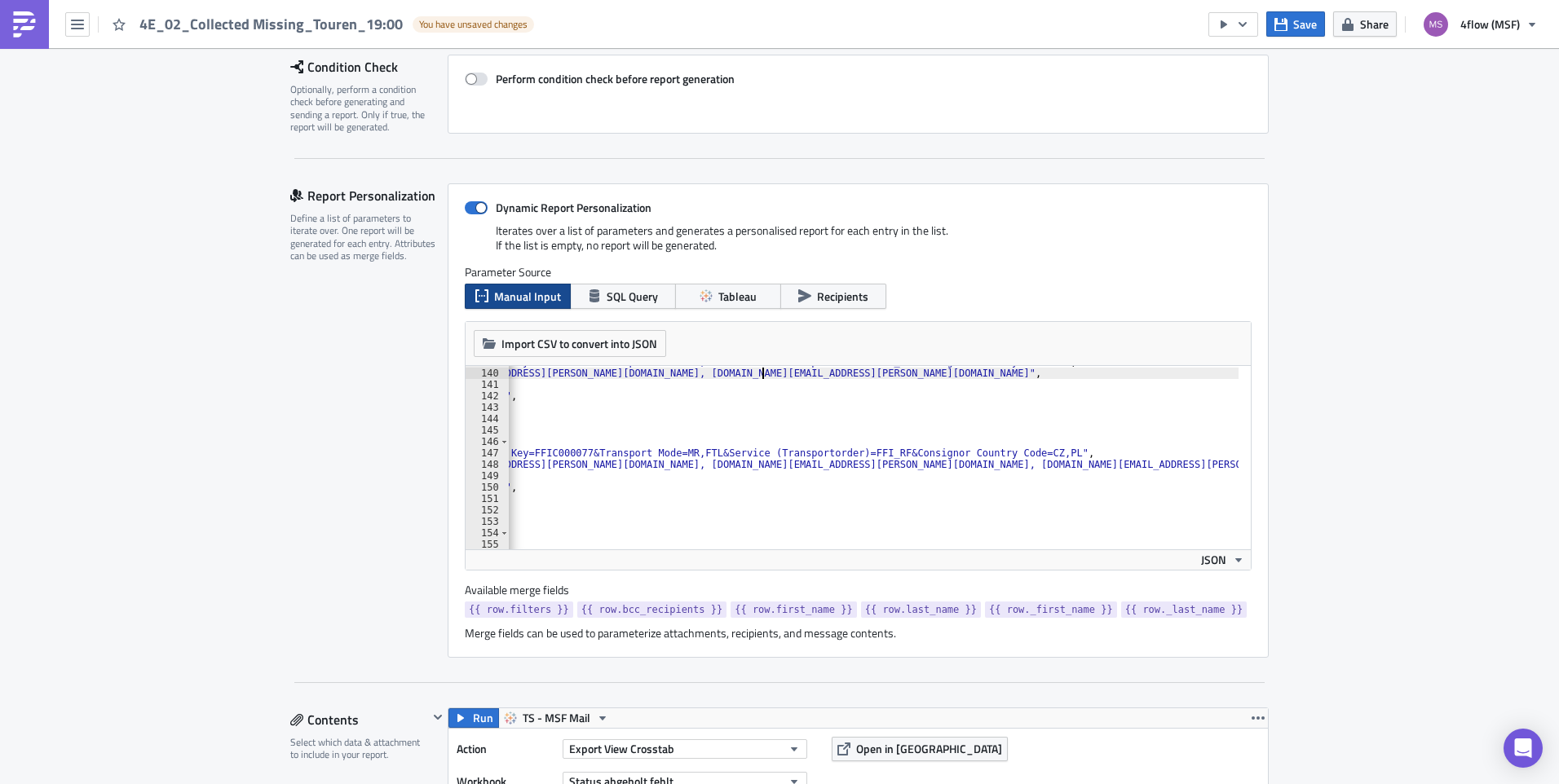
scroll to position [0, 207]
drag, startPoint x: 1219, startPoint y: 464, endPoint x: 1171, endPoint y: 475, distance: 49.2
click at [1117, 467] on div ""filters" : "Carrier Company Key=FFIC000077&Transport Mode=MR,FTL&Service (Tran…" at bounding box center [770, 453] width 937 height 194
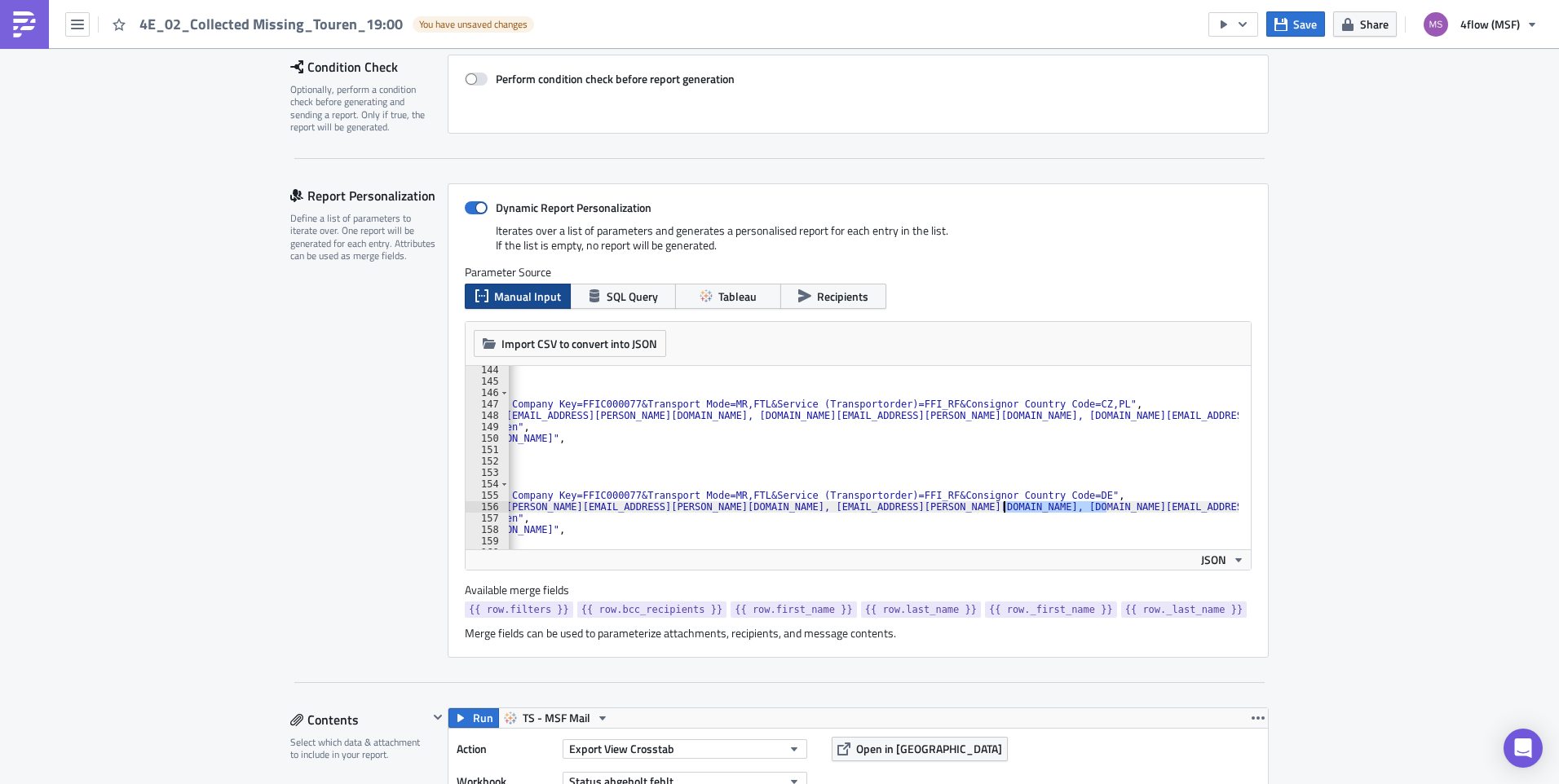
drag, startPoint x: 1099, startPoint y: 506, endPoint x: 999, endPoint y: 507, distance: 100.0
click at [999, 507] on div ""_last_name" : "" } , { "filters" : "Carrier Company Key=FFIC000077&Transport M…" at bounding box center [793, 461] width 888 height 194
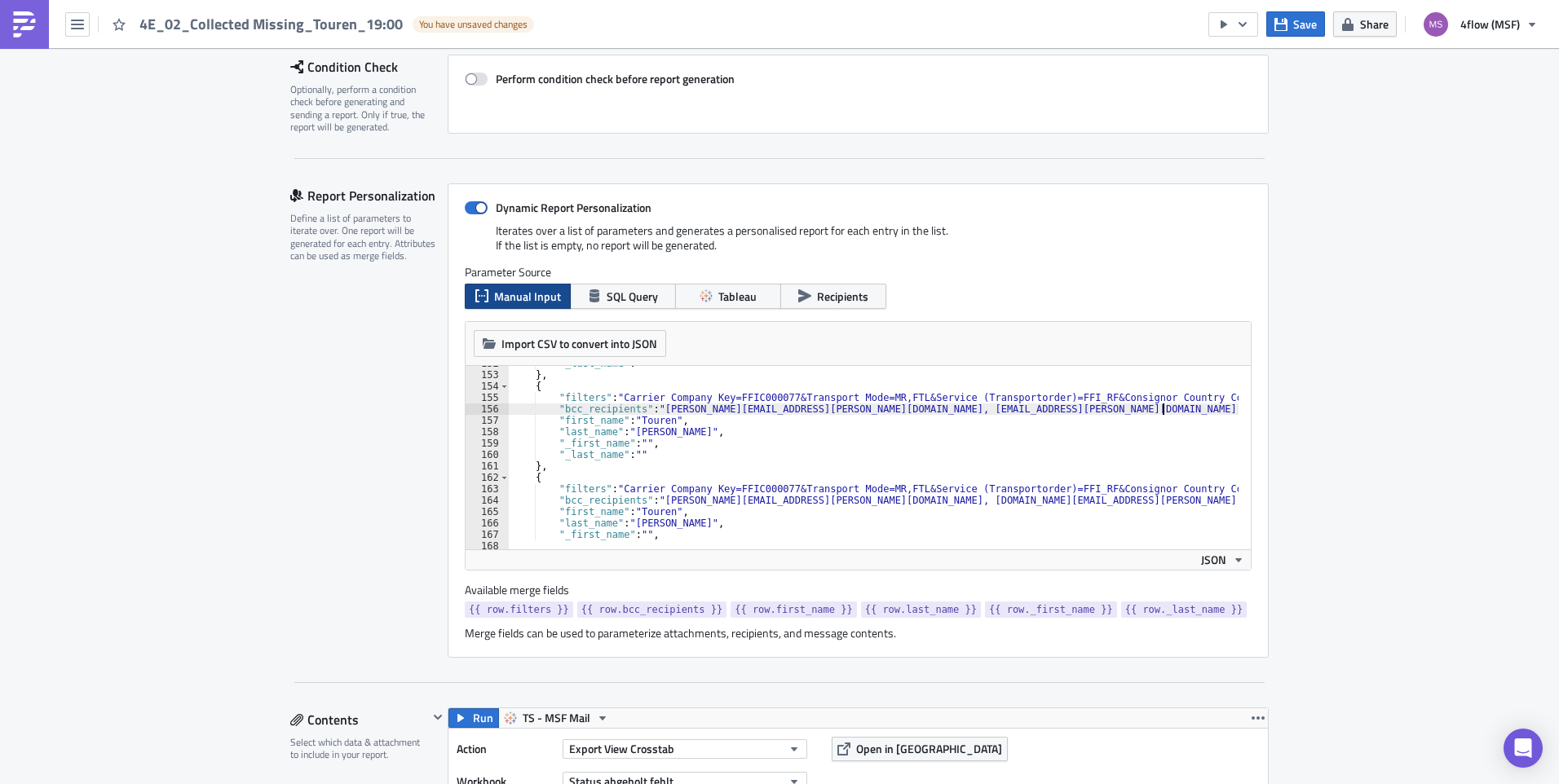
scroll to position [1780, 0]
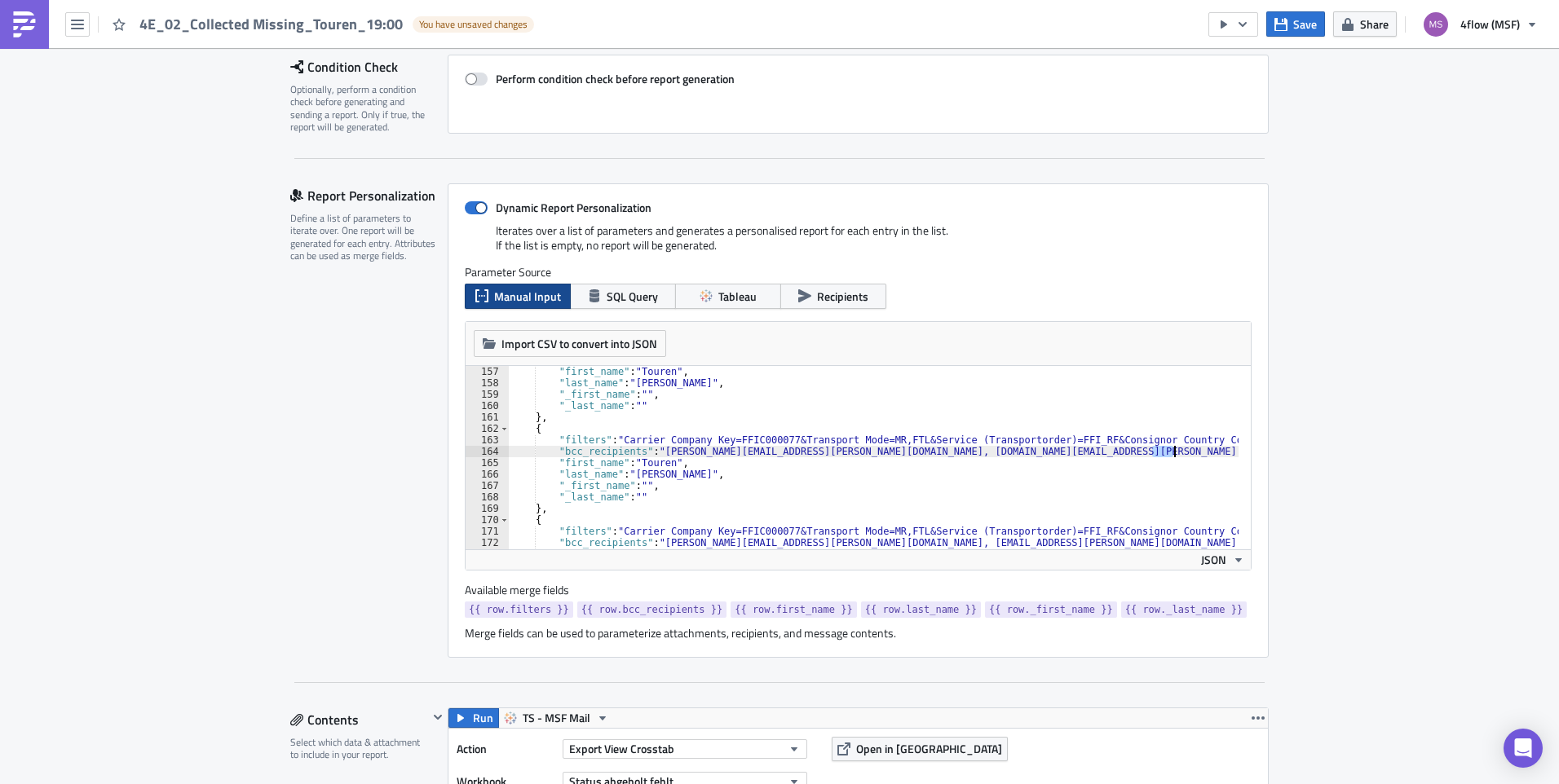
drag, startPoint x: 1146, startPoint y: 452, endPoint x: 1169, endPoint y: 452, distance: 23.0
click at [1169, 452] on div ""first_name" : "Touren" , "last_name" : "Wenzel" , "_first_name" : "" , "_last_…" at bounding box center [952, 463] width 888 height 194
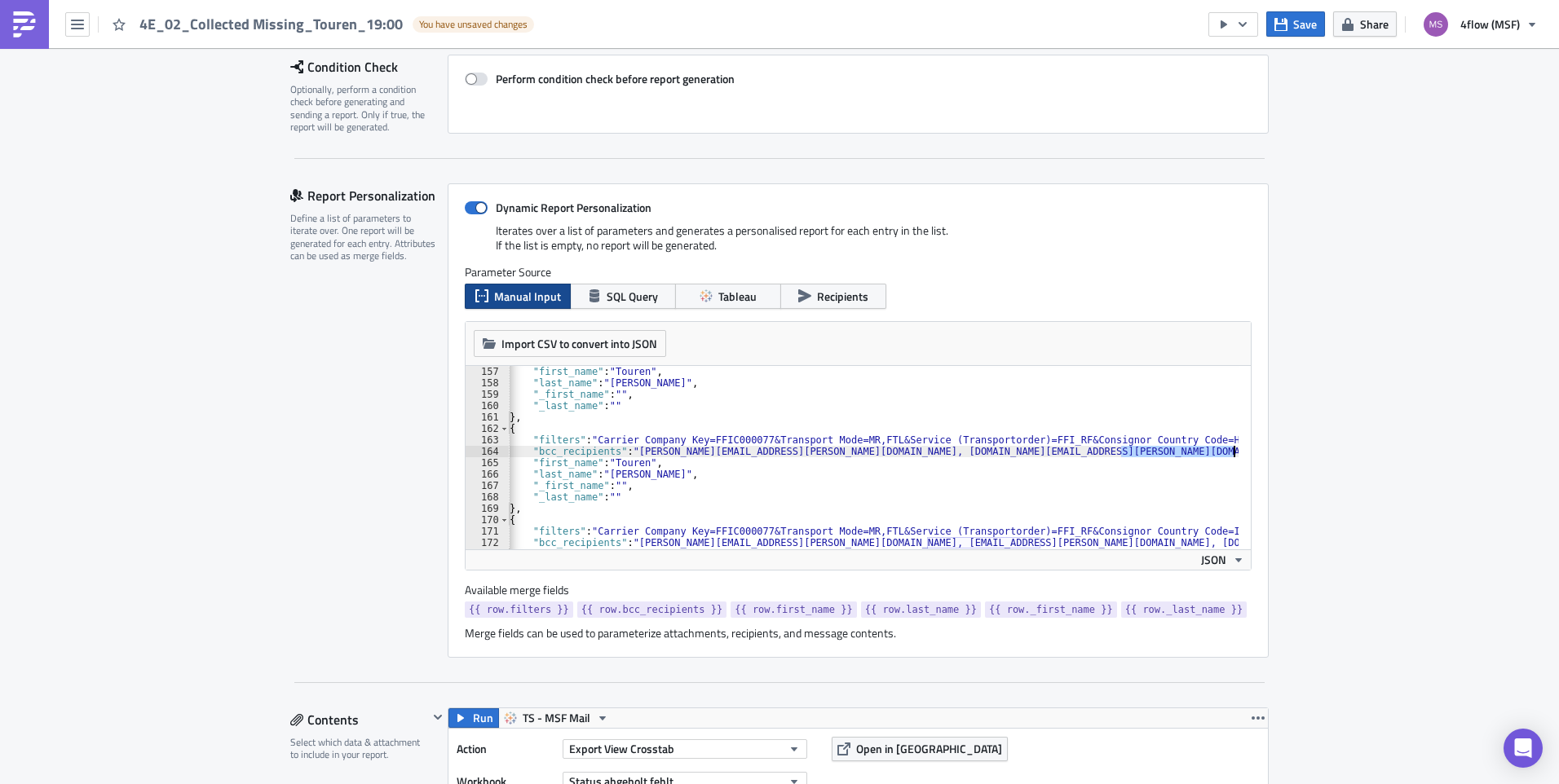
scroll to position [0, 27]
drag, startPoint x: 1141, startPoint y: 452, endPoint x: 1212, endPoint y: 456, distance: 71.1
click at [1212, 456] on div ""first_name" : "Touren" , "last_name" : "Wenzel" , "_first_name" : "" , "_last_…" at bounding box center [926, 463] width 888 height 194
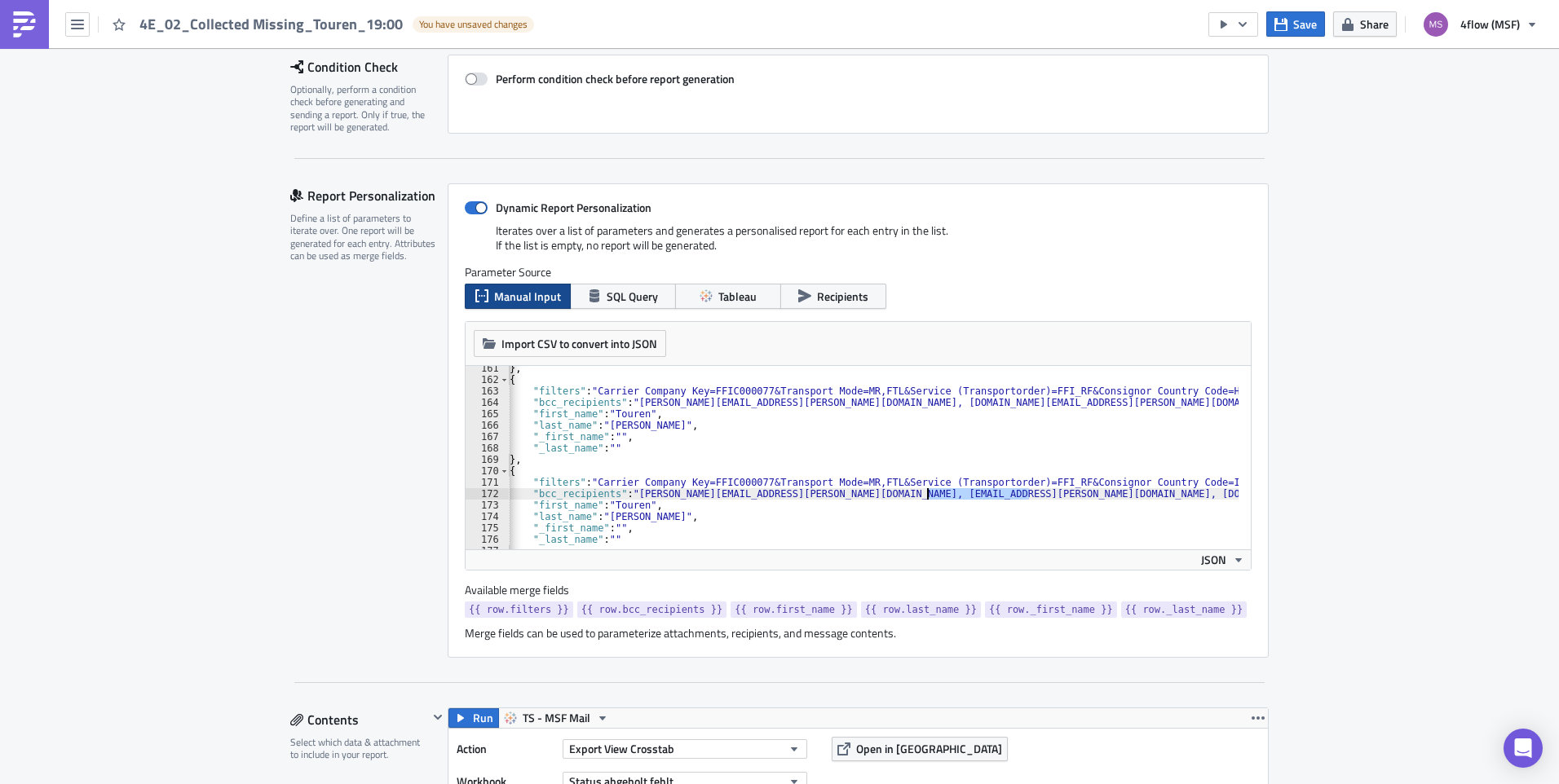
drag, startPoint x: 1024, startPoint y: 493, endPoint x: 922, endPoint y: 490, distance: 102.0
click at [922, 490] on div "} , { "filters" : "Carrier Company Key=FFIC000077&Transport Mode=MR,FTL&Service…" at bounding box center [926, 459] width 888 height 194
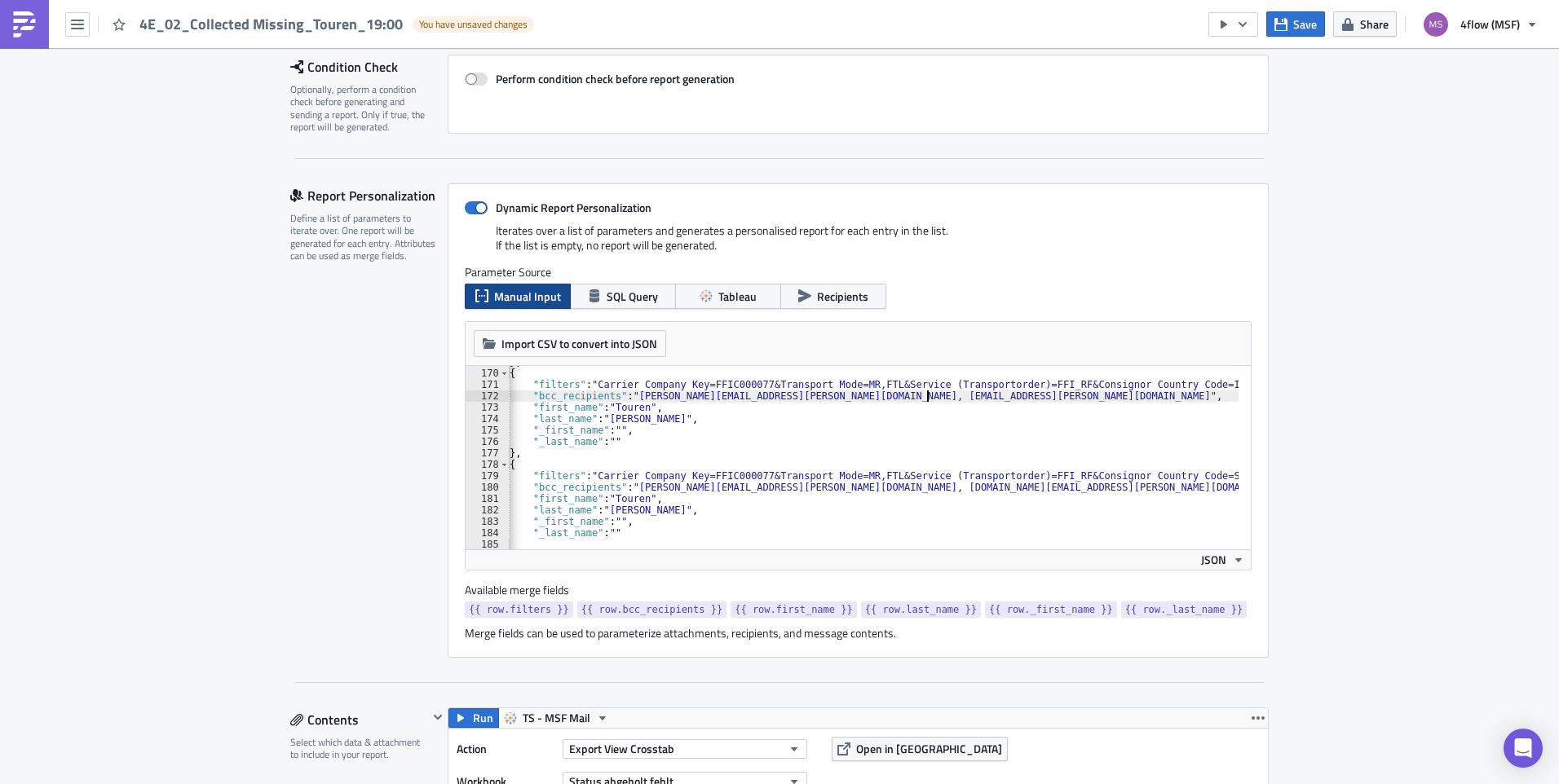
scroll to position [1927, 0]
drag, startPoint x: 1206, startPoint y: 489, endPoint x: 1104, endPoint y: 492, distance: 102.0
click at [1104, 492] on div "} , { "filters" : "Carrier Company Key=FFIC000077&Transport Mode=MR,FTL&Service…" at bounding box center [926, 453] width 888 height 194
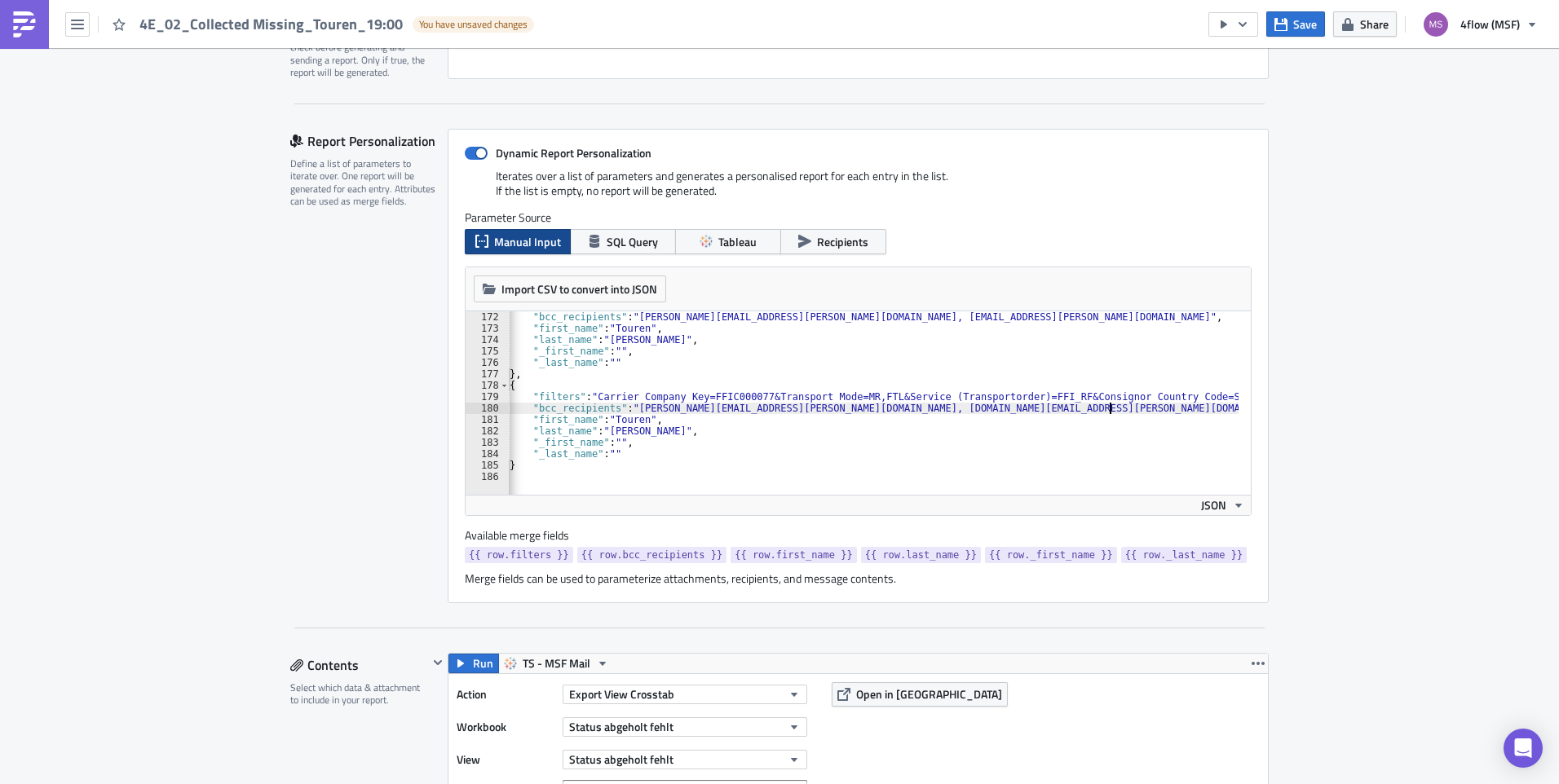
scroll to position [326, 0]
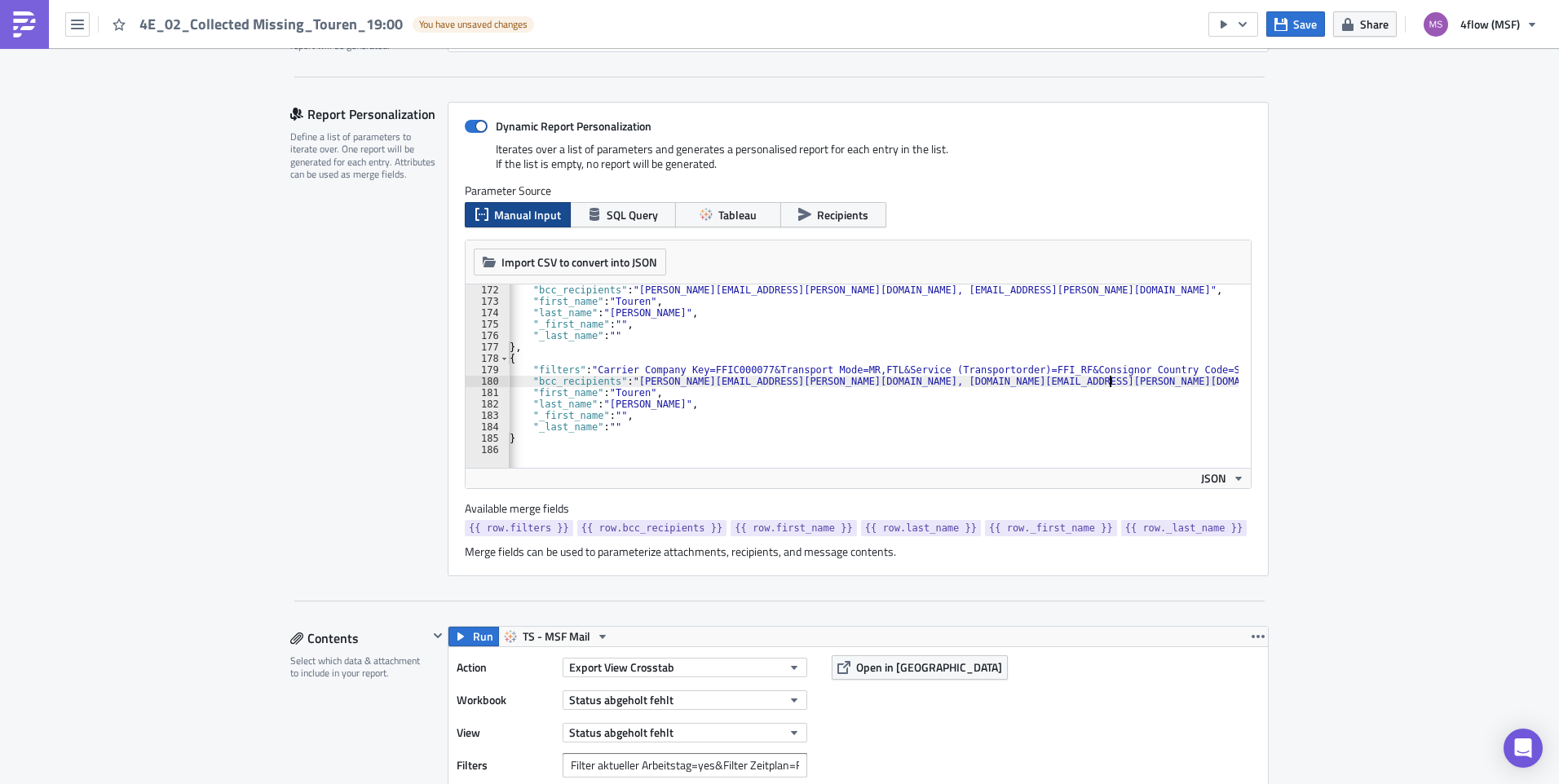
click at [1092, 437] on div ""bcc_recipients" : "d.damm@wenzel-logistics.com, magna@wenzel-logistics.com" , …" at bounding box center [926, 381] width 888 height 194
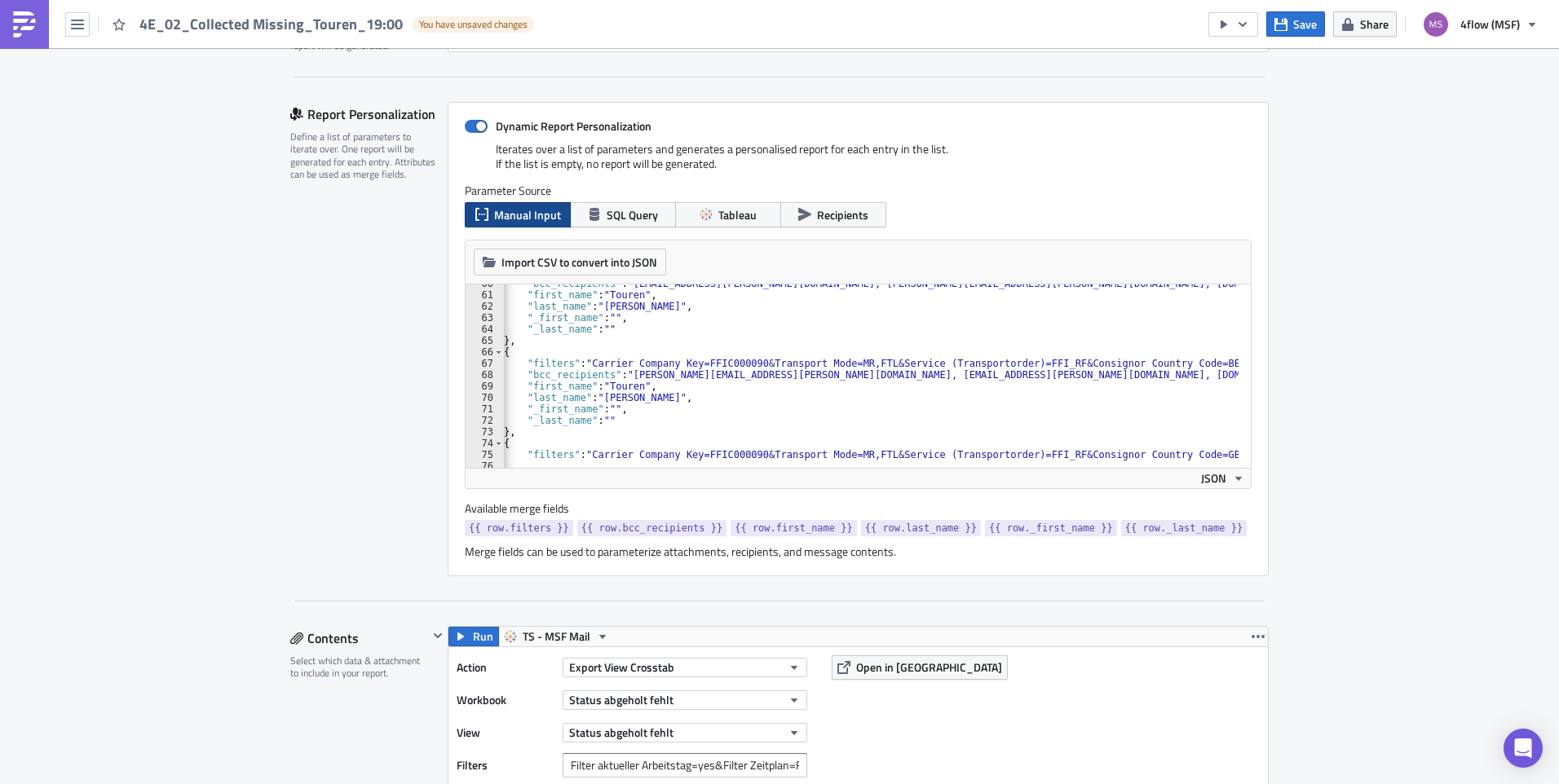
scroll to position [631, 0]
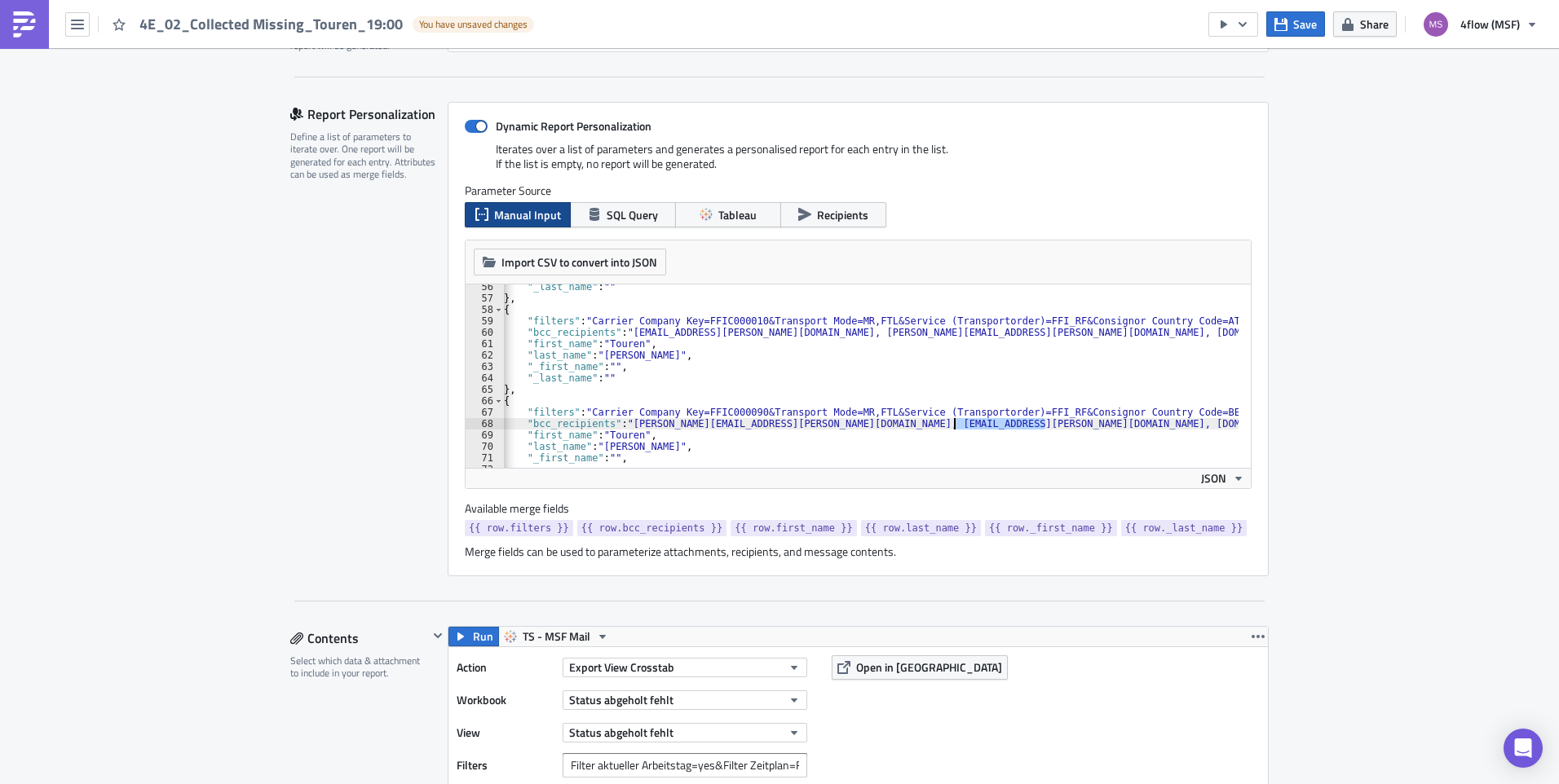
drag, startPoint x: 1040, startPoint y: 425, endPoint x: 946, endPoint y: 428, distance: 94.0
click at [946, 428] on div ""_last_name" : "" } , { "filters" : "Carrier Company Key=FFIC000010&Transport M…" at bounding box center [920, 378] width 888 height 194
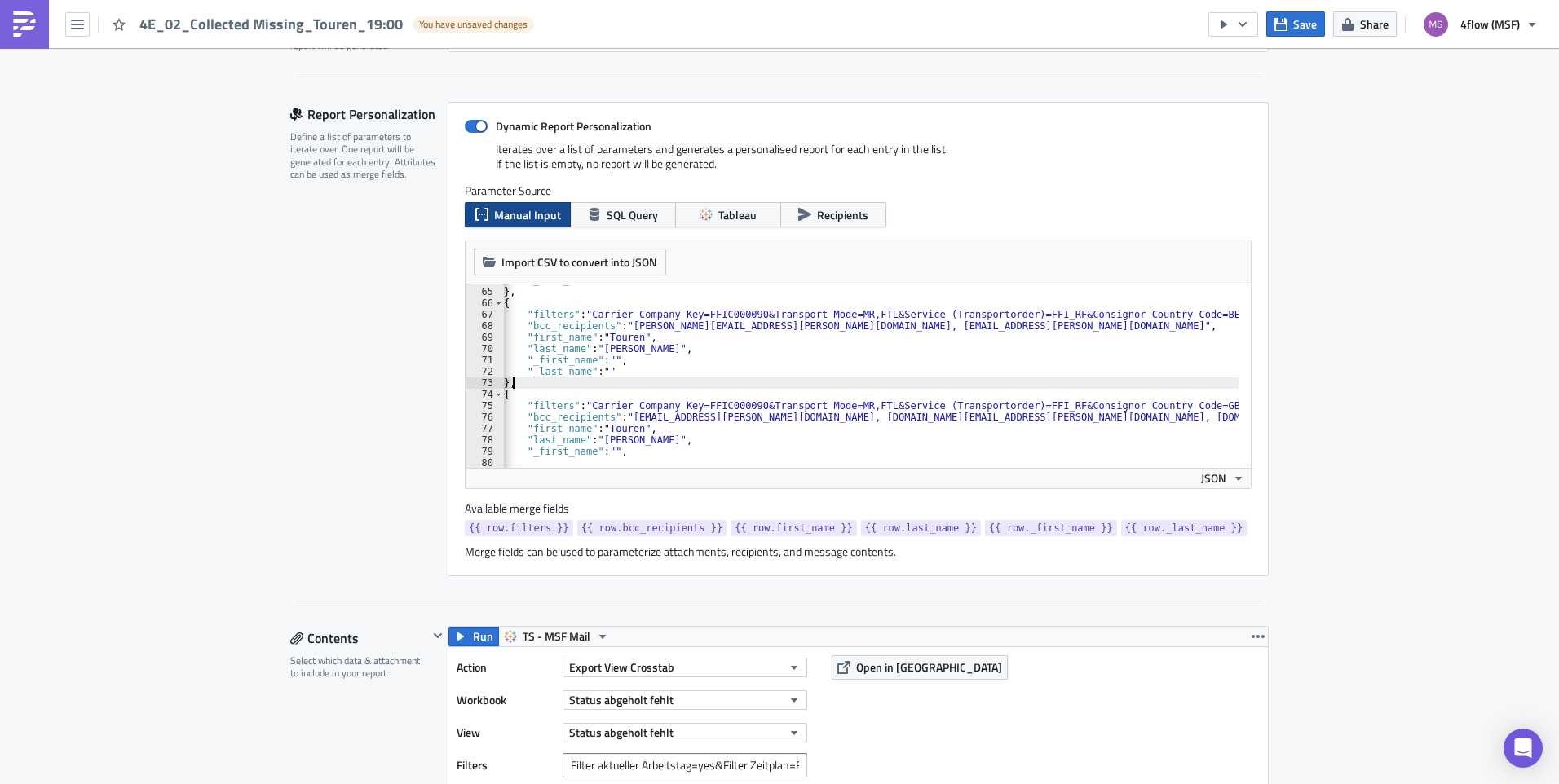
click at [1141, 382] on div ""_last_name" : "" } , { "filters" : "Carrier Company Key=FFIC000090&Transport M…" at bounding box center [920, 371] width 888 height 194
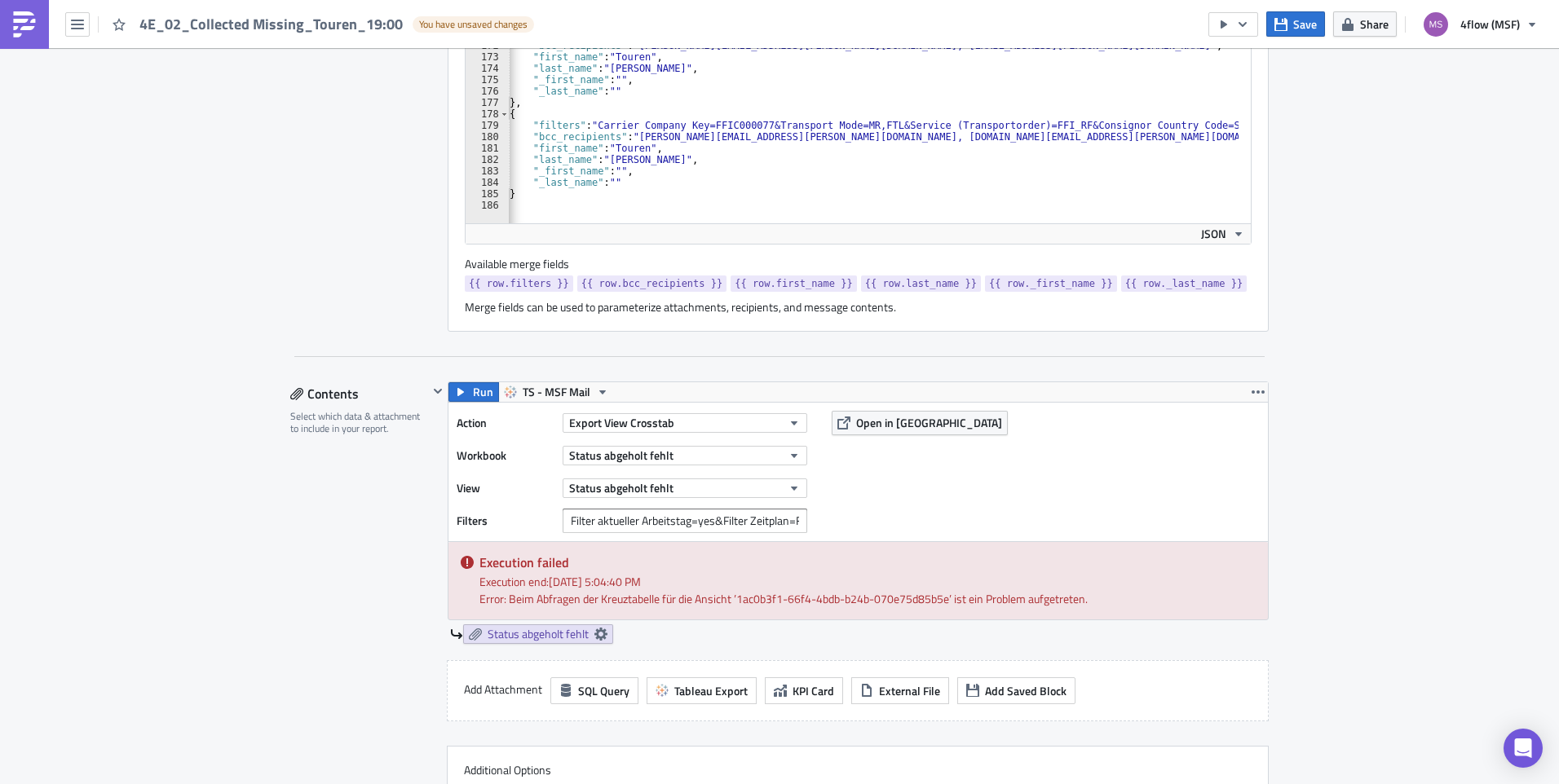
scroll to position [326, 0]
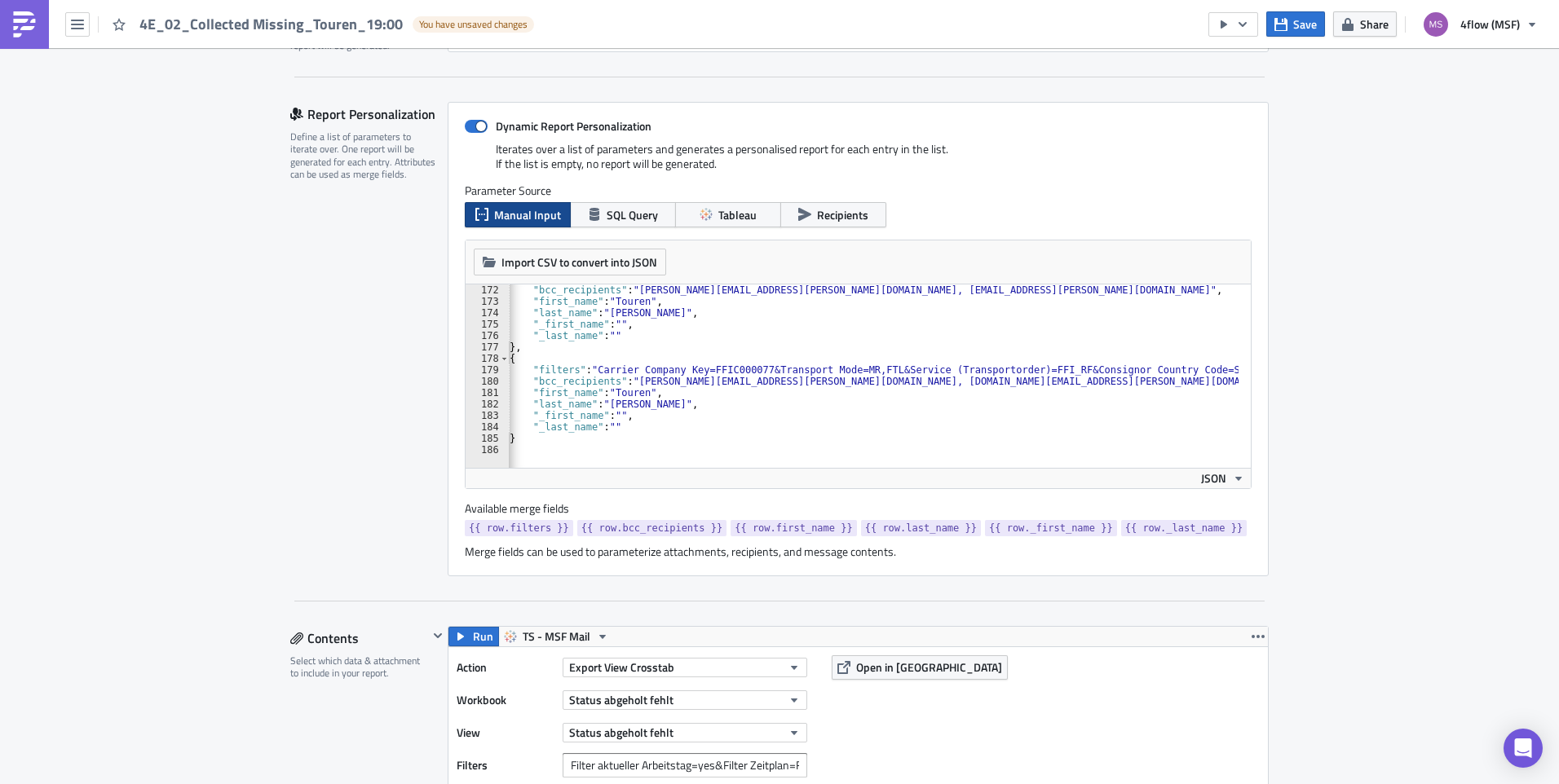
click at [565, 450] on div ""bcc_recipients" : "d.damm@wenzel-logistics.com, magna@wenzel-logistics.com" , …" at bounding box center [926, 381] width 888 height 194
type textarea "]"
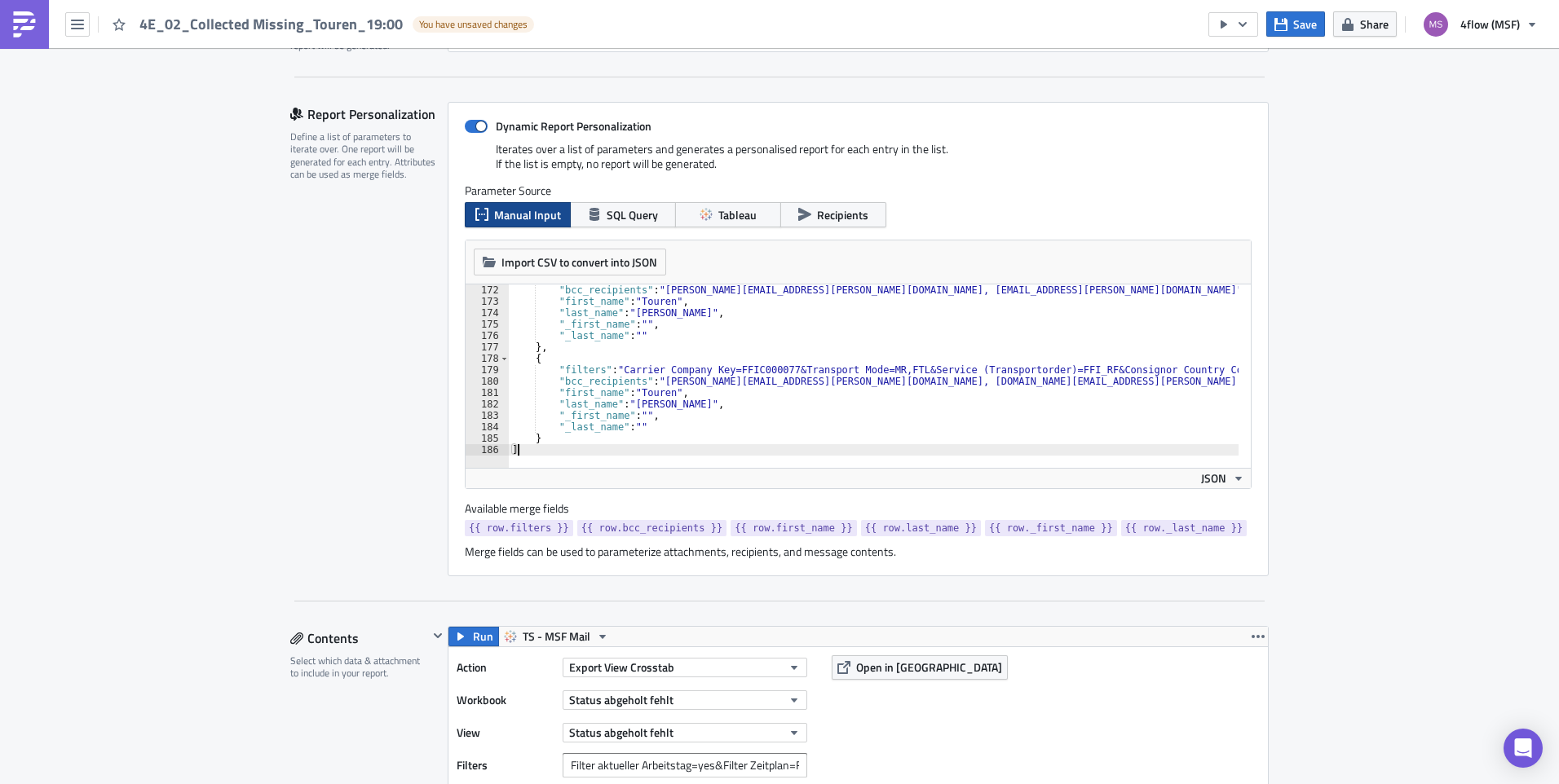
scroll to position [407, 0]
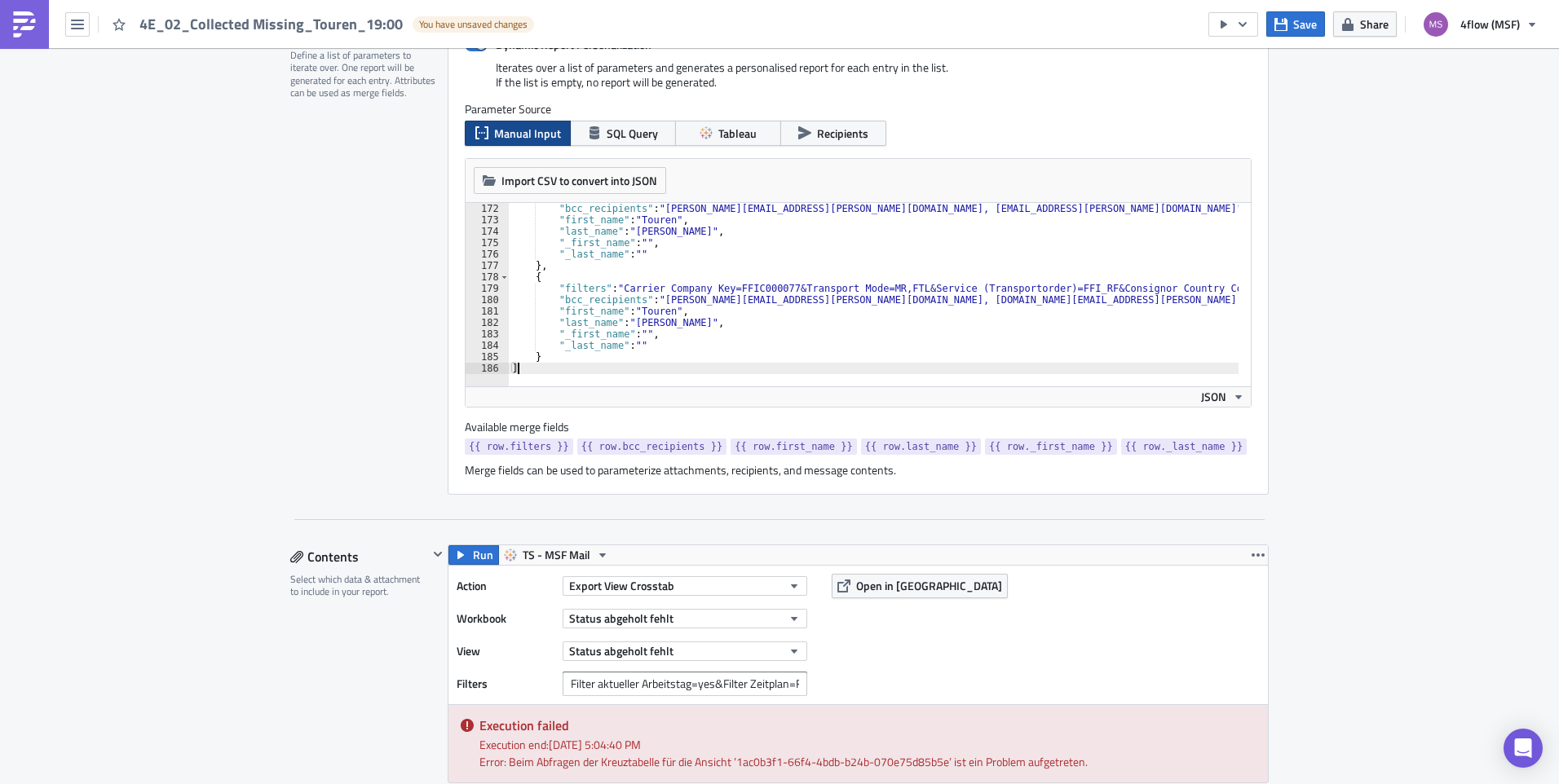
click at [1290, 27] on button "Save" at bounding box center [1296, 24] width 59 height 26
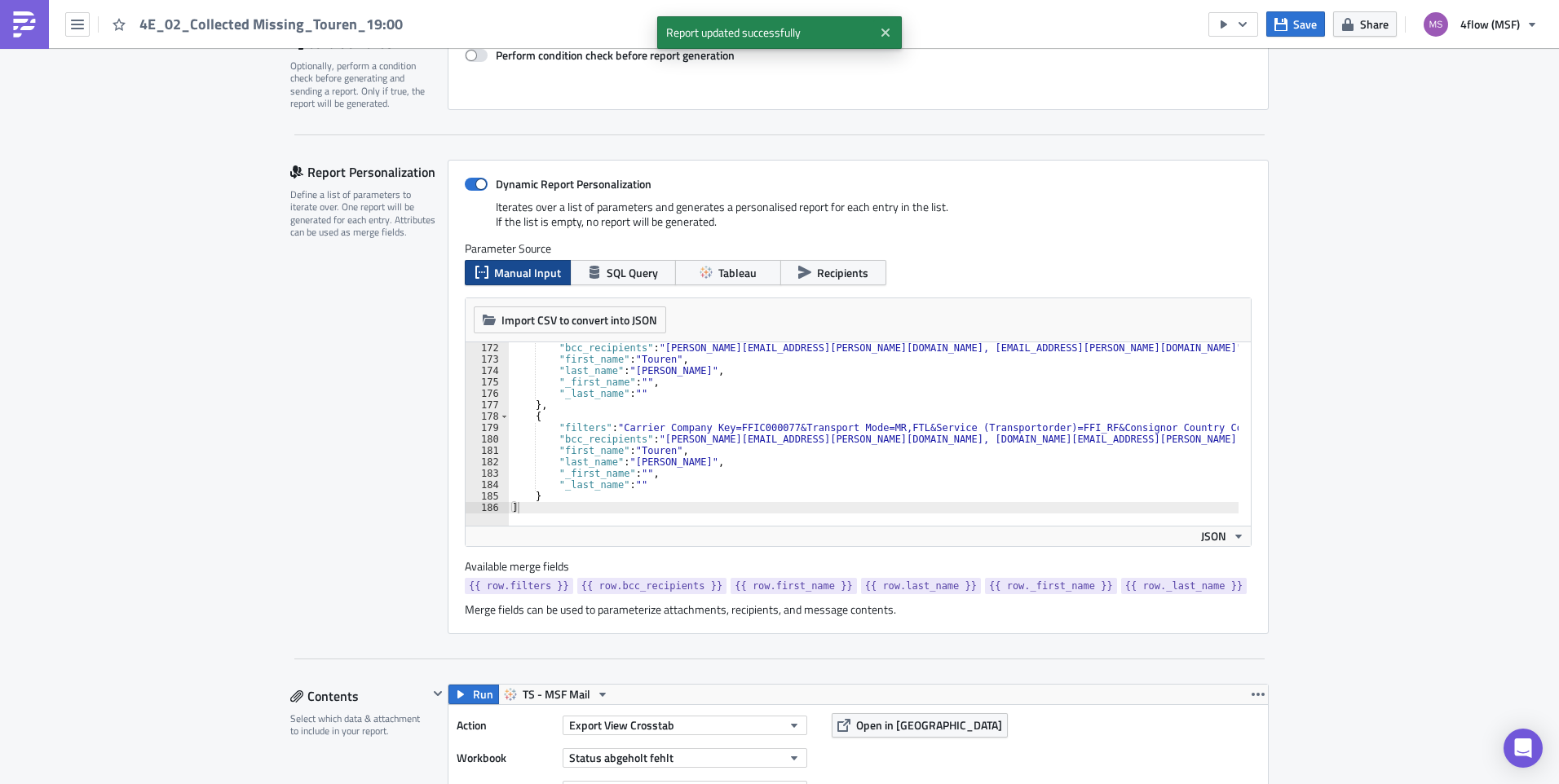
scroll to position [0, 0]
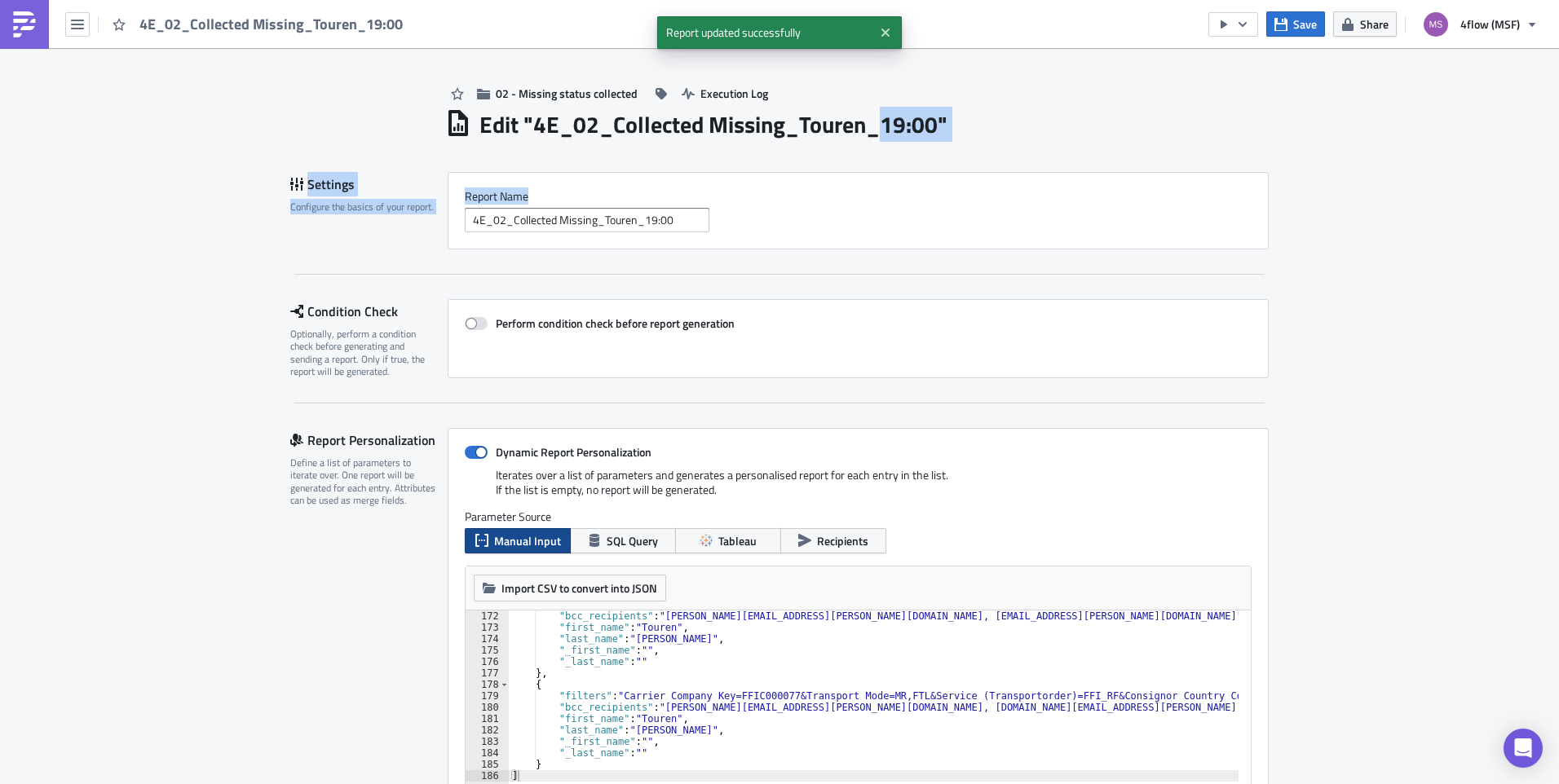
drag, startPoint x: 873, startPoint y: 125, endPoint x: 942, endPoint y: 144, distance: 71.6
drag, startPoint x: 942, startPoint y: 144, endPoint x: 1043, endPoint y: 72, distance: 124.0
click at [1043, 72] on div "02 - Missing status collected Execution Log" at bounding box center [856, 77] width 823 height 58
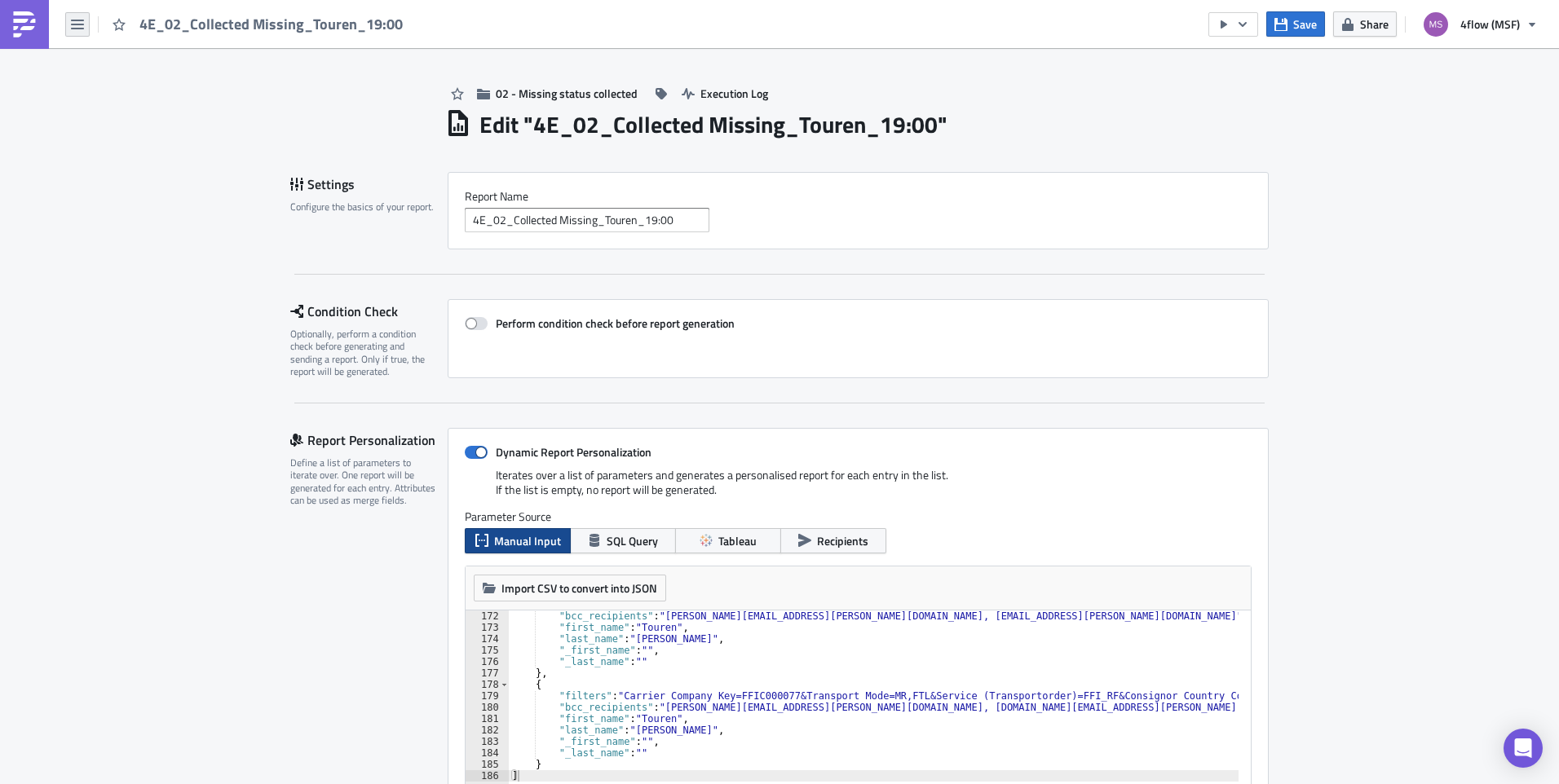
click at [76, 19] on icon "button" at bounding box center [78, 24] width 13 height 10
click at [120, 115] on div "Explore" at bounding box center [147, 114] width 108 height 16
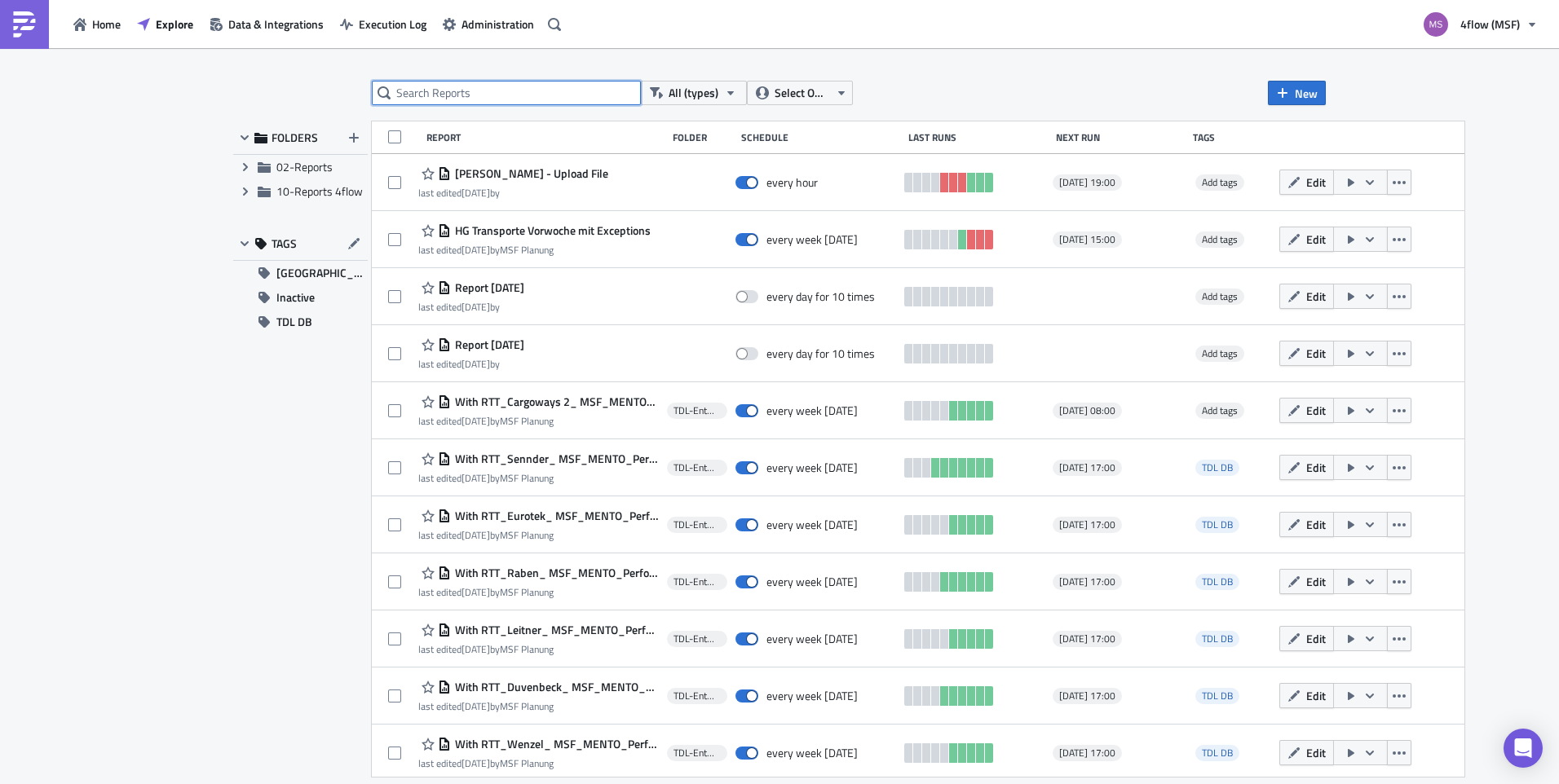
click at [416, 91] on input "text" at bounding box center [506, 92] width 269 height 25
